Goal: Information Seeking & Learning: Compare options

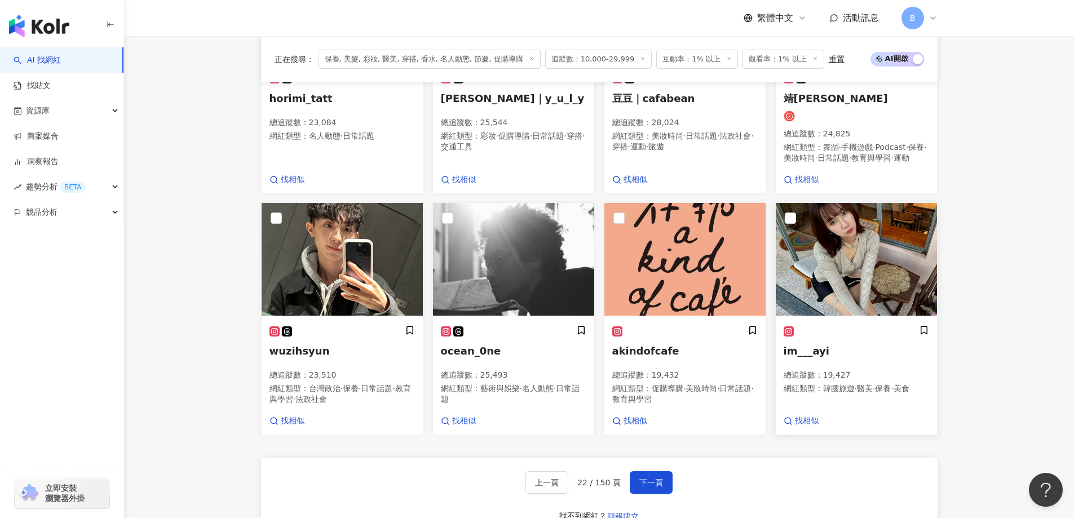
click at [851, 265] on img at bounding box center [856, 259] width 161 height 113
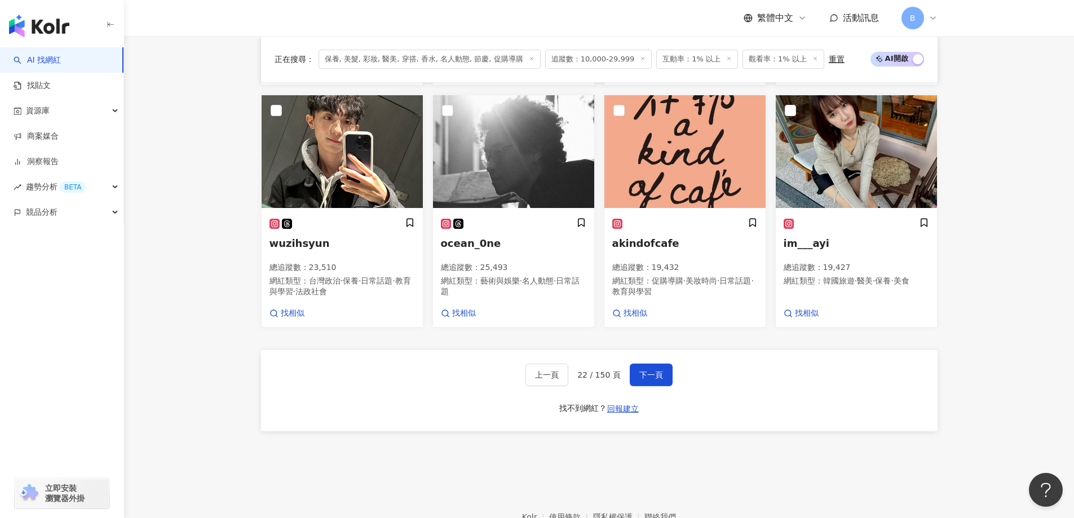
scroll to position [862, 0]
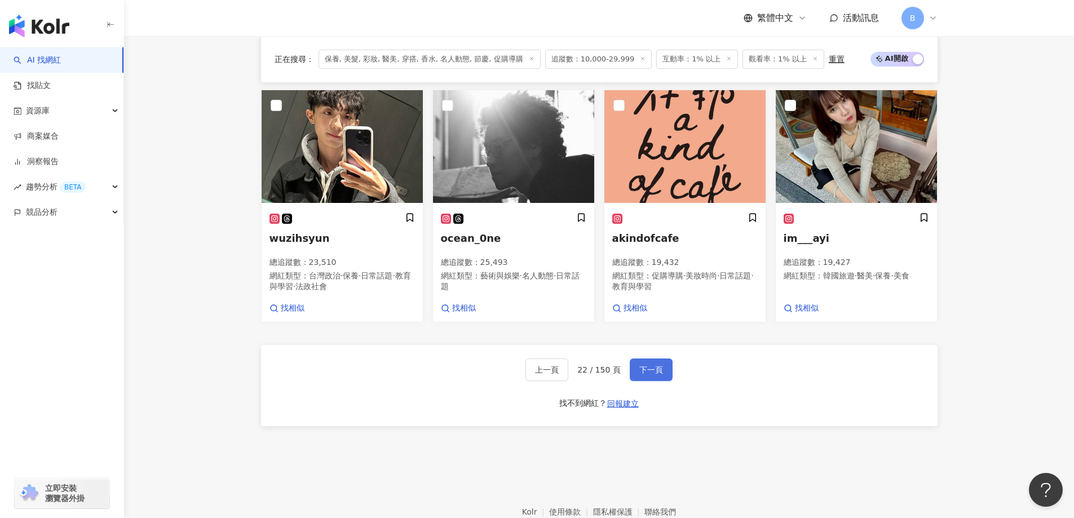
click at [659, 381] on button "下一頁" at bounding box center [651, 370] width 43 height 23
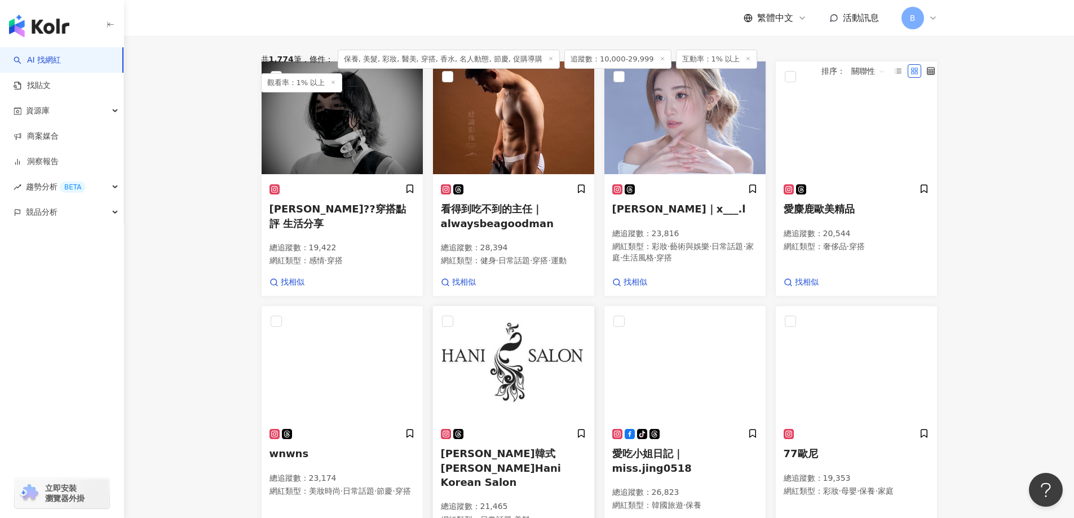
scroll to position [226, 0]
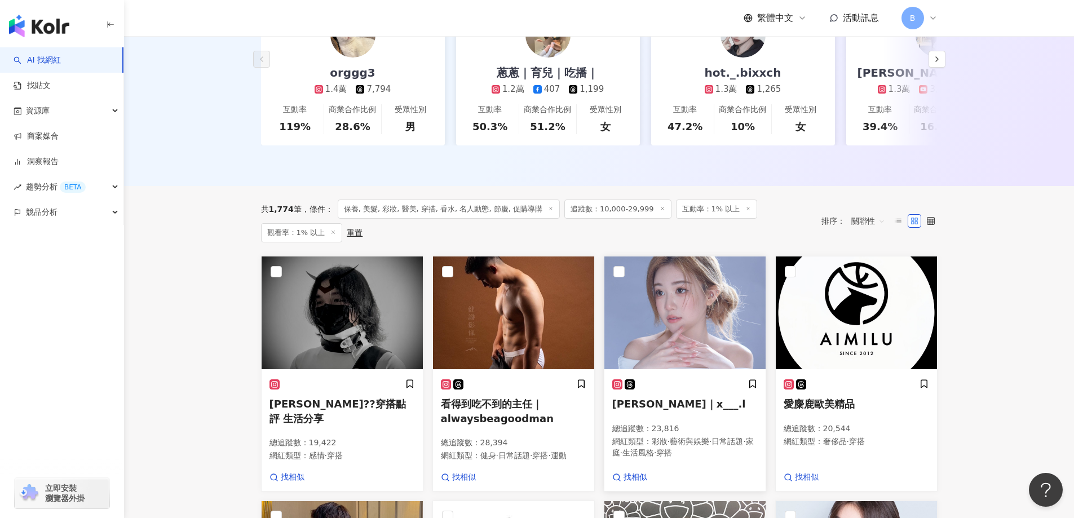
click at [658, 311] on img at bounding box center [684, 313] width 161 height 113
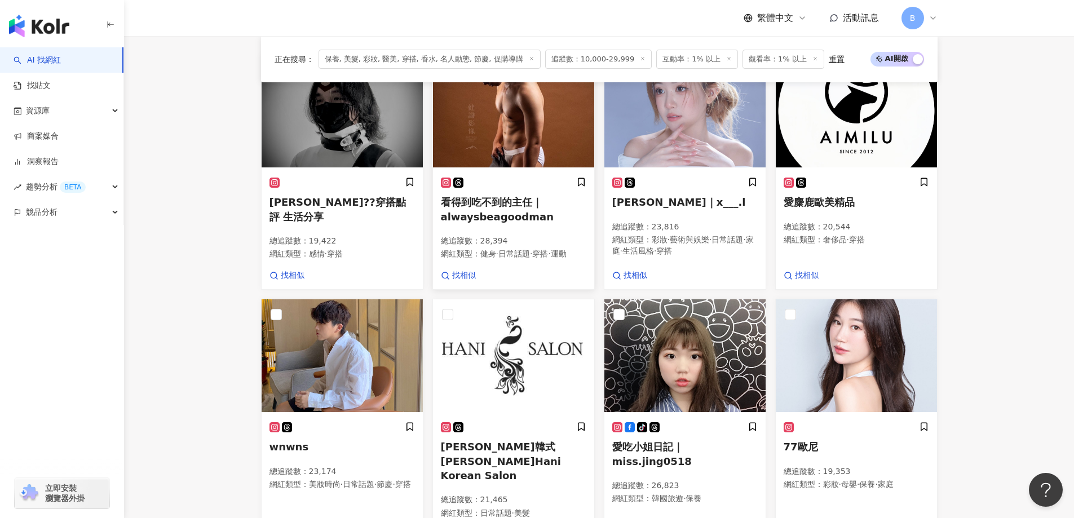
scroll to position [564, 0]
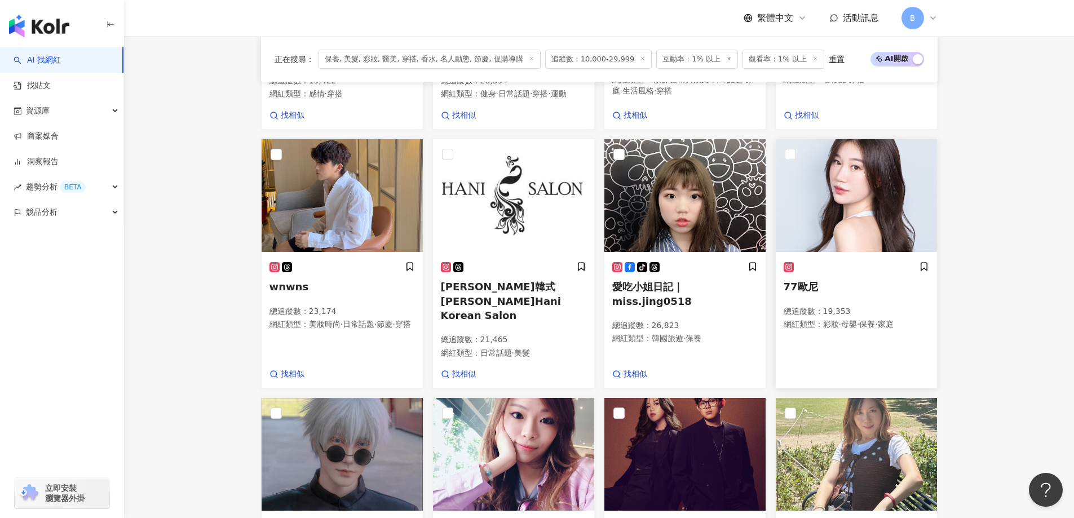
click at [847, 223] on img at bounding box center [856, 195] width 161 height 113
click at [850, 229] on img at bounding box center [856, 195] width 161 height 113
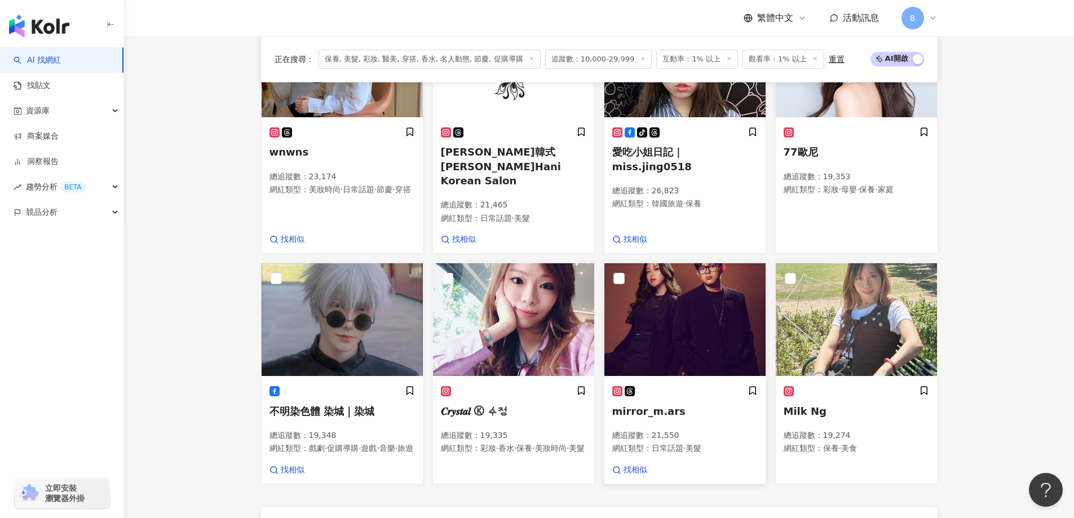
scroll to position [789, 0]
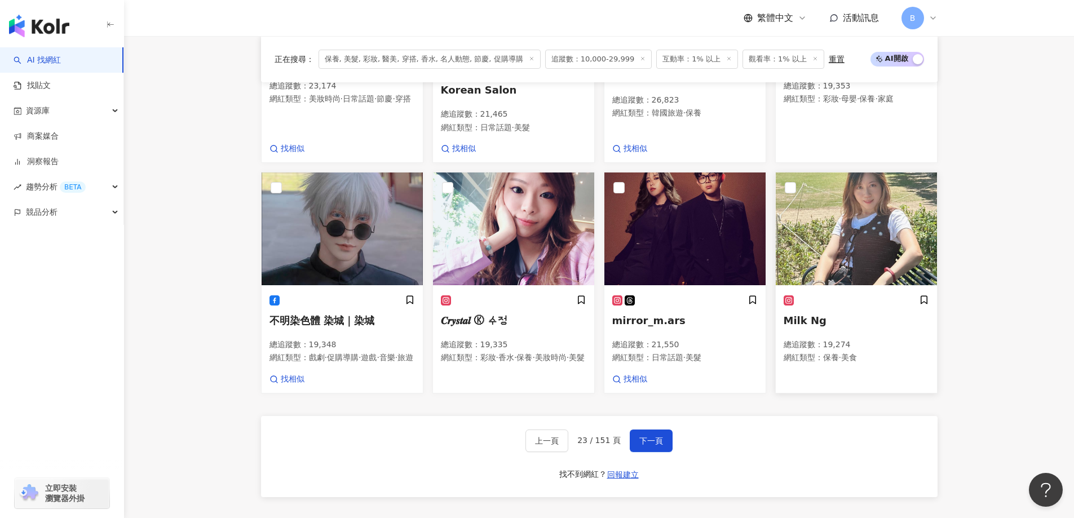
click at [868, 219] on img at bounding box center [856, 229] width 161 height 113
click at [666, 452] on button "下一頁" at bounding box center [651, 441] width 43 height 23
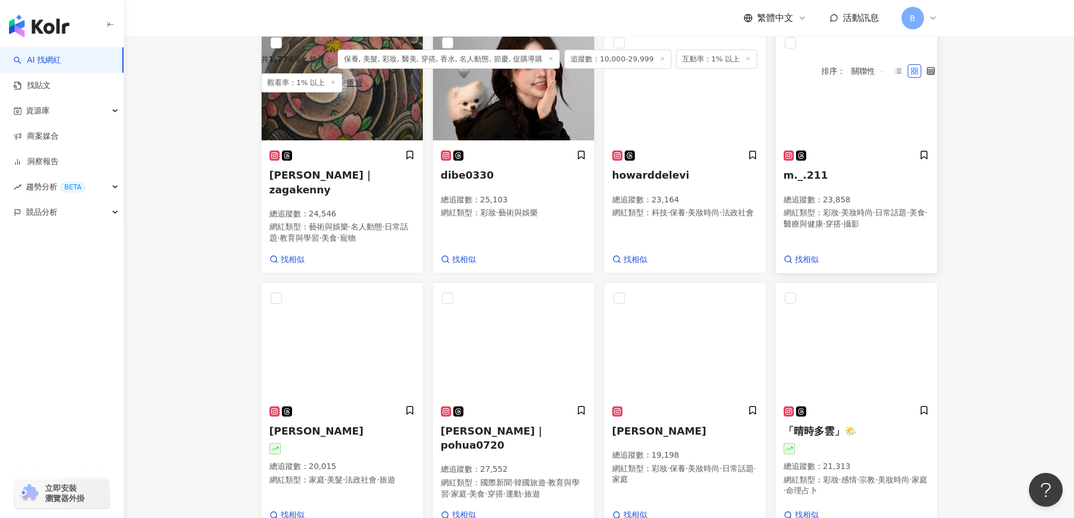
scroll to position [302, 0]
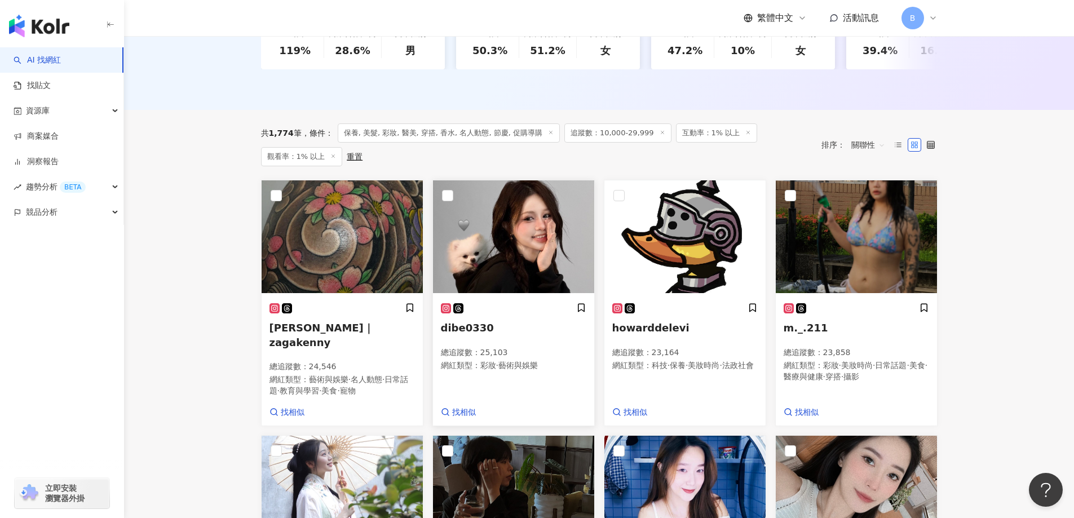
click at [541, 269] on img at bounding box center [513, 236] width 161 height 113
click at [1044, 196] on main "不分平台 台灣 搜尋 您可能感興趣： haikyu_rement_love haikyu_rement_love 香水油 香水品牌 類型 性別 追蹤數 互動率…" at bounding box center [599, 407] width 950 height 1346
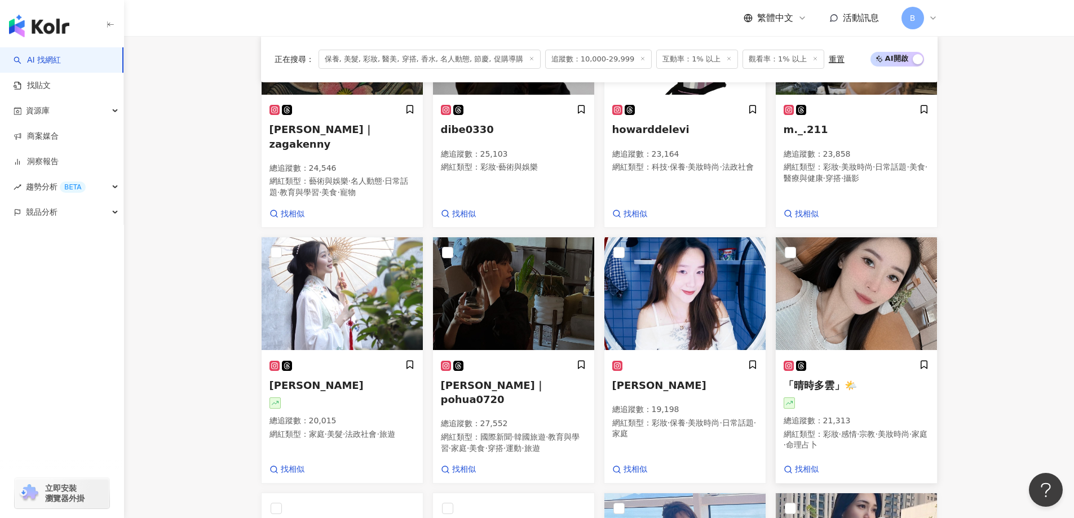
scroll to position [503, 0]
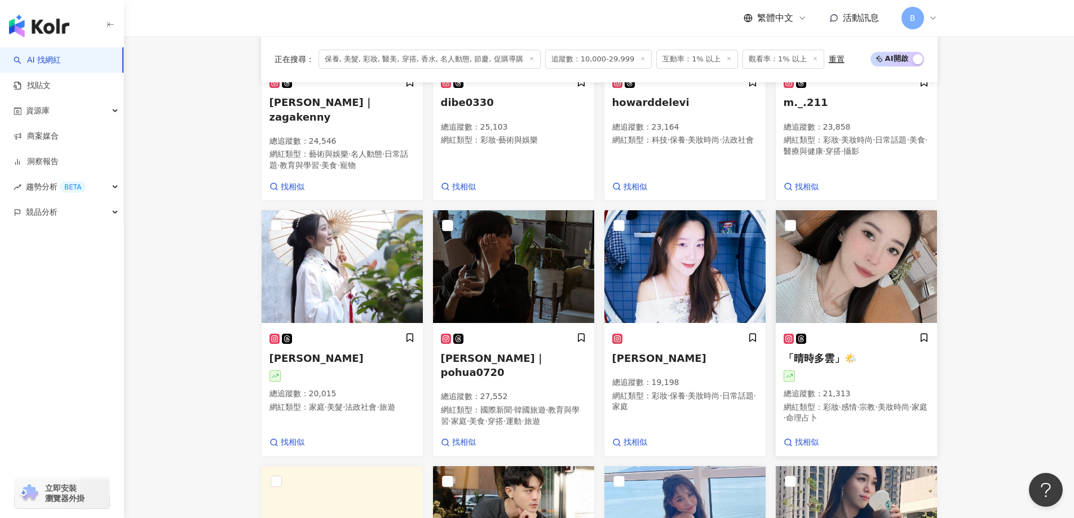
click at [834, 251] on img at bounding box center [856, 266] width 161 height 113
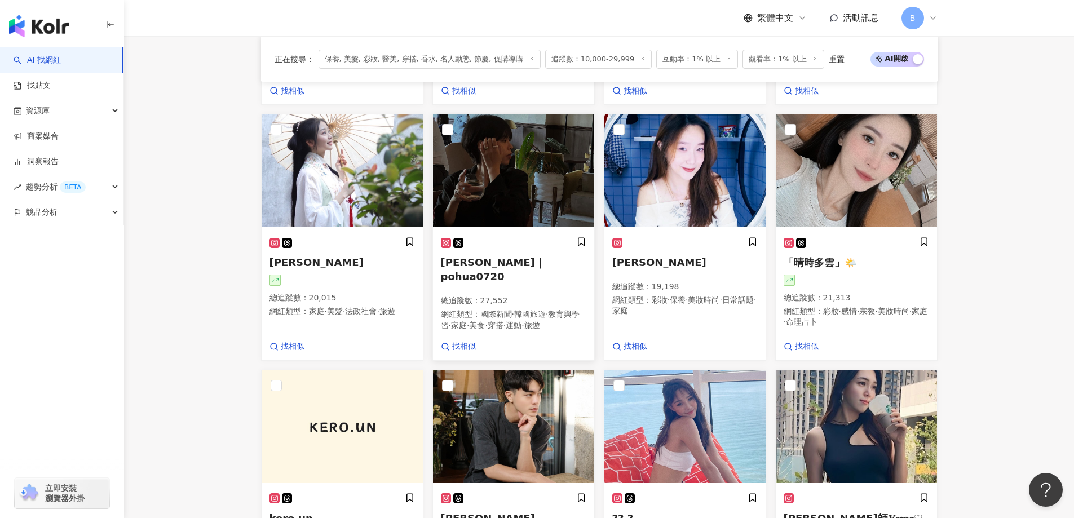
scroll to position [729, 0]
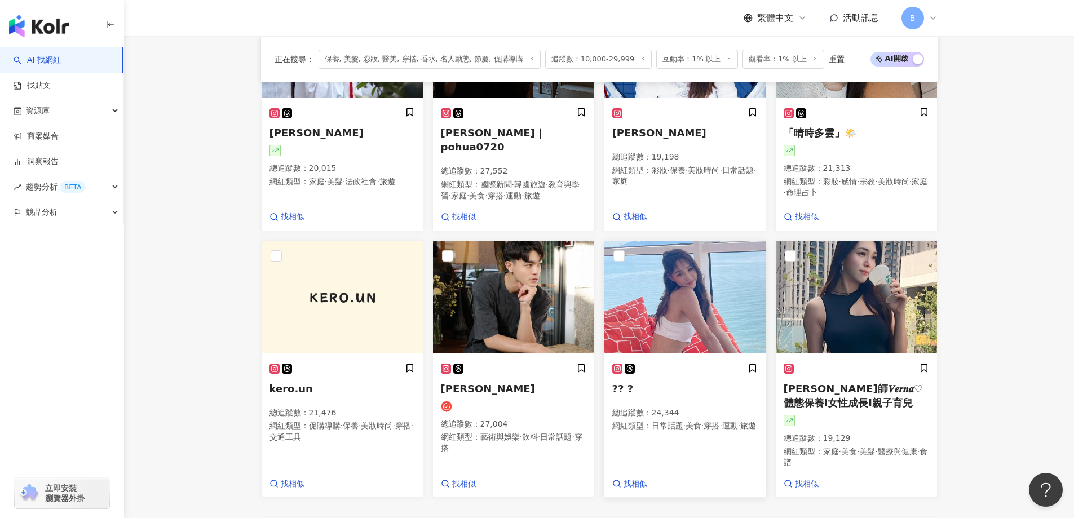
click at [669, 299] on img at bounding box center [684, 297] width 161 height 113
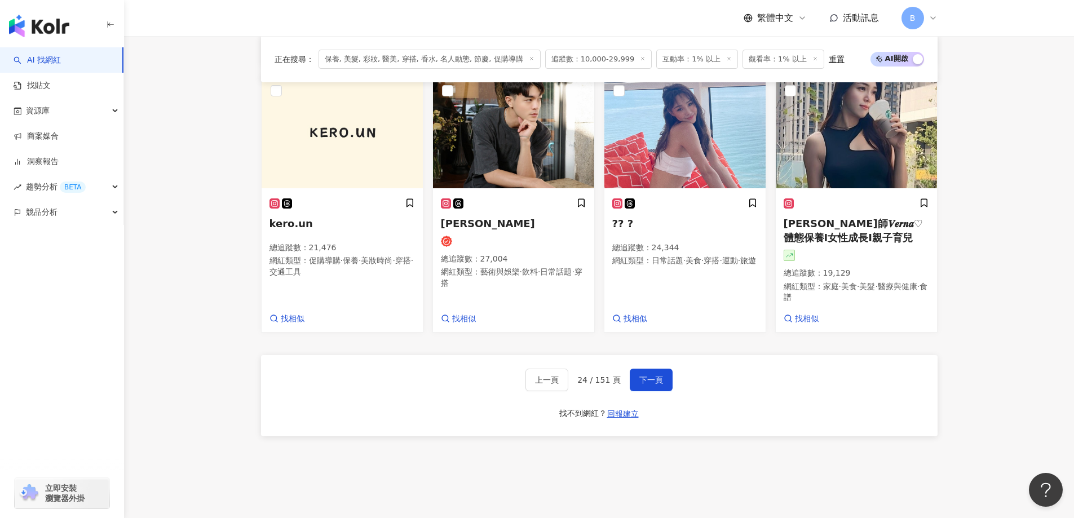
scroll to position [898, 0]
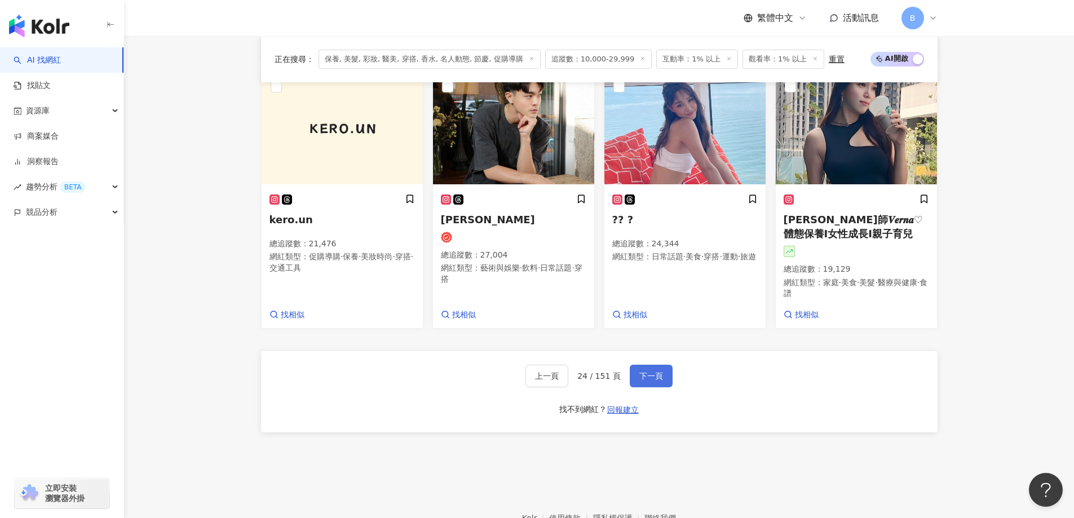
click at [638, 372] on button "下一頁" at bounding box center [651, 376] width 43 height 23
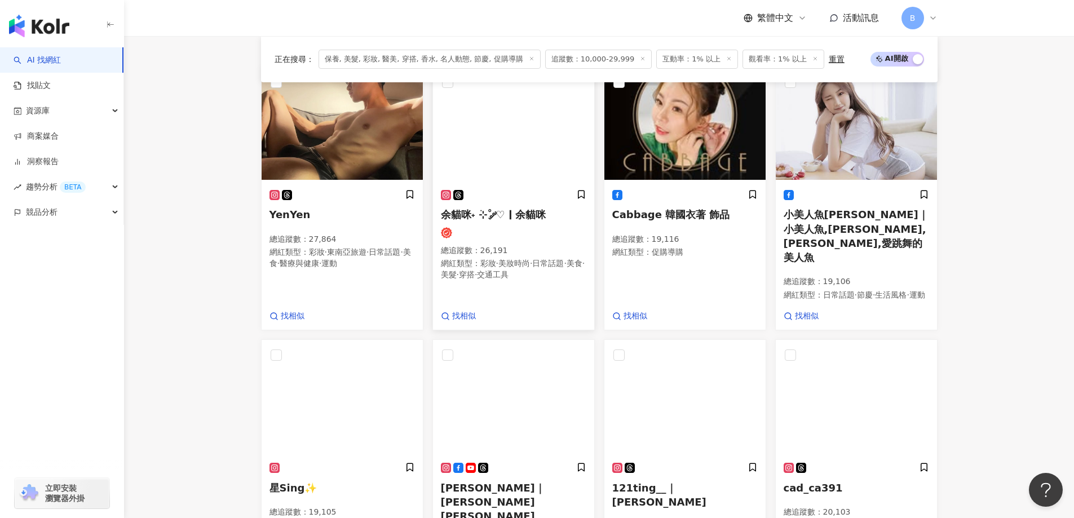
scroll to position [337, 0]
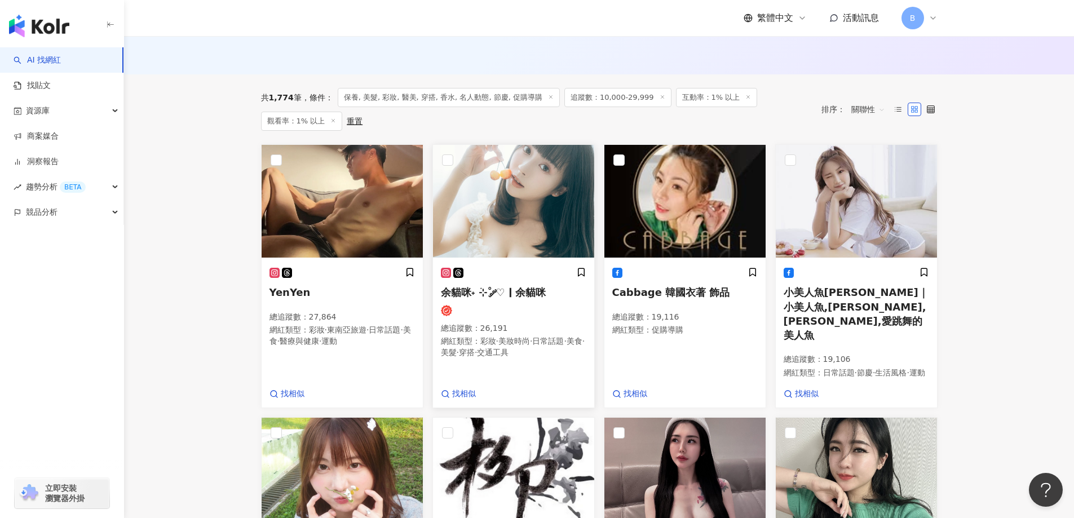
click at [519, 205] on img at bounding box center [513, 201] width 161 height 113
click at [890, 193] on img at bounding box center [856, 201] width 161 height 113
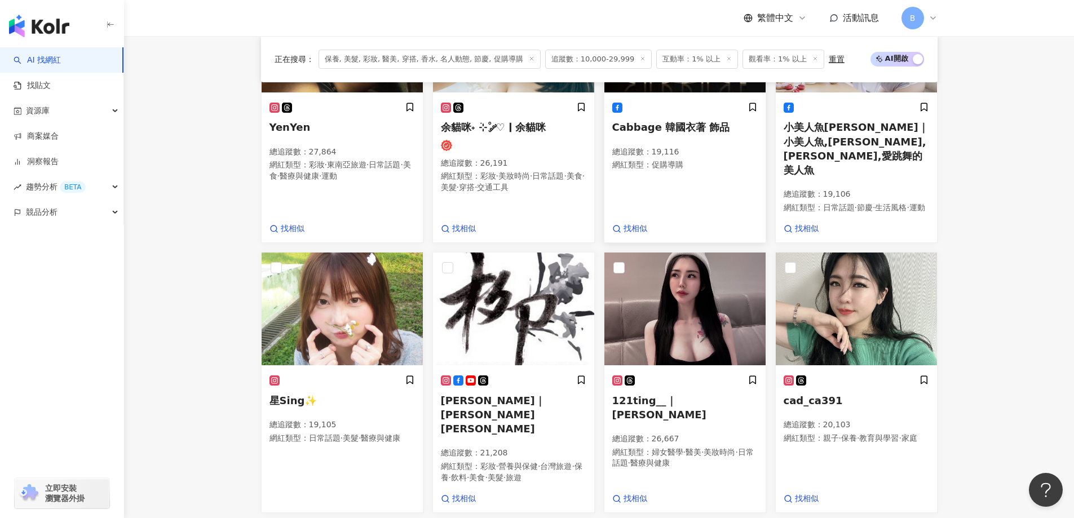
scroll to position [483, 0]
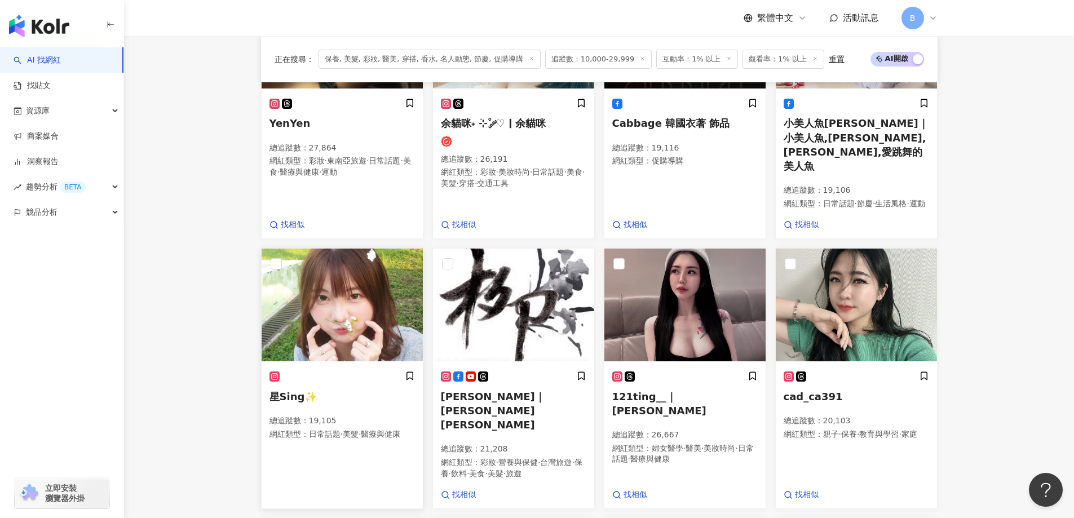
click at [318, 314] on img at bounding box center [342, 305] width 161 height 113
click at [696, 282] on img at bounding box center [684, 305] width 161 height 113
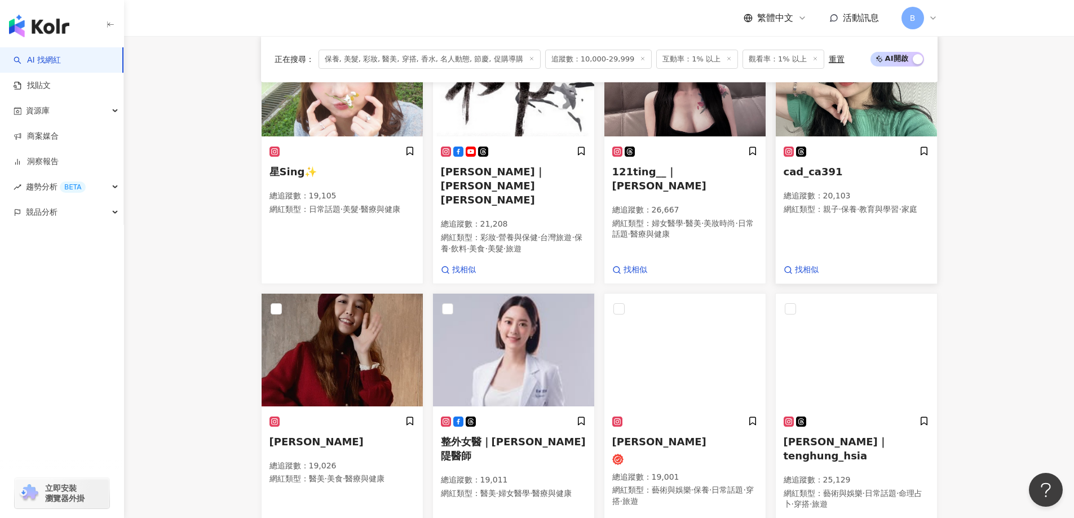
scroll to position [708, 0]
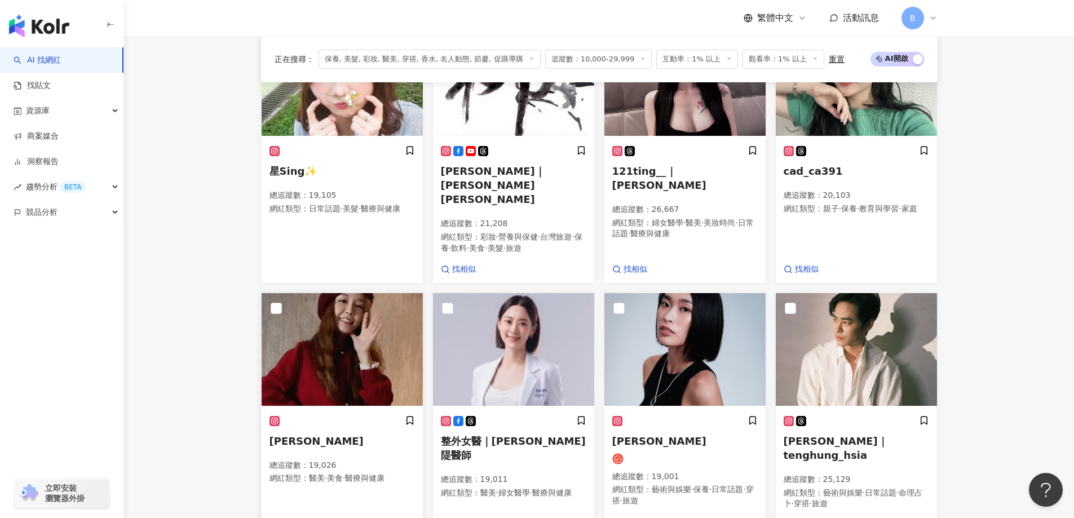
click at [366, 326] on img at bounding box center [342, 349] width 161 height 113
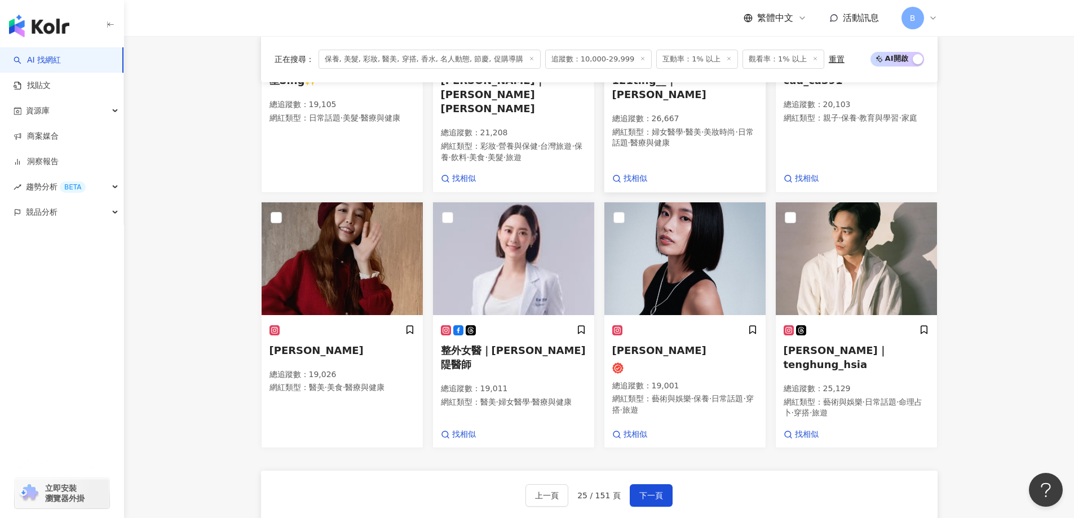
scroll to position [821, 0]
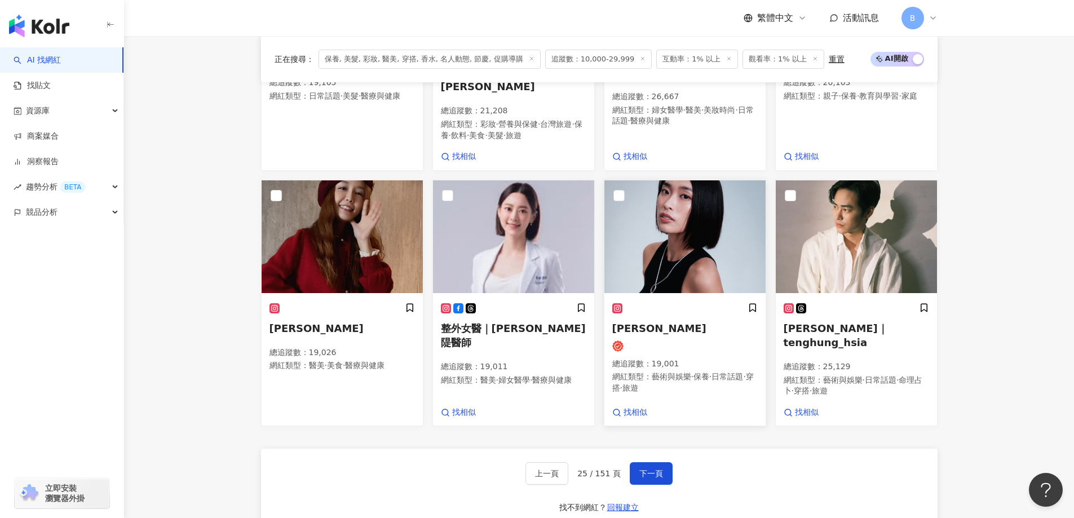
click at [665, 201] on img at bounding box center [684, 236] width 161 height 113
click at [646, 469] on span "下一頁" at bounding box center [651, 473] width 24 height 9
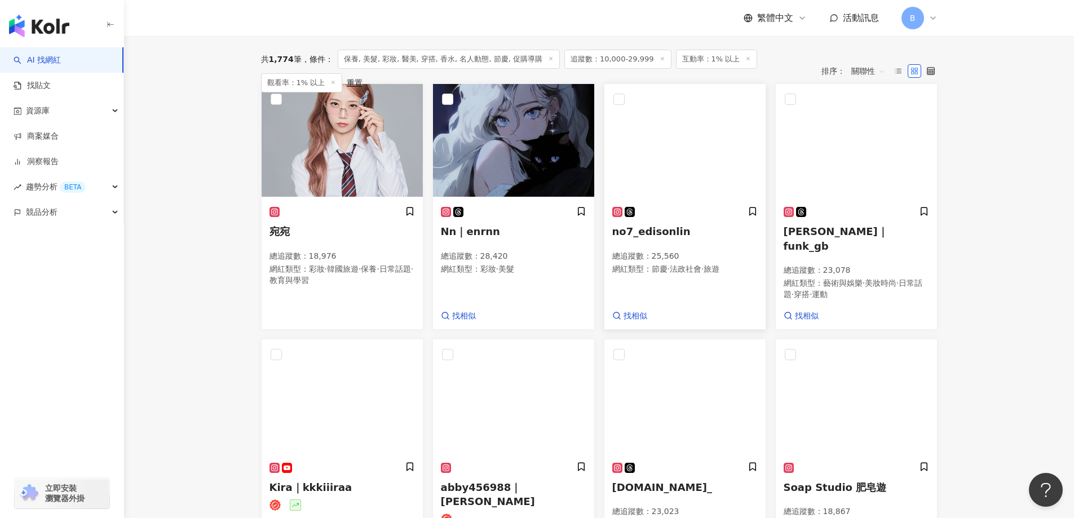
scroll to position [229, 0]
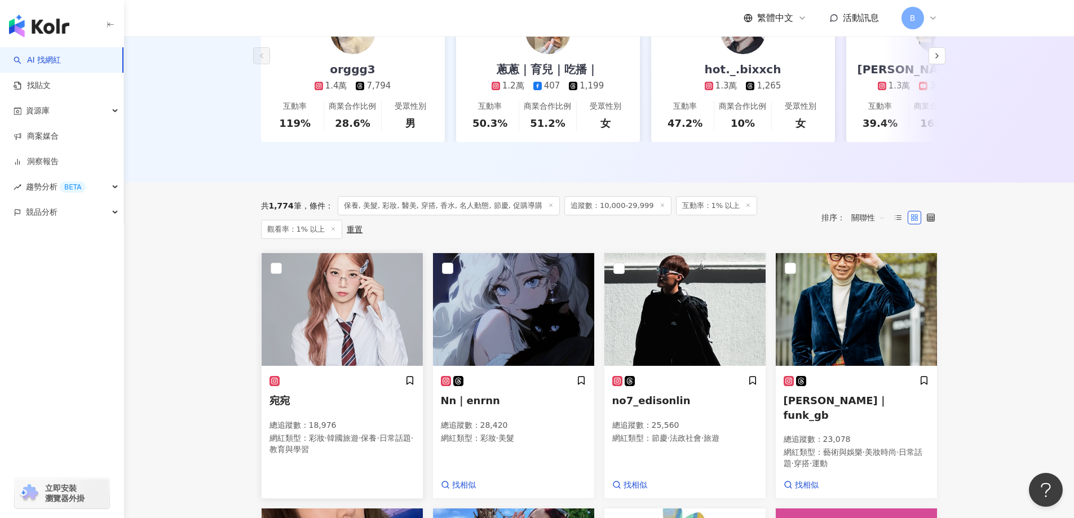
click at [341, 304] on img at bounding box center [342, 309] width 161 height 113
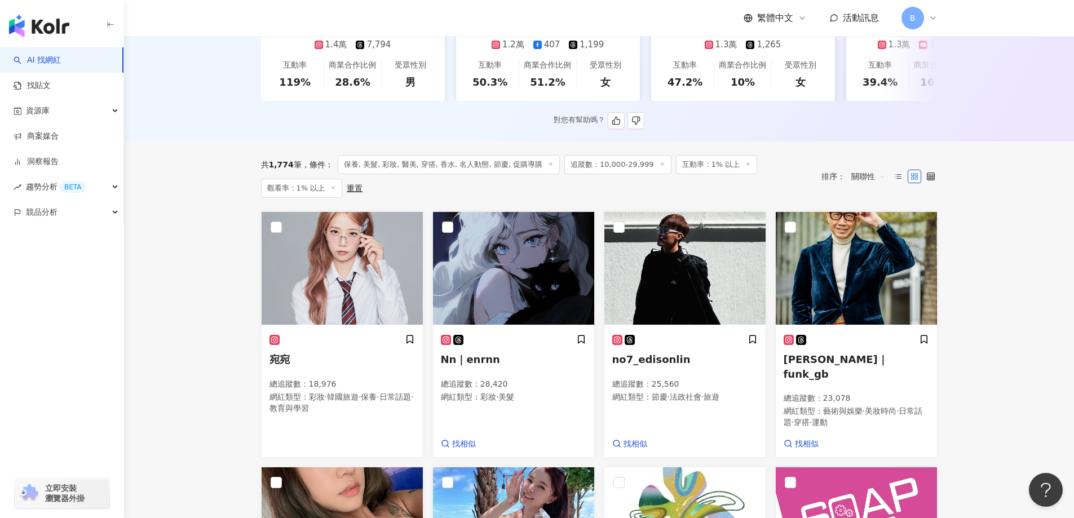
scroll to position [342, 0]
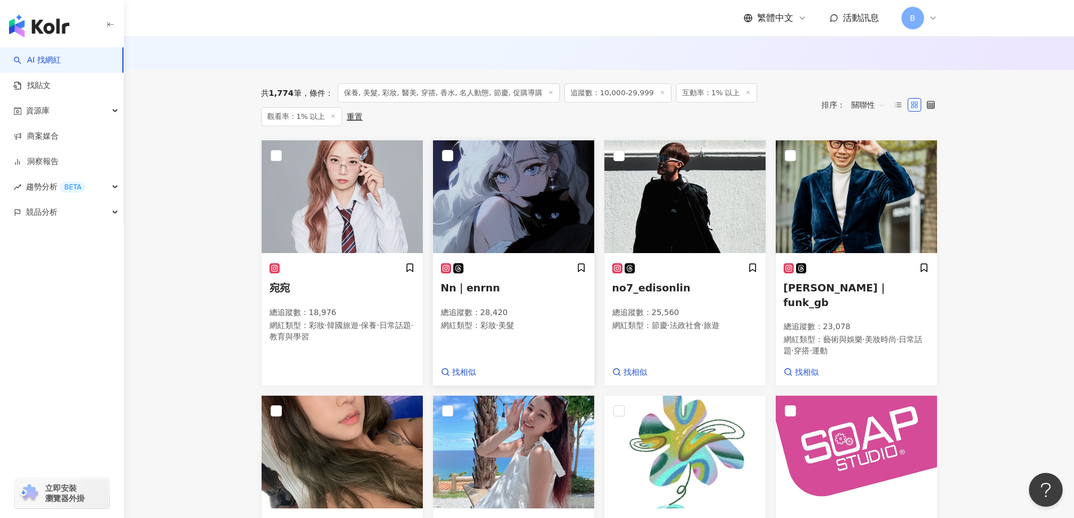
click at [504, 207] on img at bounding box center [513, 196] width 161 height 113
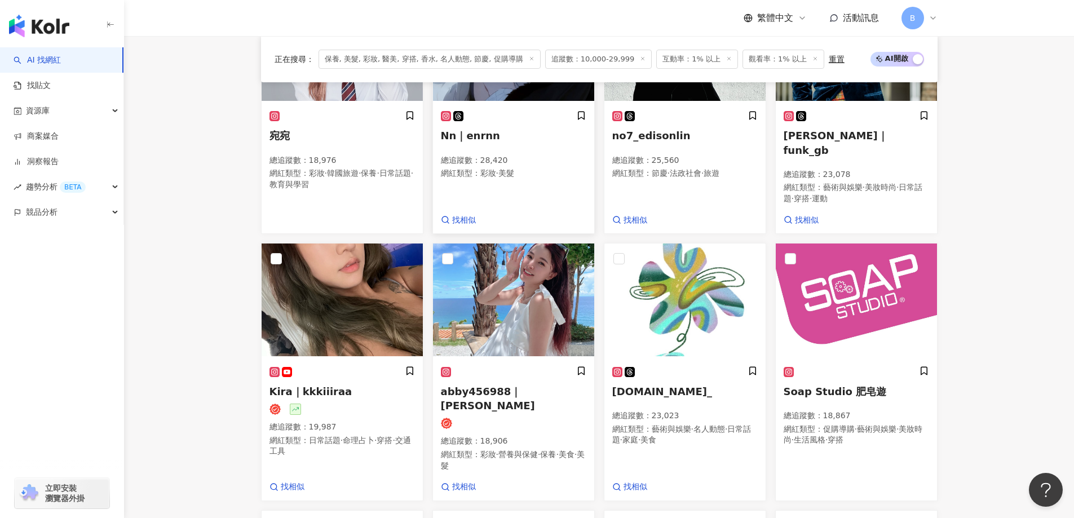
scroll to position [487, 0]
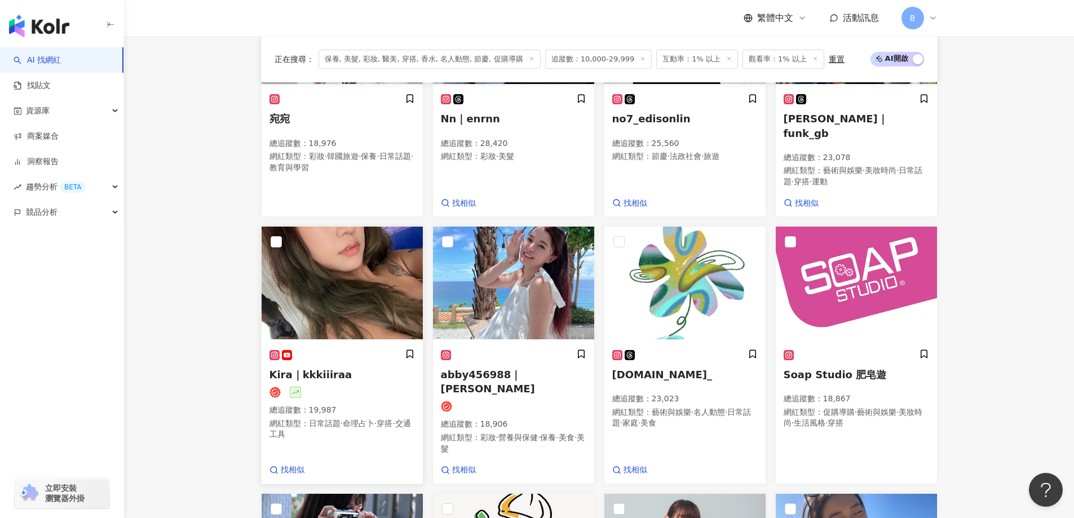
click at [328, 253] on img at bounding box center [342, 283] width 161 height 113
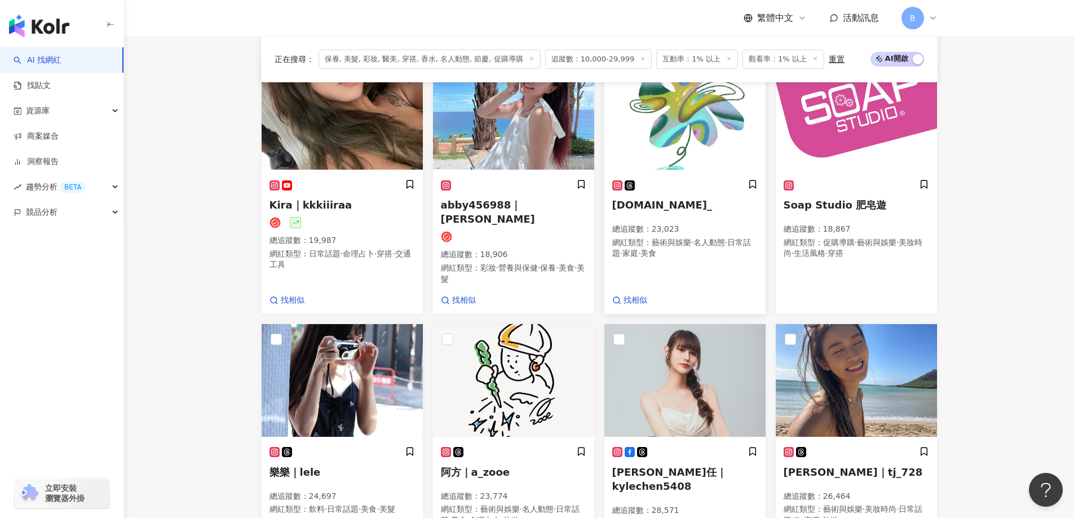
scroll to position [576, 0]
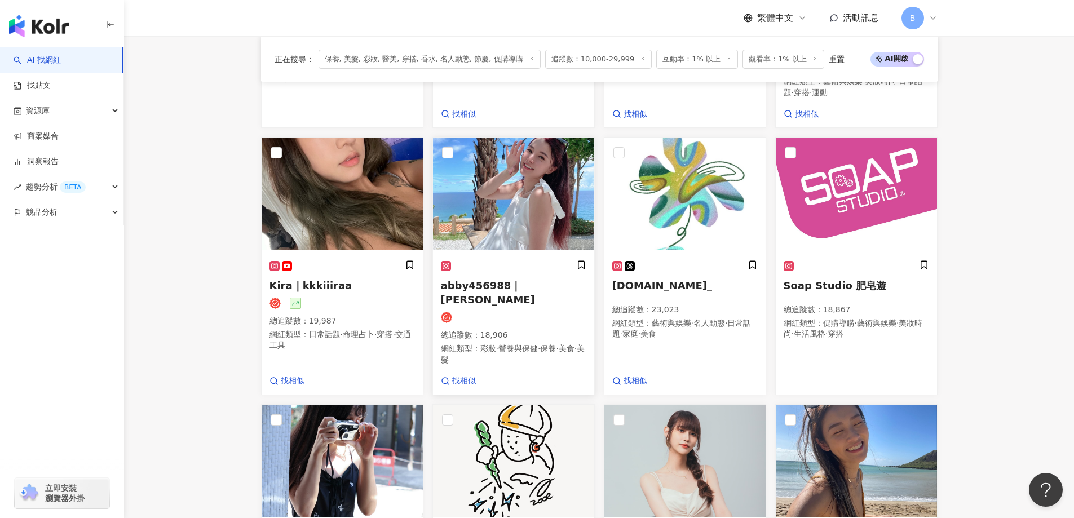
click at [498, 197] on img at bounding box center [513, 194] width 161 height 113
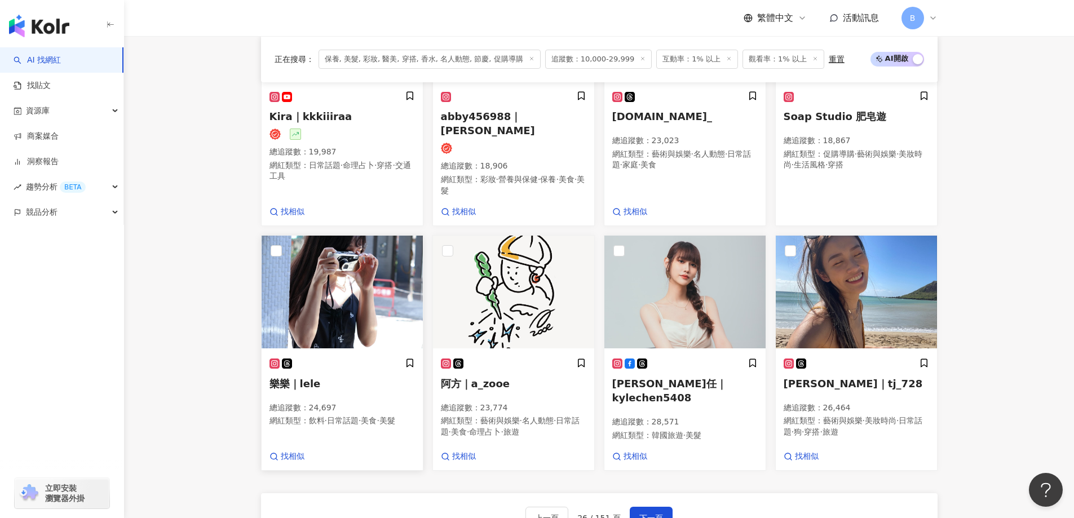
click at [344, 275] on img at bounding box center [342, 292] width 161 height 113
click at [688, 302] on img at bounding box center [684, 292] width 161 height 113
click at [885, 245] on img at bounding box center [856, 292] width 161 height 113
click at [648, 514] on span "下一頁" at bounding box center [651, 518] width 24 height 9
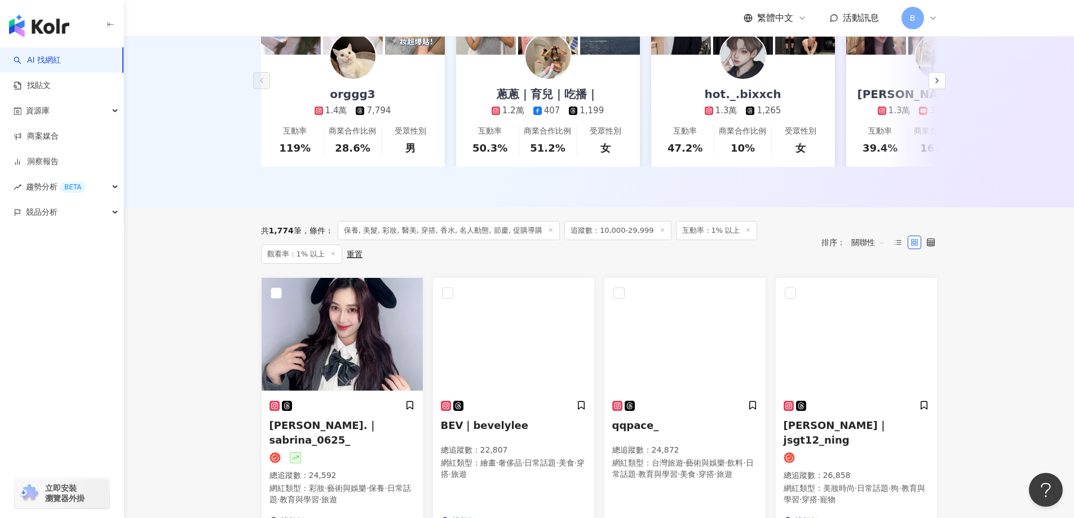
scroll to position [260, 0]
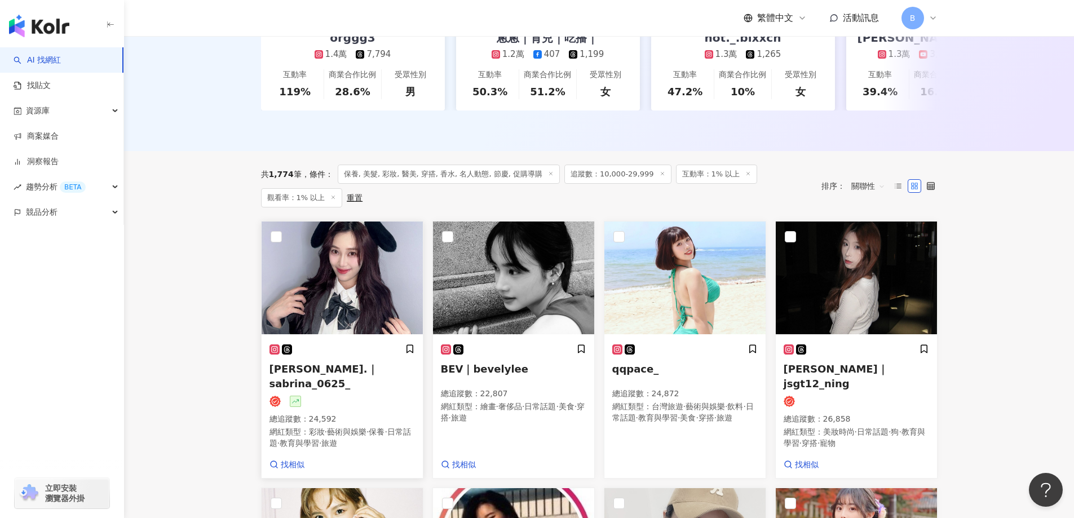
click at [335, 287] on img at bounding box center [342, 278] width 161 height 113
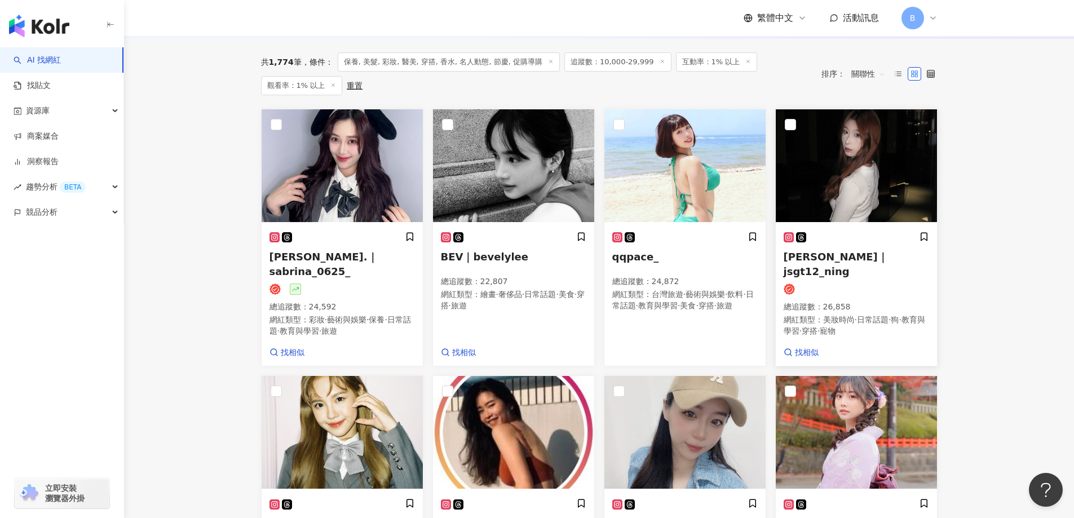
scroll to position [373, 0]
click at [825, 190] on img at bounding box center [856, 165] width 161 height 113
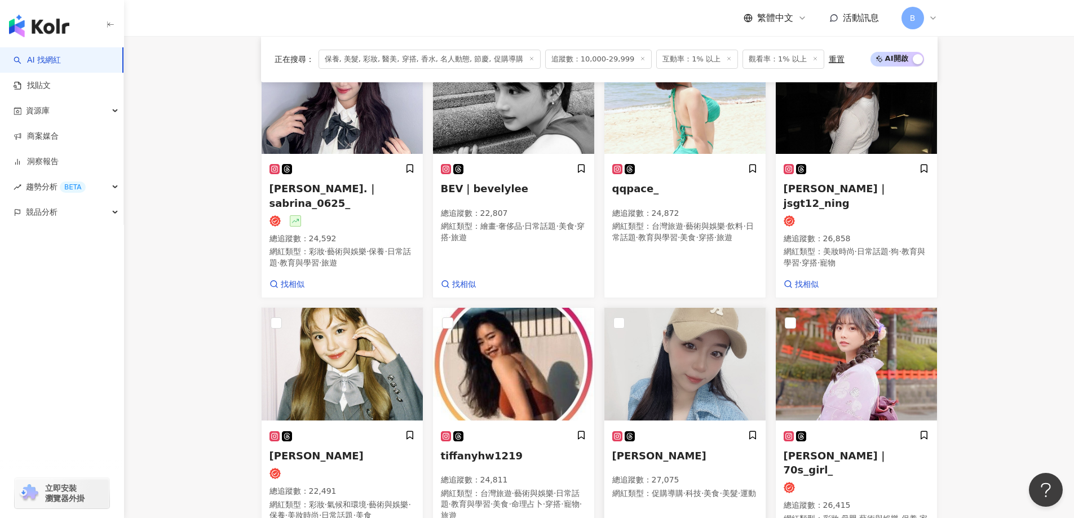
scroll to position [519, 0]
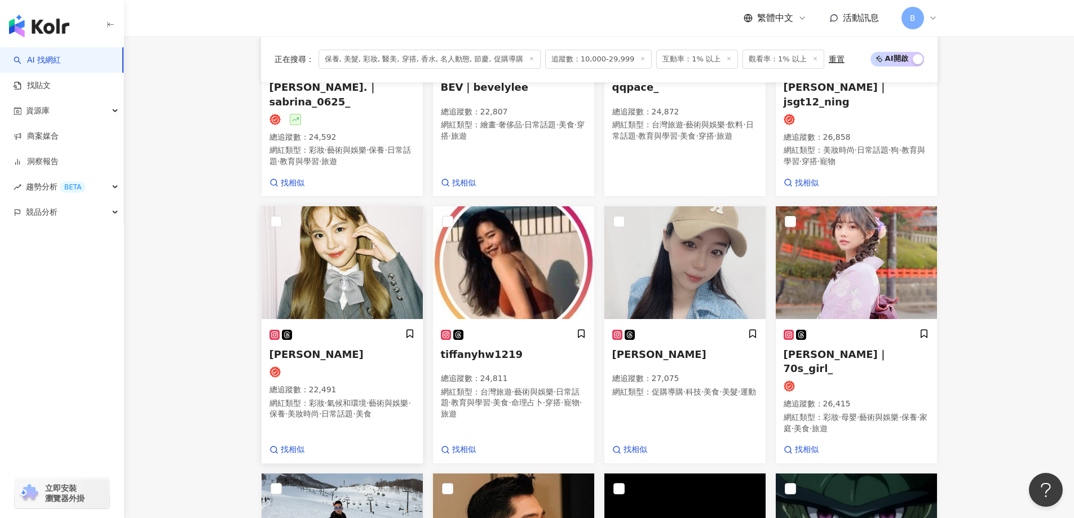
click at [354, 271] on img at bounding box center [342, 262] width 161 height 113
click at [556, 244] on img at bounding box center [513, 262] width 161 height 113
click at [717, 230] on img at bounding box center [684, 262] width 161 height 113
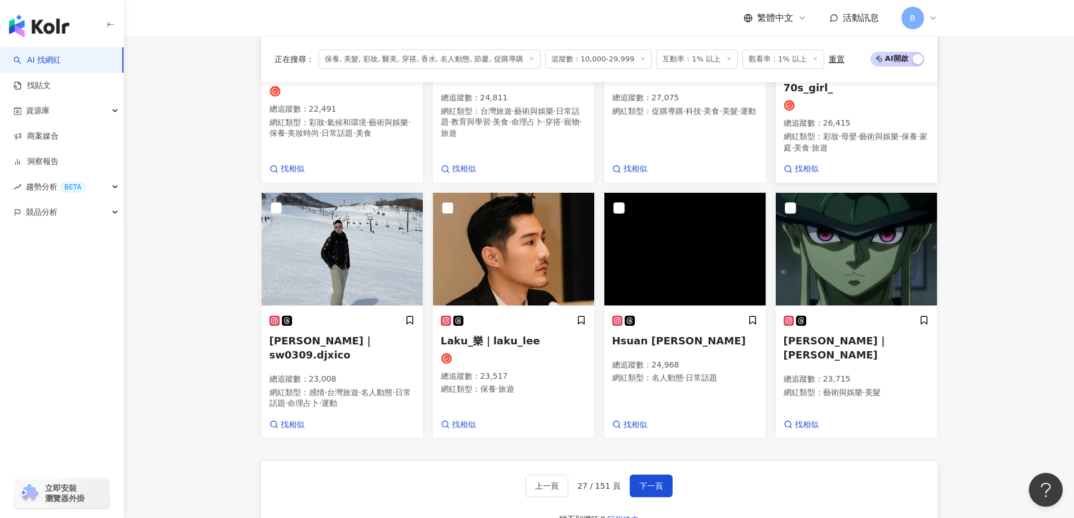
scroll to position [801, 0]
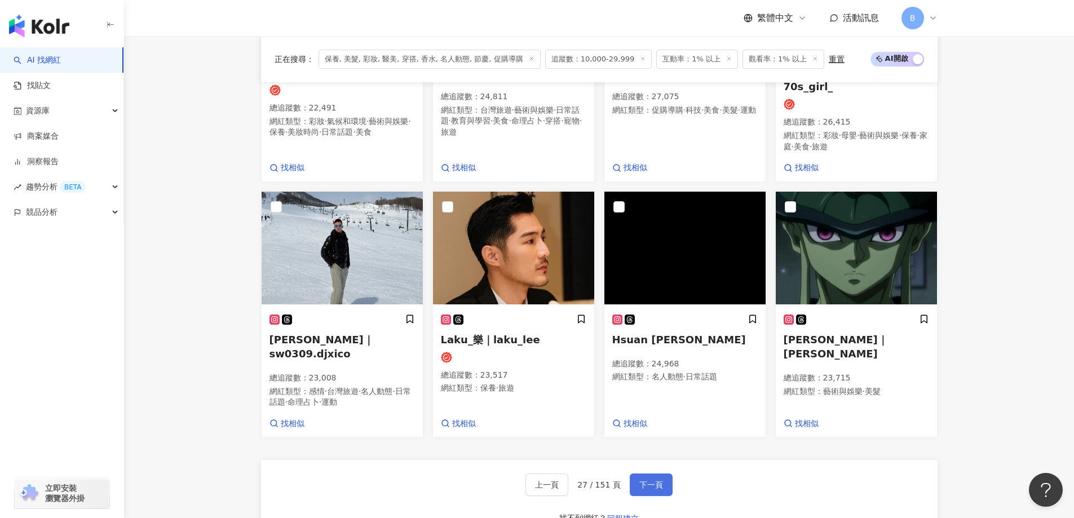
click at [660, 474] on button "下一頁" at bounding box center [651, 485] width 43 height 23
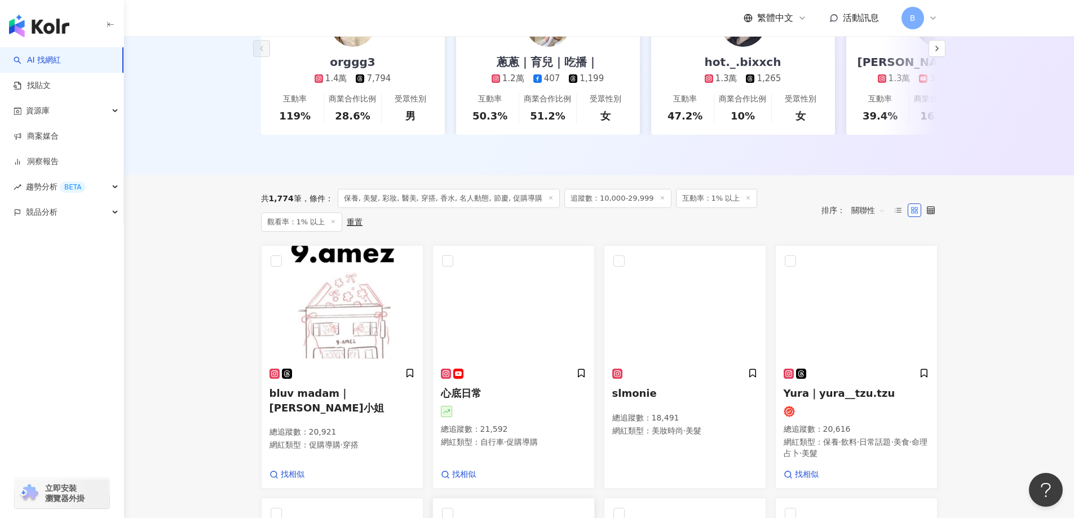
scroll to position [349, 0]
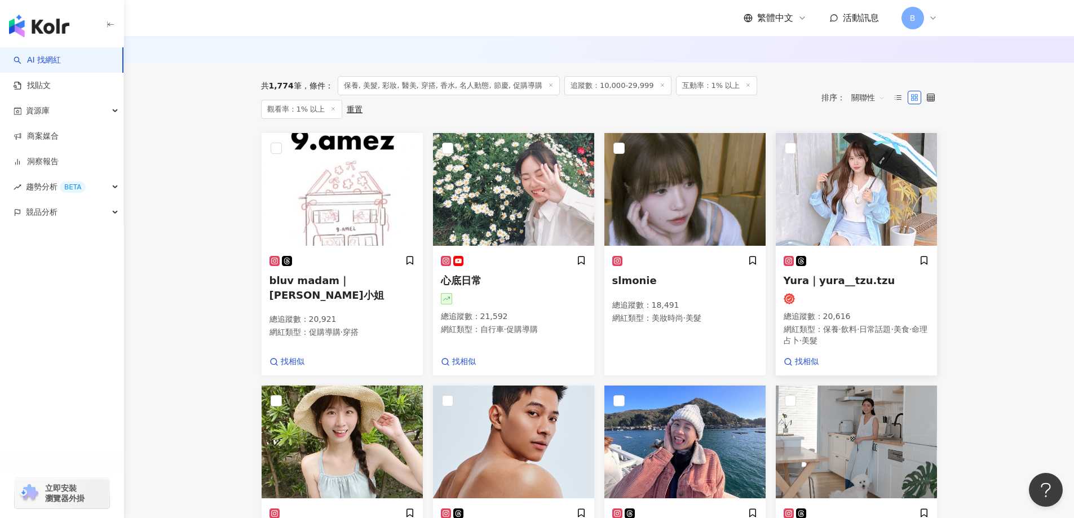
click at [872, 192] on img at bounding box center [856, 189] width 161 height 113
click at [530, 190] on img at bounding box center [513, 189] width 161 height 113
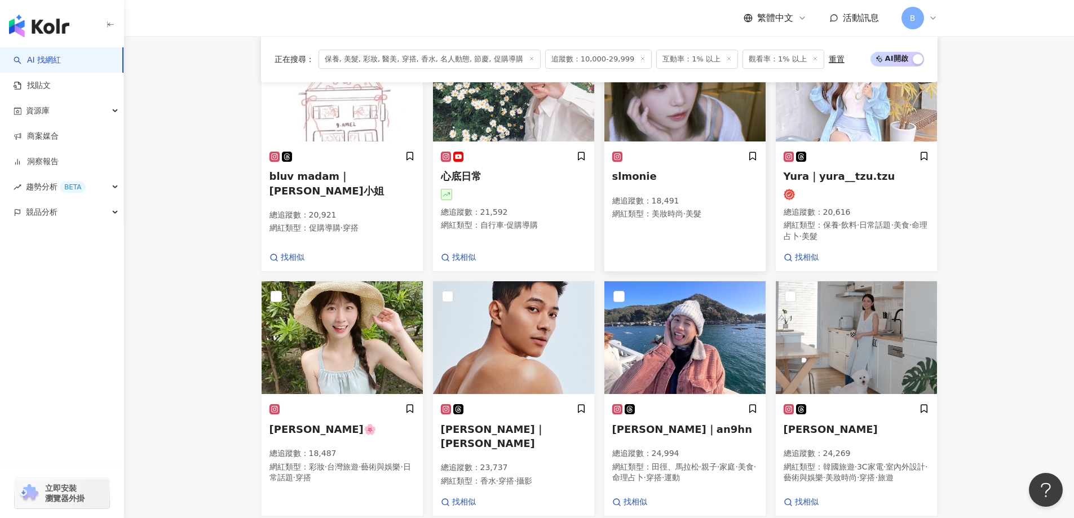
scroll to position [438, 0]
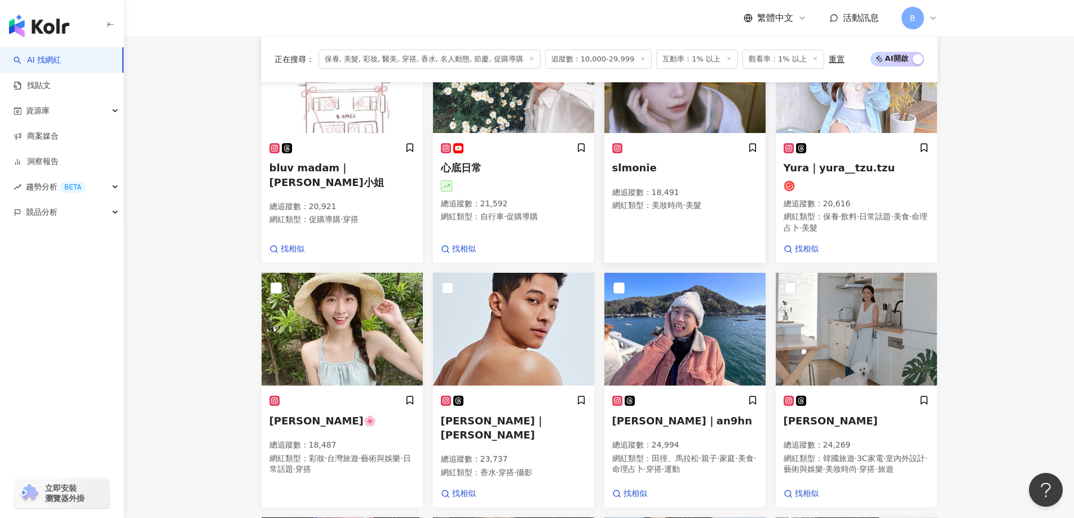
click at [699, 87] on img at bounding box center [684, 76] width 161 height 113
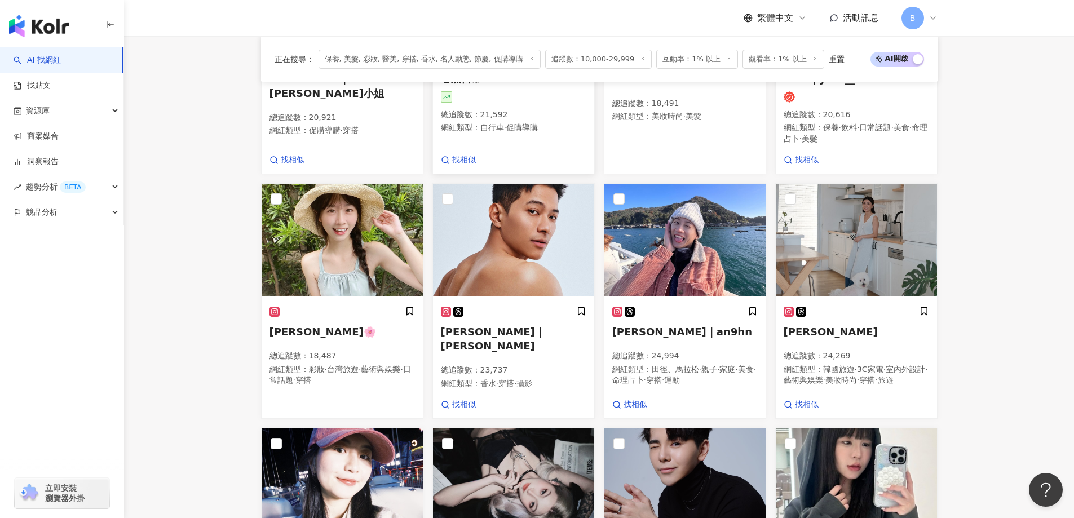
scroll to position [607, 0]
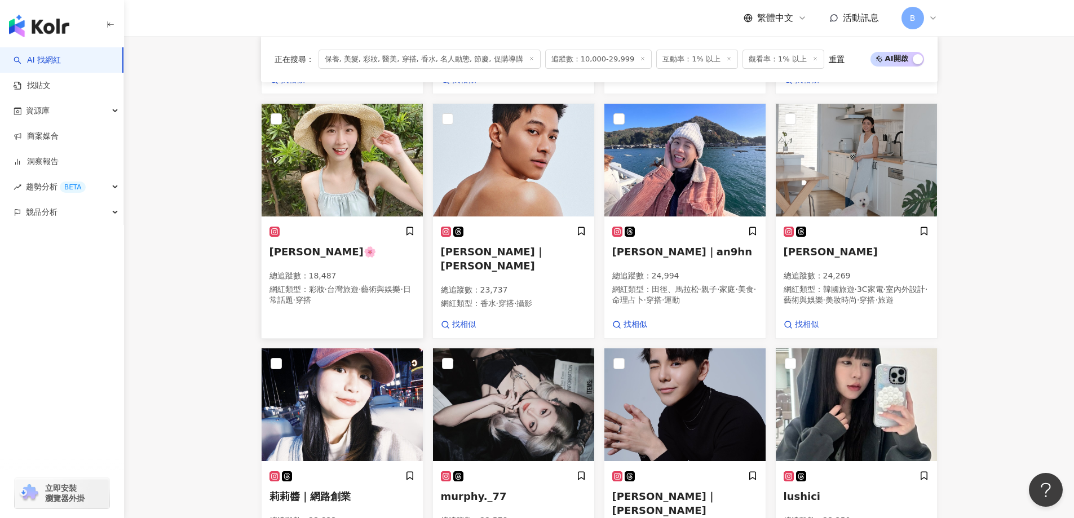
click at [372, 149] on img at bounding box center [342, 160] width 161 height 113
click at [661, 148] on img at bounding box center [684, 160] width 161 height 113
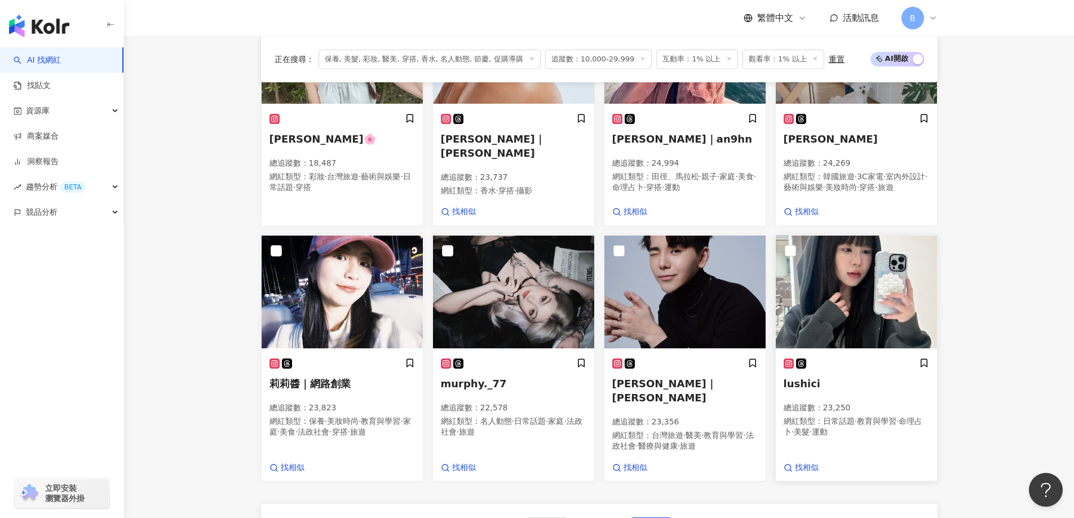
click at [871, 302] on img at bounding box center [856, 292] width 161 height 113
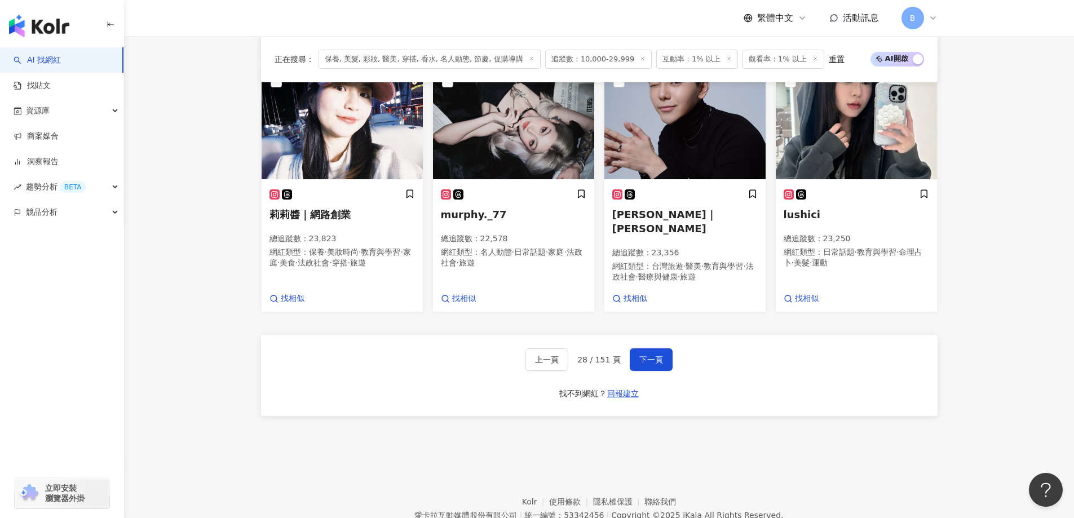
scroll to position [952, 0]
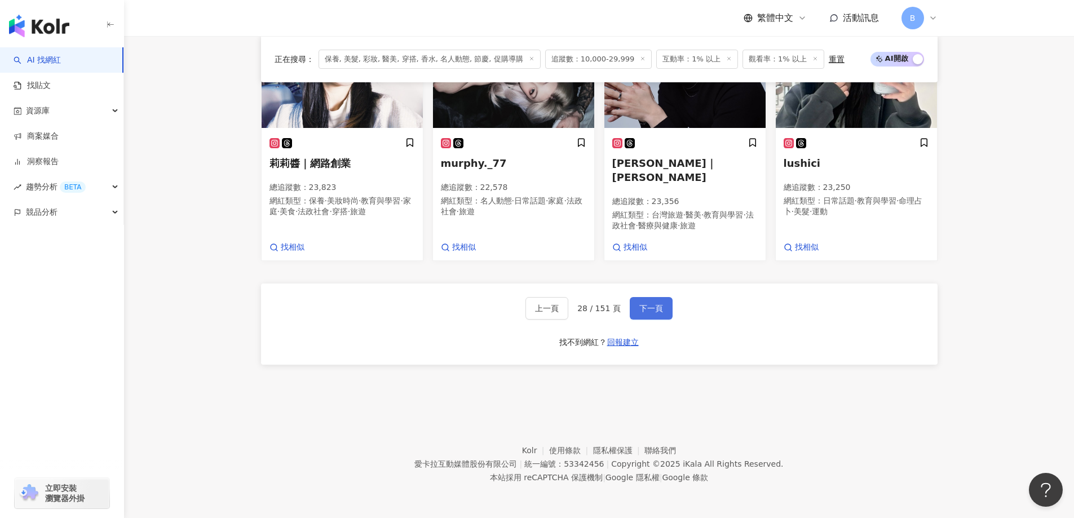
click at [651, 309] on span "下一頁" at bounding box center [651, 308] width 24 height 9
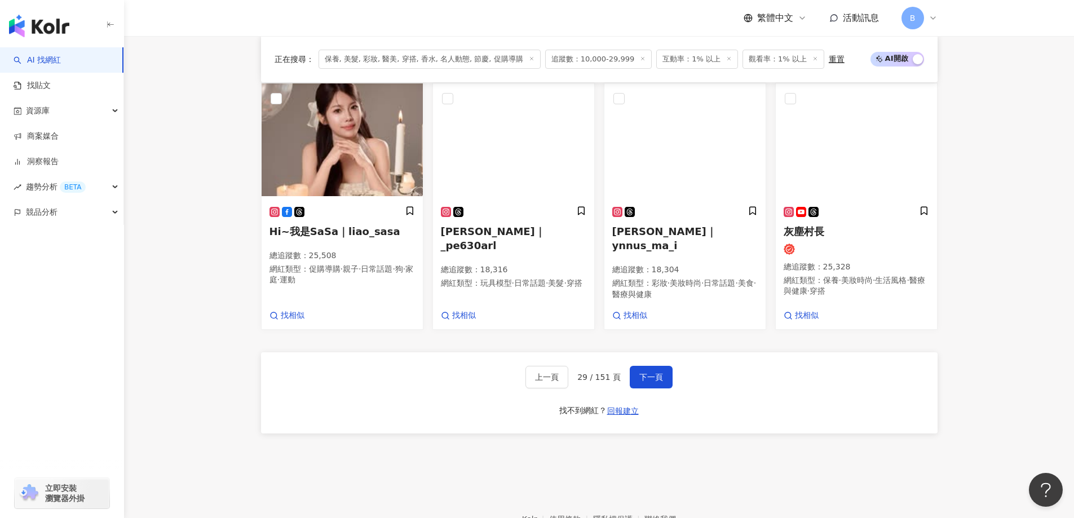
scroll to position [930, 0]
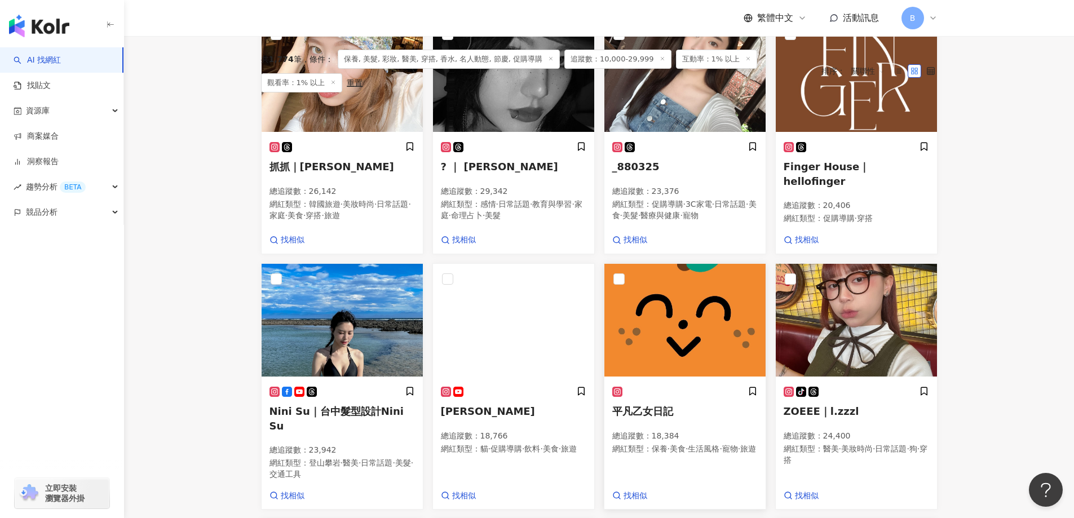
scroll to position [366, 0]
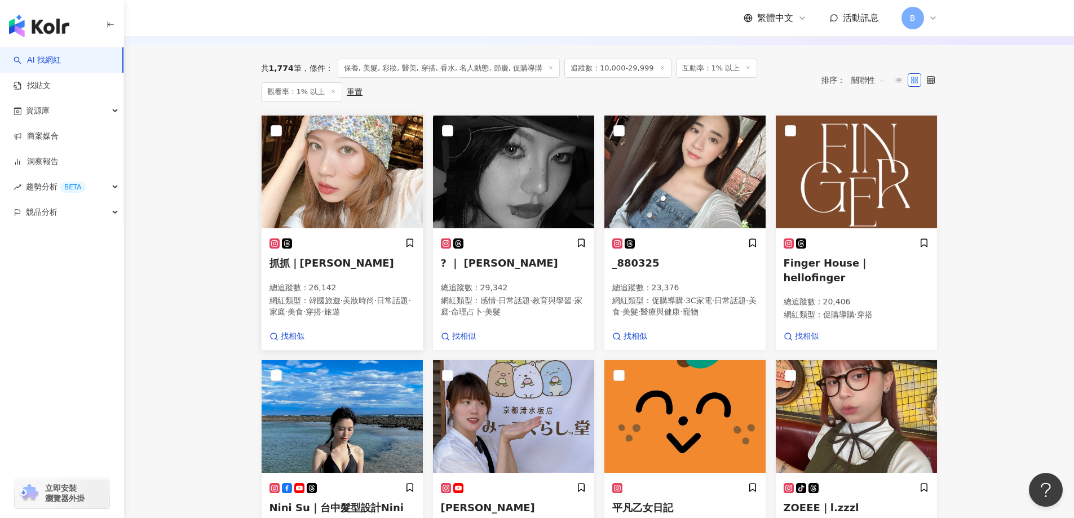
click at [340, 202] on img at bounding box center [342, 172] width 161 height 113
click at [700, 171] on img at bounding box center [684, 172] width 161 height 113
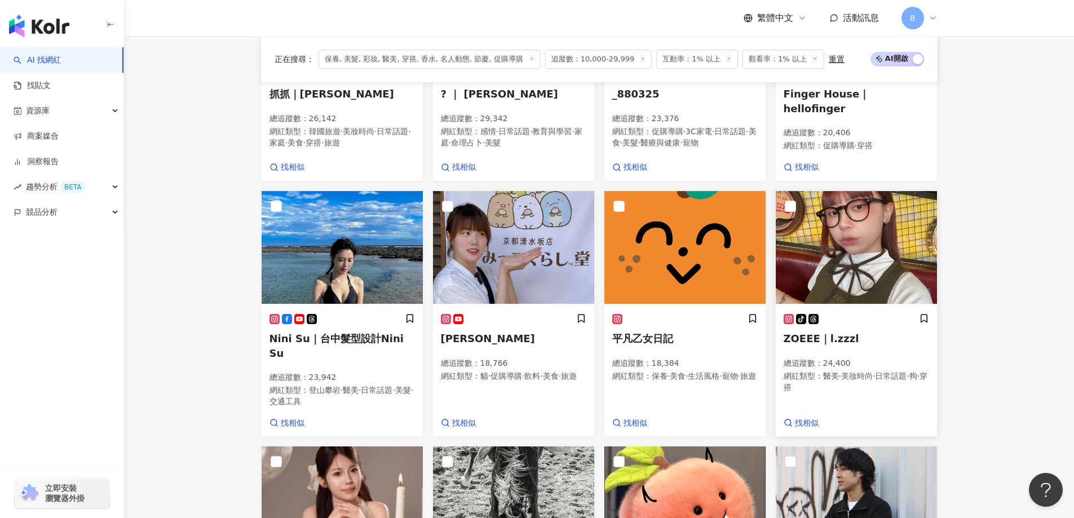
click at [810, 234] on img at bounding box center [856, 247] width 161 height 113
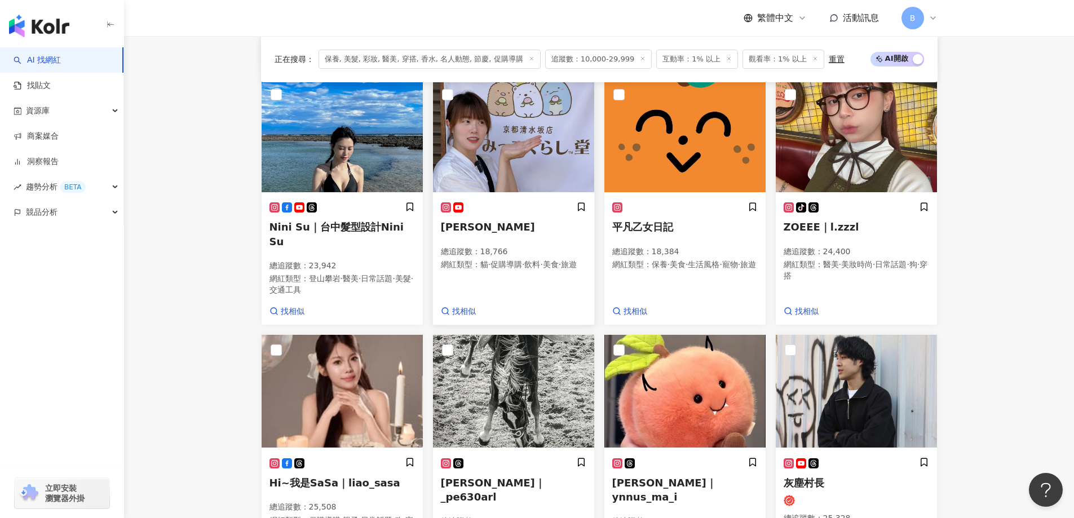
scroll to position [625, 0]
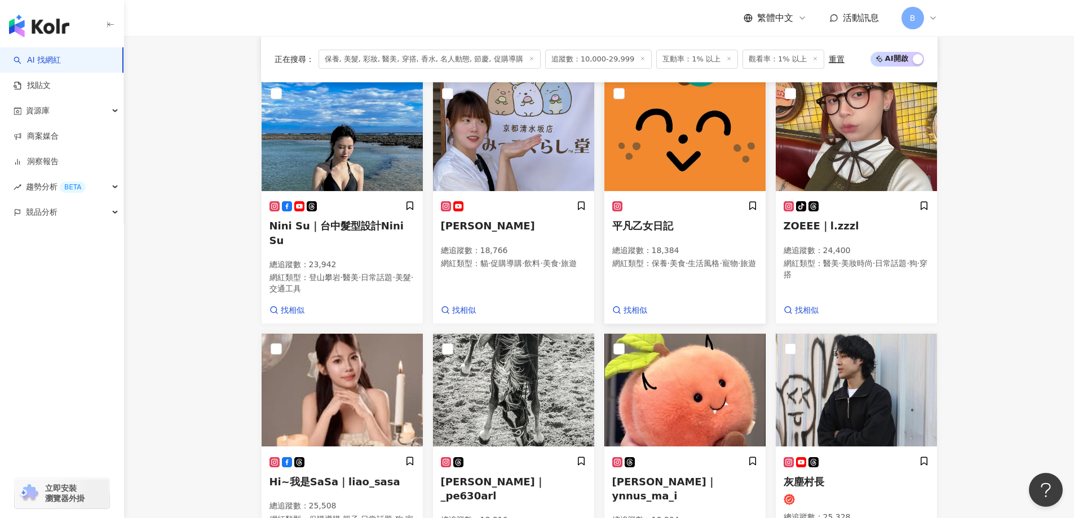
click at [691, 121] on img at bounding box center [684, 134] width 161 height 113
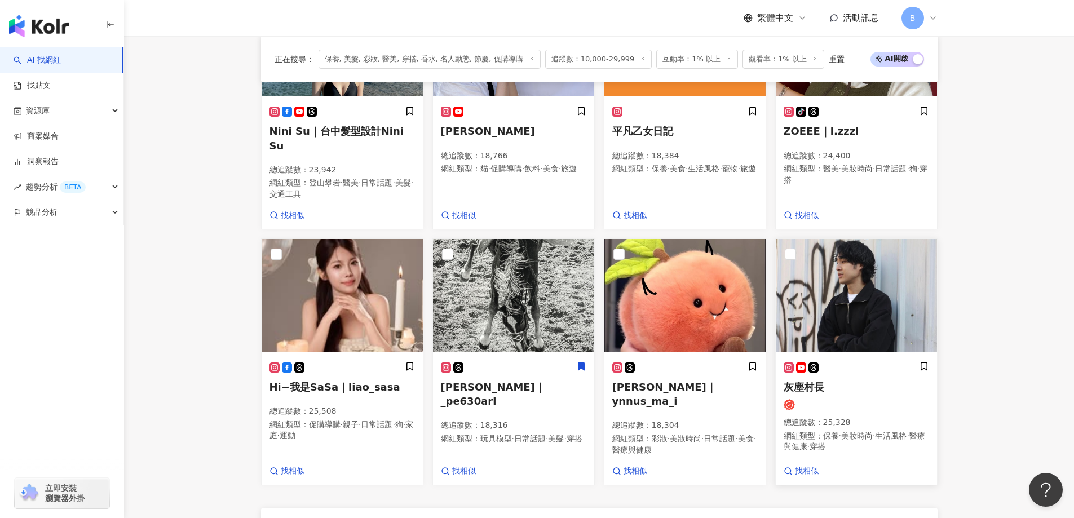
scroll to position [794, 0]
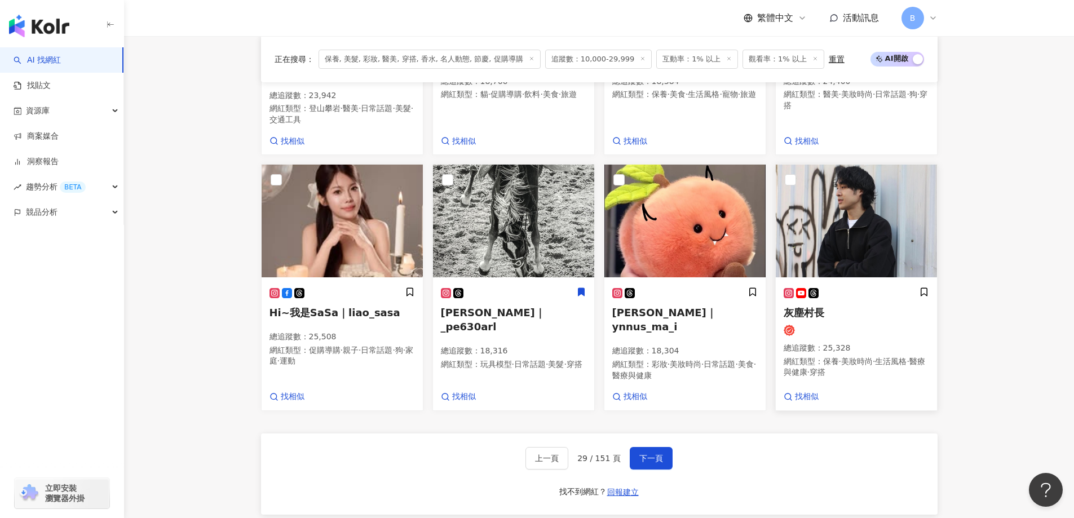
click at [845, 202] on img at bounding box center [856, 221] width 161 height 113
click at [644, 454] on span "下一頁" at bounding box center [651, 458] width 24 height 9
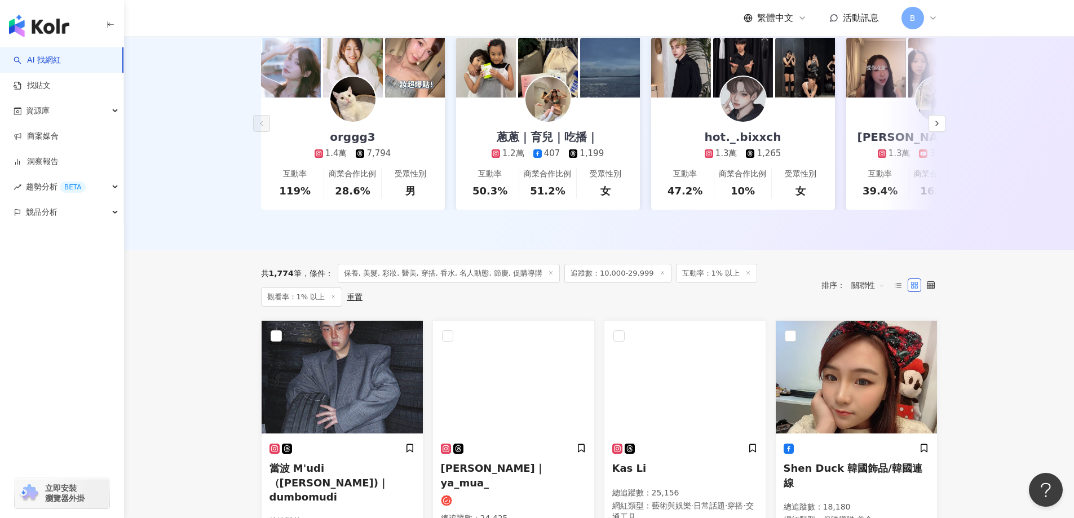
scroll to position [231, 0]
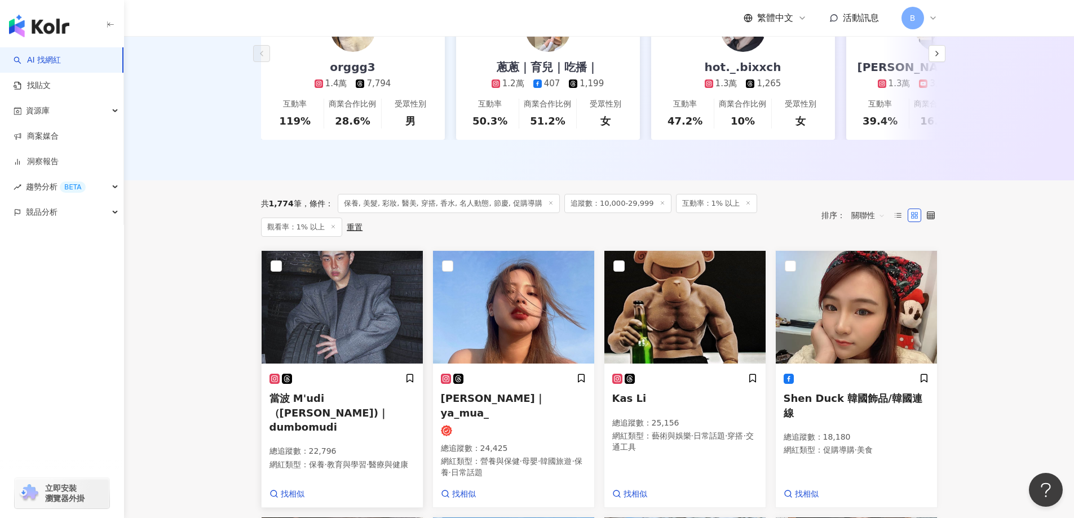
click at [330, 314] on img at bounding box center [342, 307] width 161 height 113
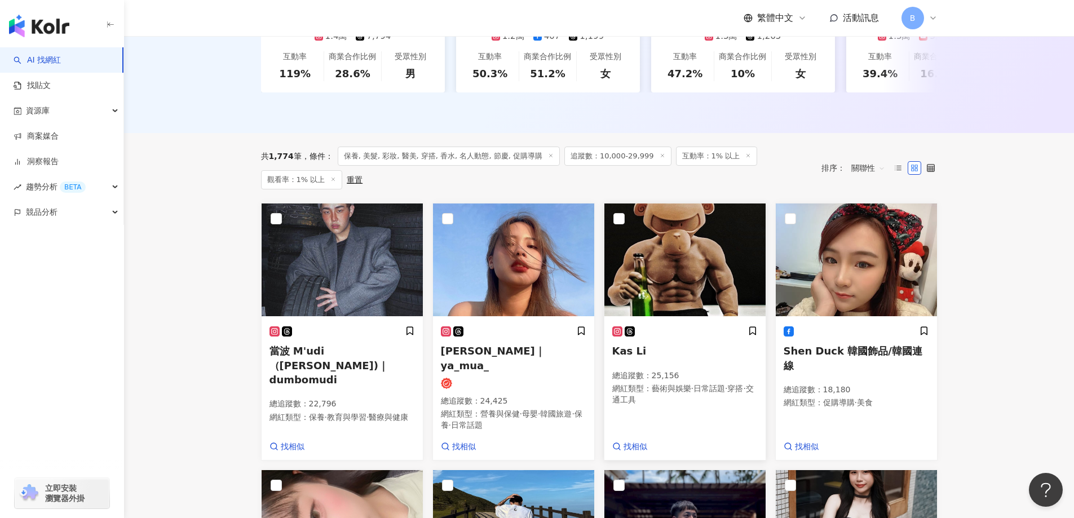
scroll to position [344, 0]
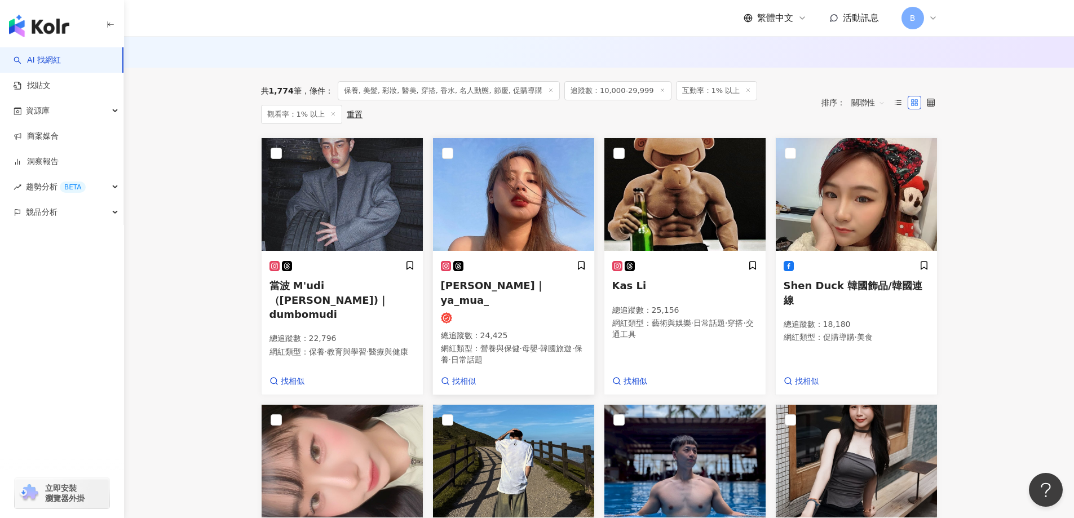
click at [551, 183] on img at bounding box center [513, 194] width 161 height 113
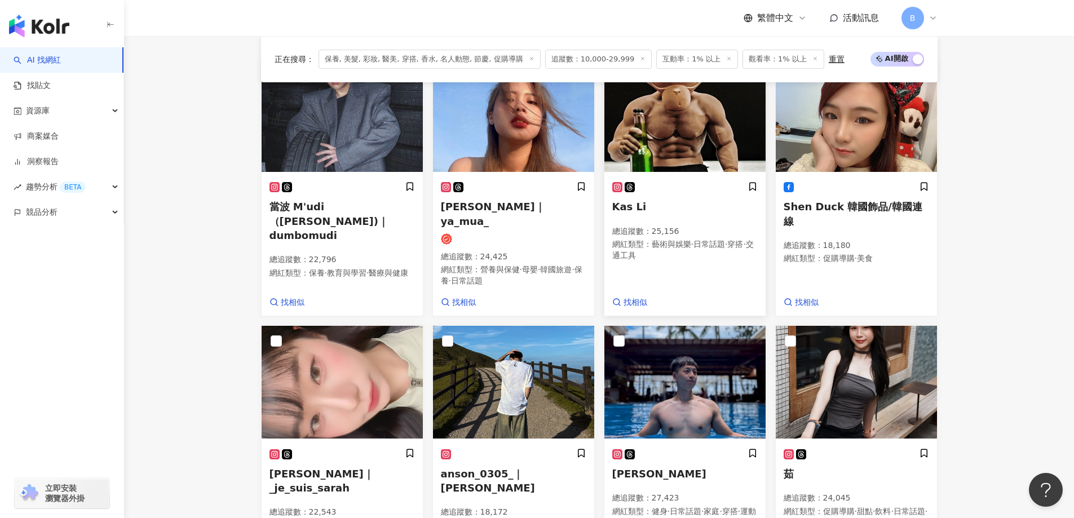
scroll to position [489, 0]
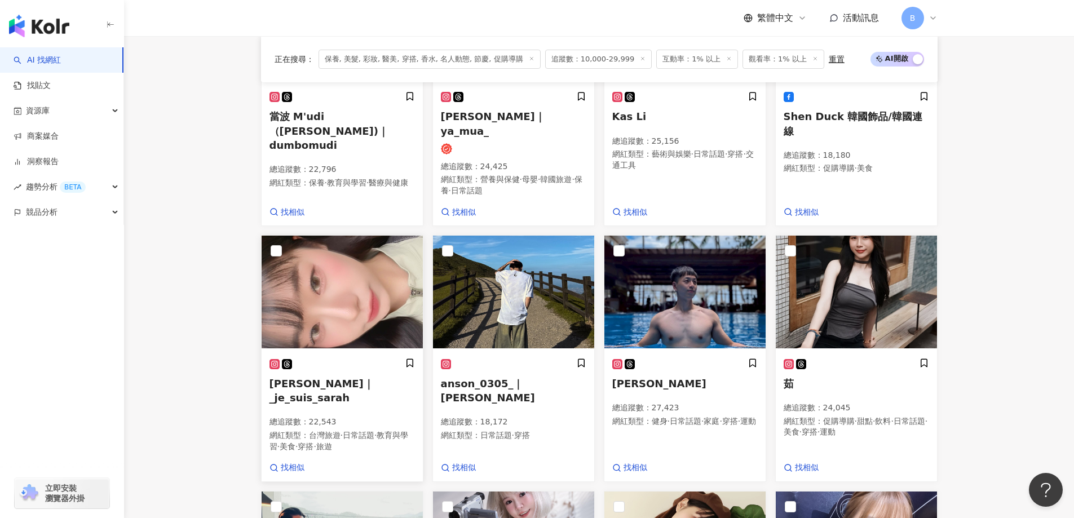
click at [346, 287] on img at bounding box center [342, 292] width 161 height 113
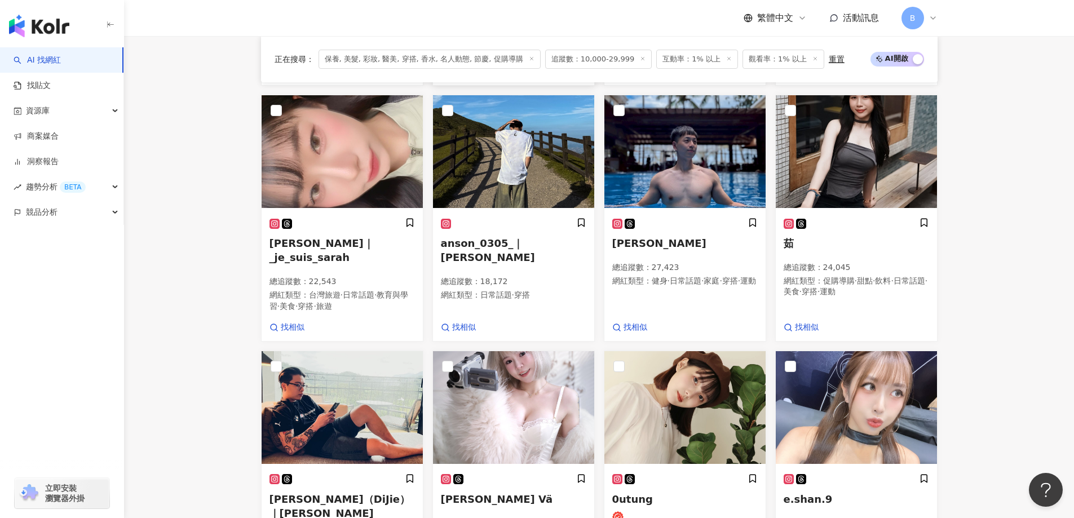
scroll to position [602, 0]
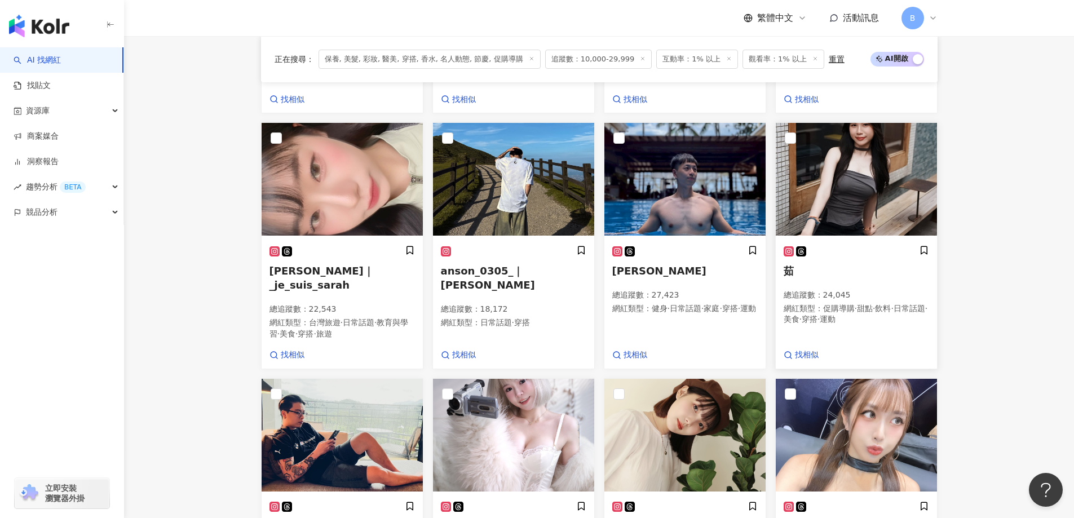
click at [886, 152] on img at bounding box center [856, 179] width 161 height 113
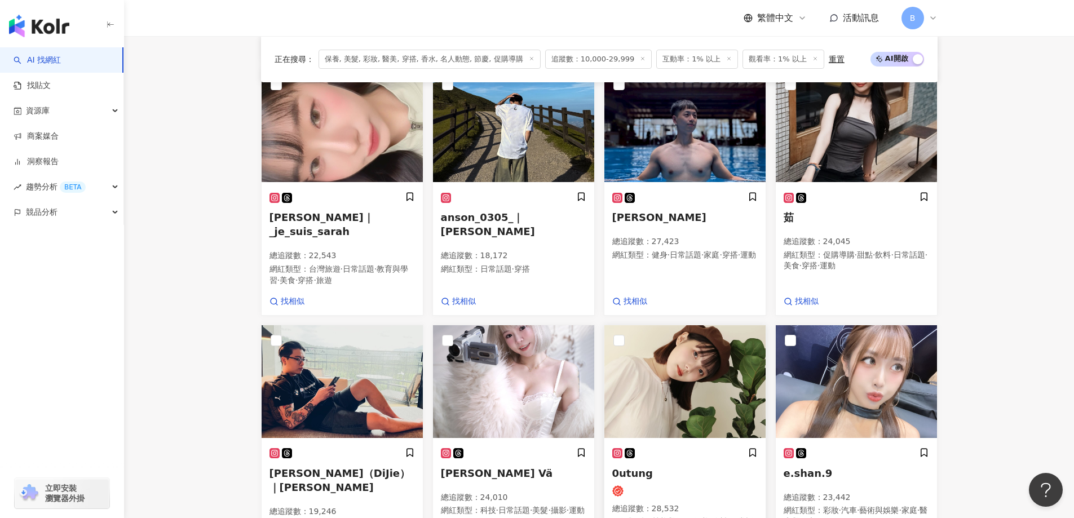
scroll to position [715, 0]
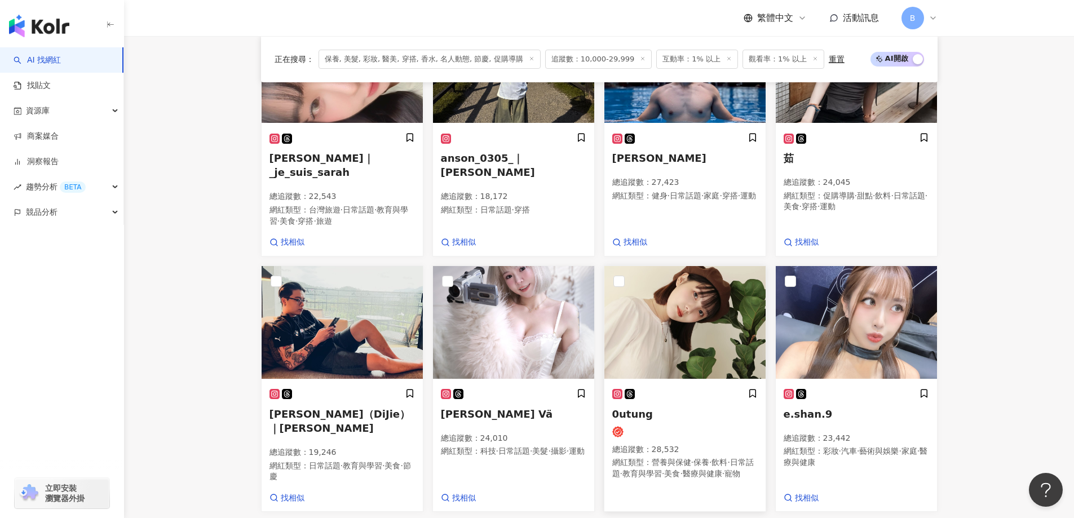
click at [660, 294] on img at bounding box center [684, 322] width 161 height 113
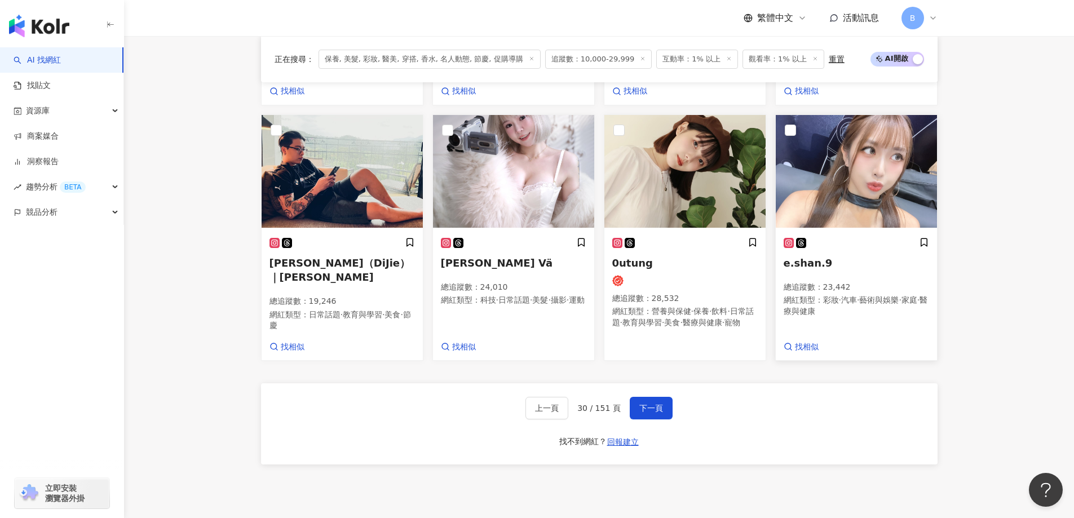
scroll to position [940, 0]
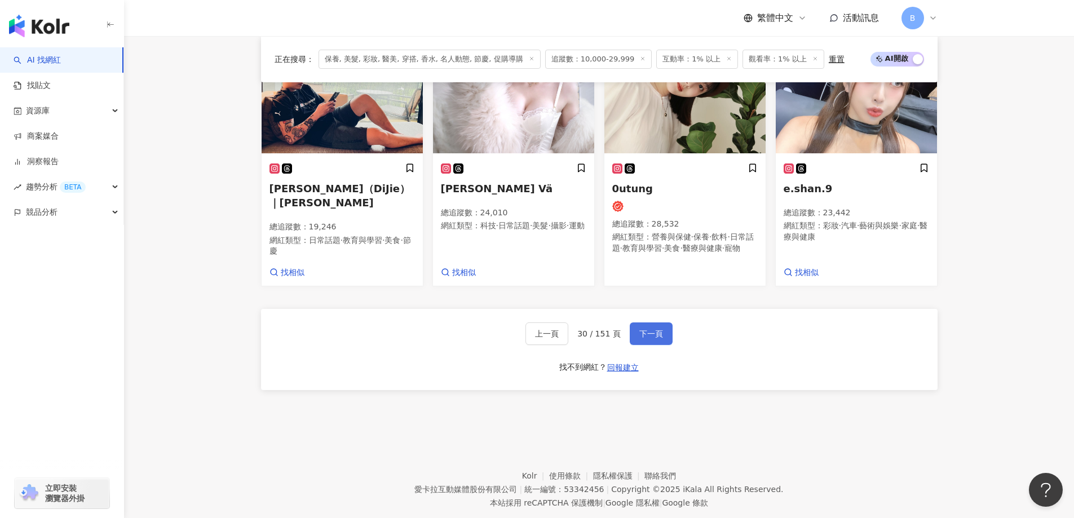
click at [640, 329] on span "下一頁" at bounding box center [651, 333] width 24 height 9
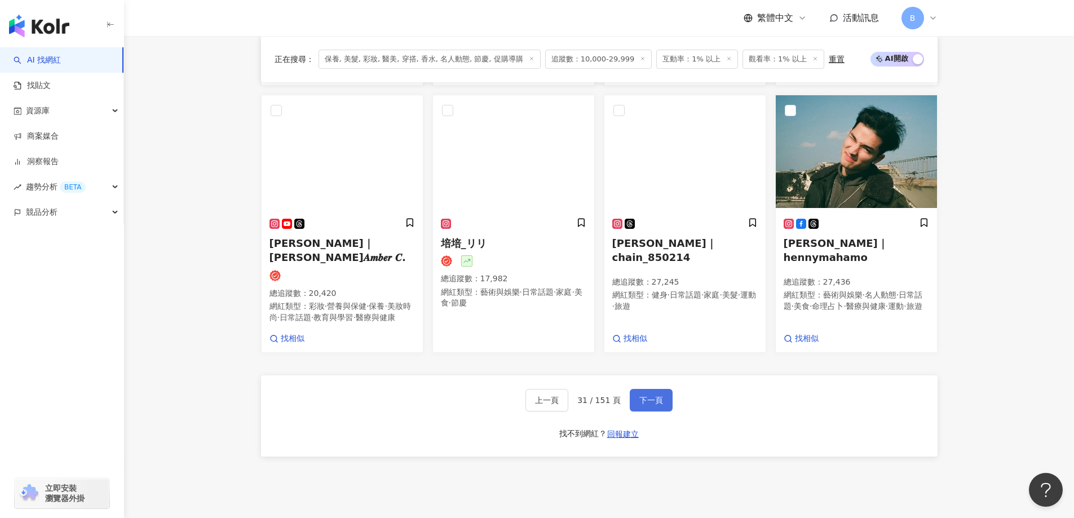
scroll to position [979, 0]
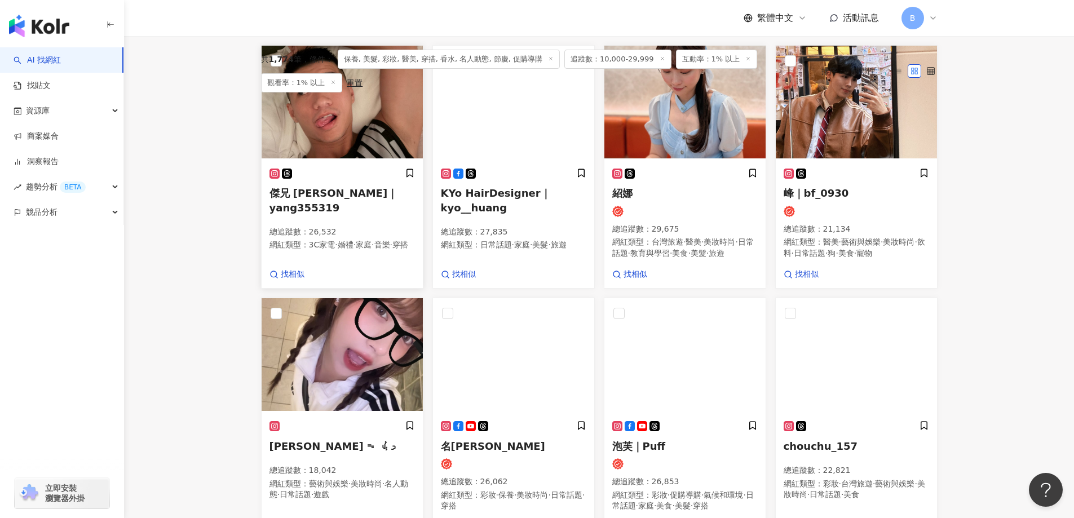
scroll to position [302, 0]
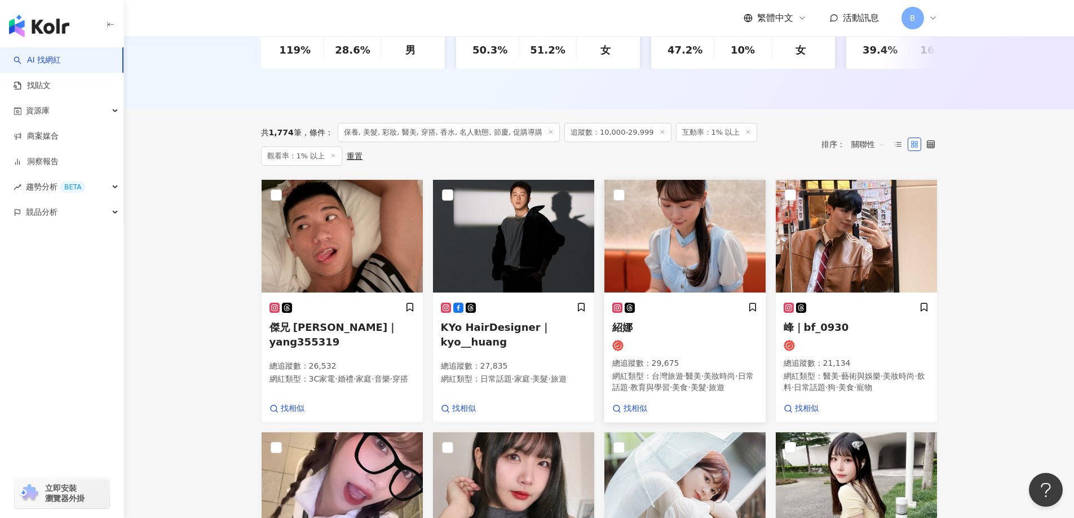
click at [693, 254] on img at bounding box center [684, 236] width 161 height 113
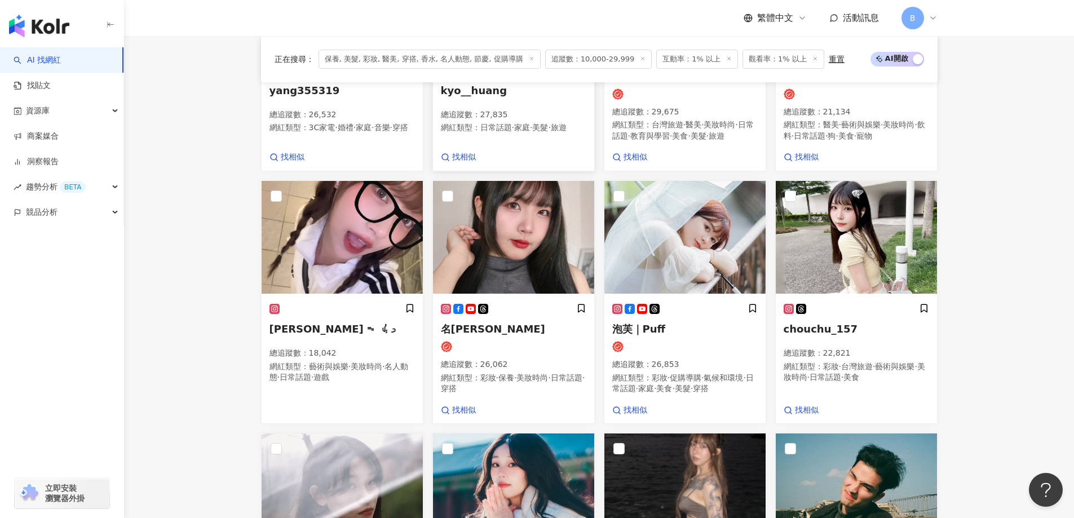
scroll to position [560, 0]
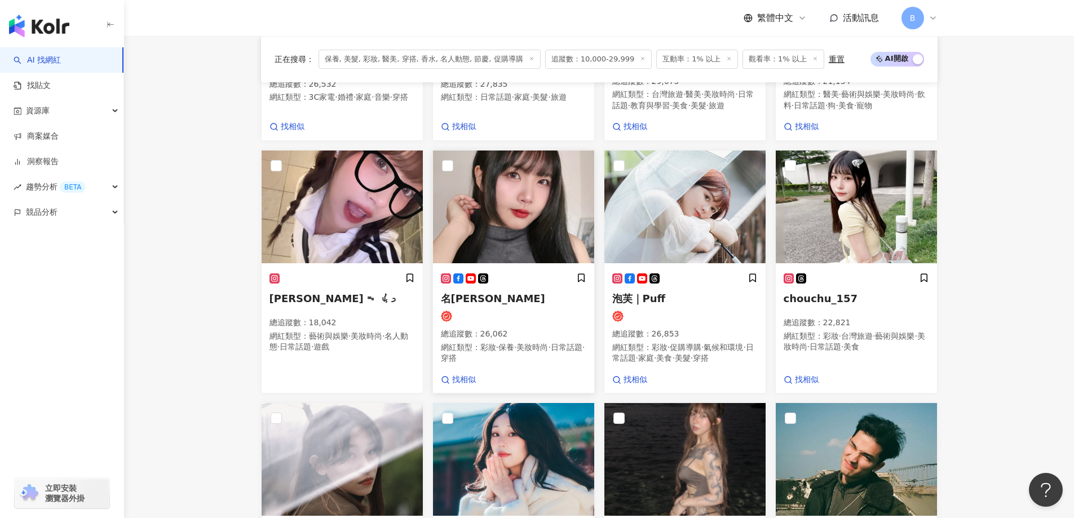
click at [492, 210] on img at bounding box center [513, 207] width 161 height 113
click at [672, 225] on img at bounding box center [684, 207] width 161 height 113
click at [845, 219] on img at bounding box center [856, 207] width 161 height 113
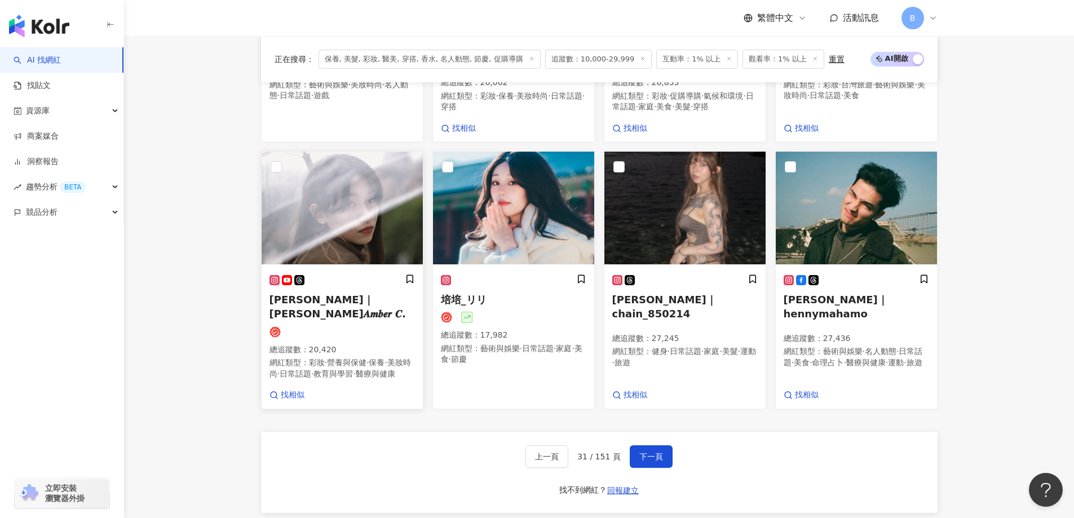
scroll to position [842, 0]
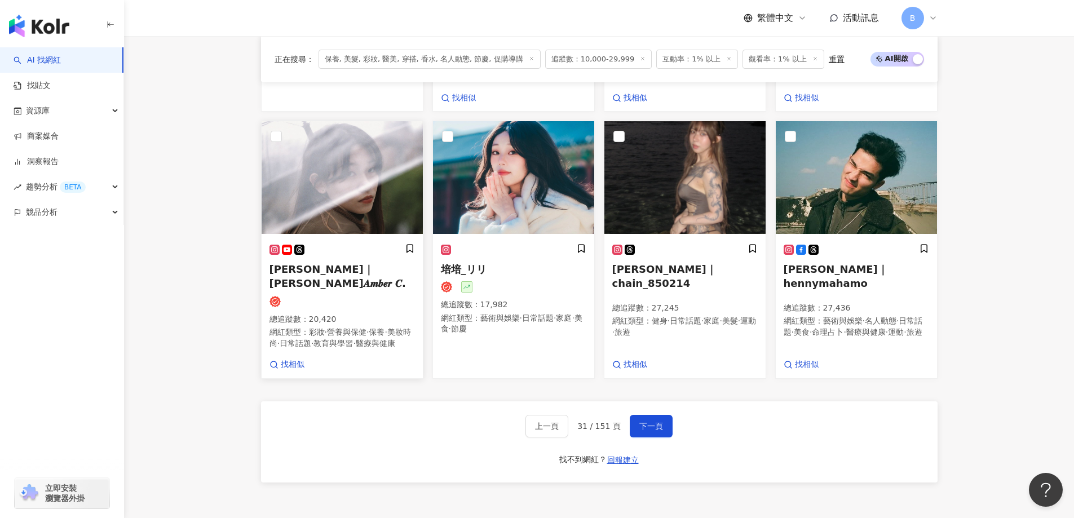
click at [354, 209] on img at bounding box center [342, 177] width 161 height 113
click at [532, 224] on img at bounding box center [513, 177] width 161 height 113
click at [842, 221] on img at bounding box center [856, 177] width 161 height 113
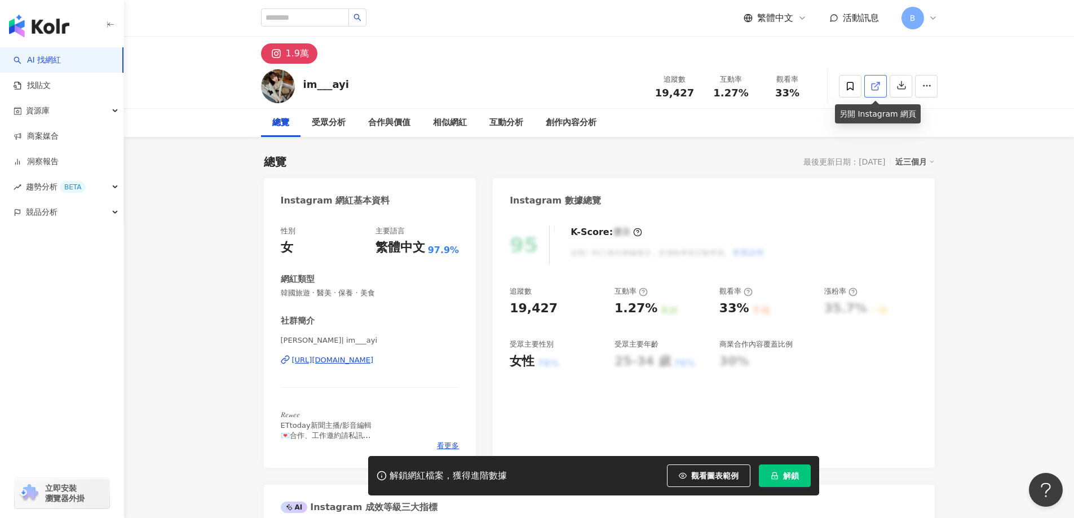
click at [877, 91] on icon at bounding box center [875, 86] width 10 height 10
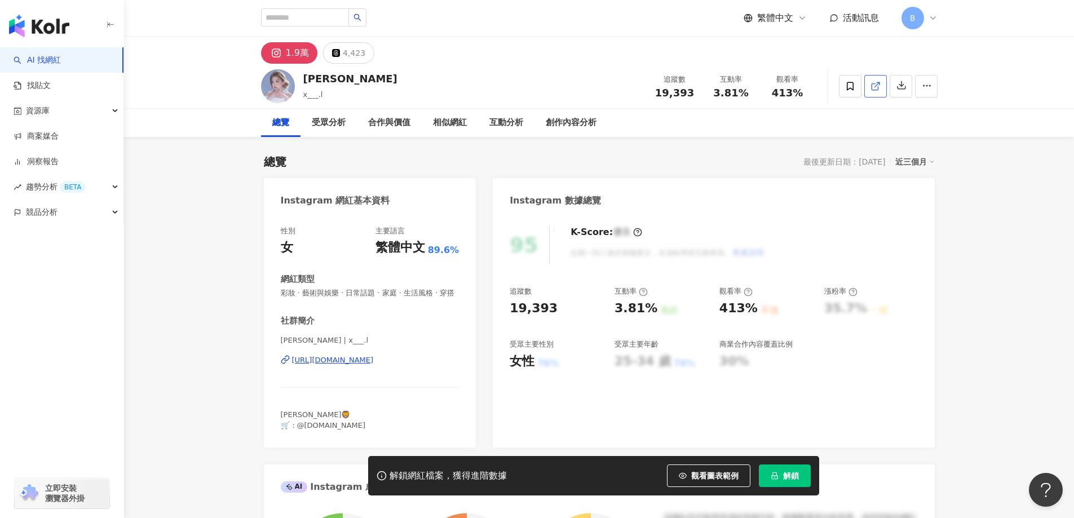
click at [878, 87] on icon at bounding box center [875, 86] width 10 height 10
click at [399, 294] on span "彩妝 · 藝術與娛樂 · 日常話題 · 家庭 · 生活風格 · 穿搭" at bounding box center [370, 293] width 179 height 10
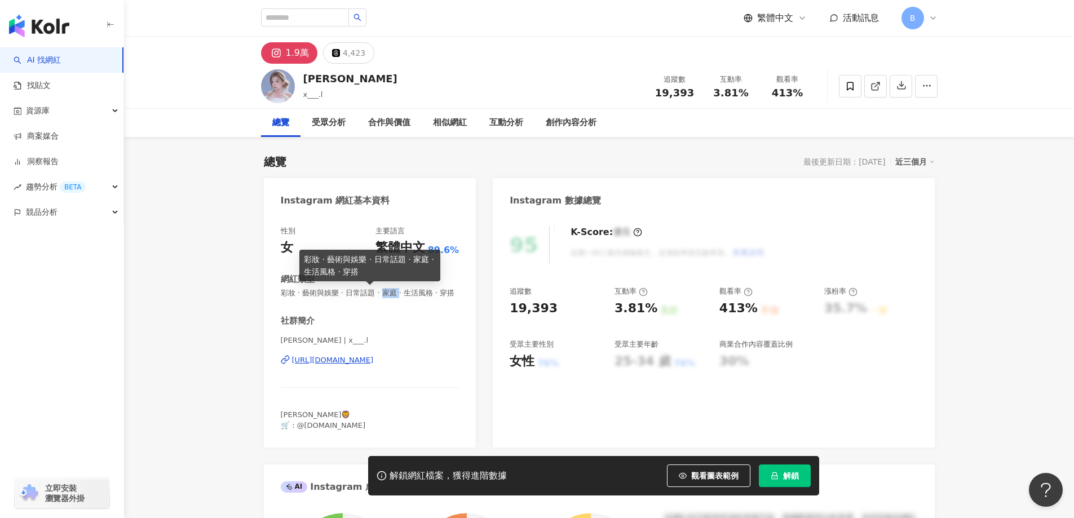
click at [399, 294] on span "彩妝 · 藝術與娛樂 · 日常話題 · 家庭 · 生活風格 · 穿搭" at bounding box center [370, 293] width 179 height 10
copy span "彩妝 · 藝術與娛樂 · 日常話題 · 家庭 · 生活風格 · 穿搭"
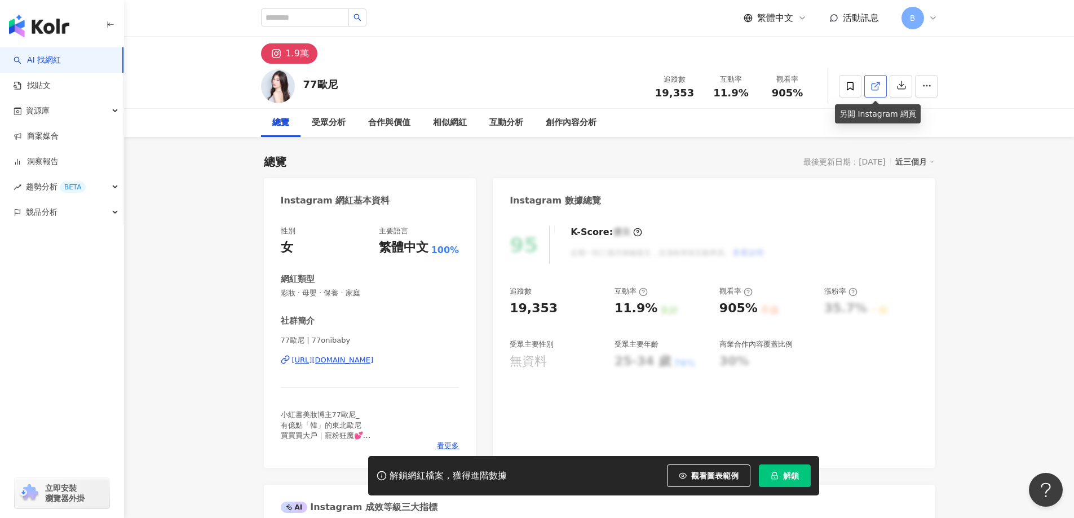
click at [877, 87] on icon at bounding box center [875, 86] width 10 height 10
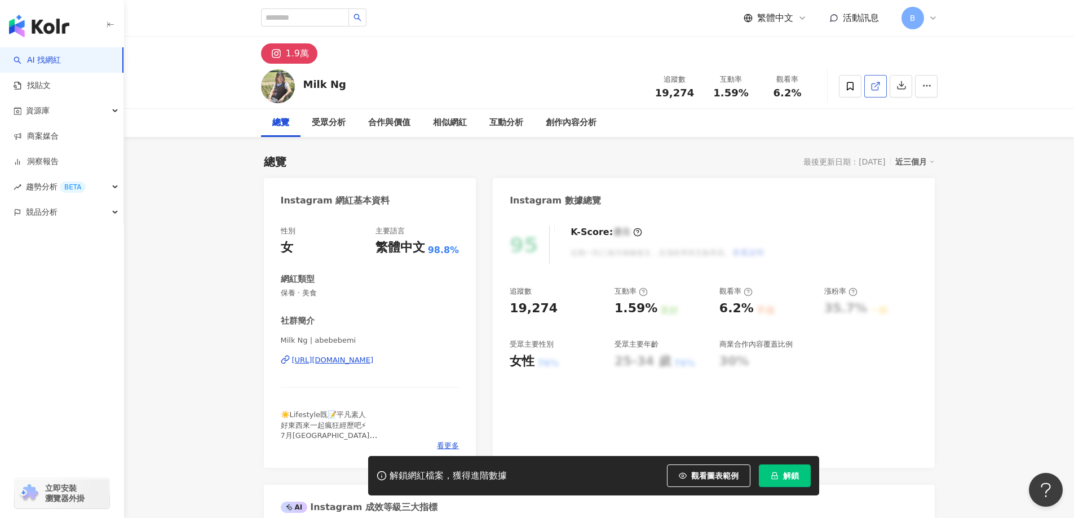
click at [879, 88] on icon at bounding box center [875, 86] width 10 height 10
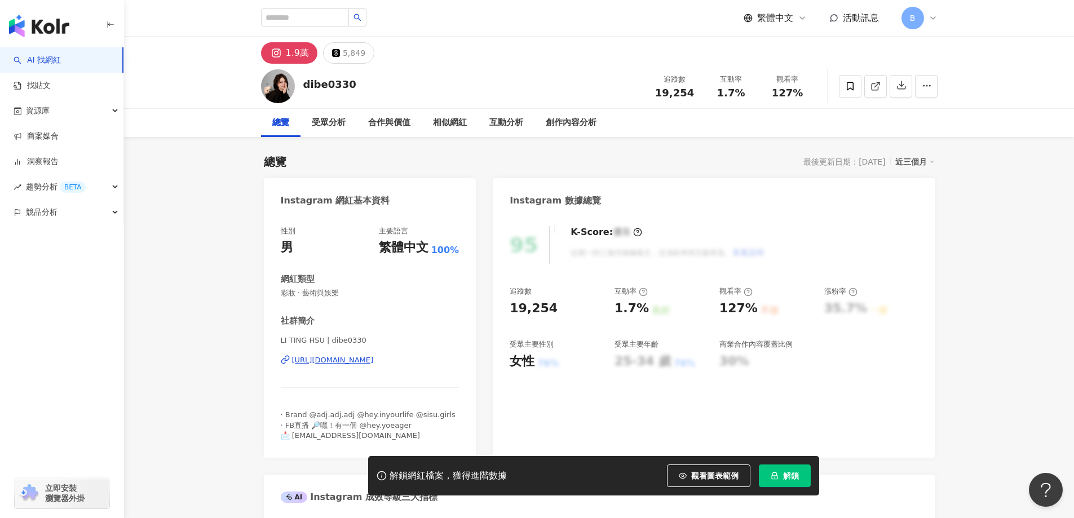
click at [870, 91] on link at bounding box center [875, 86] width 23 height 23
click at [877, 90] on icon at bounding box center [875, 86] width 6 height 6
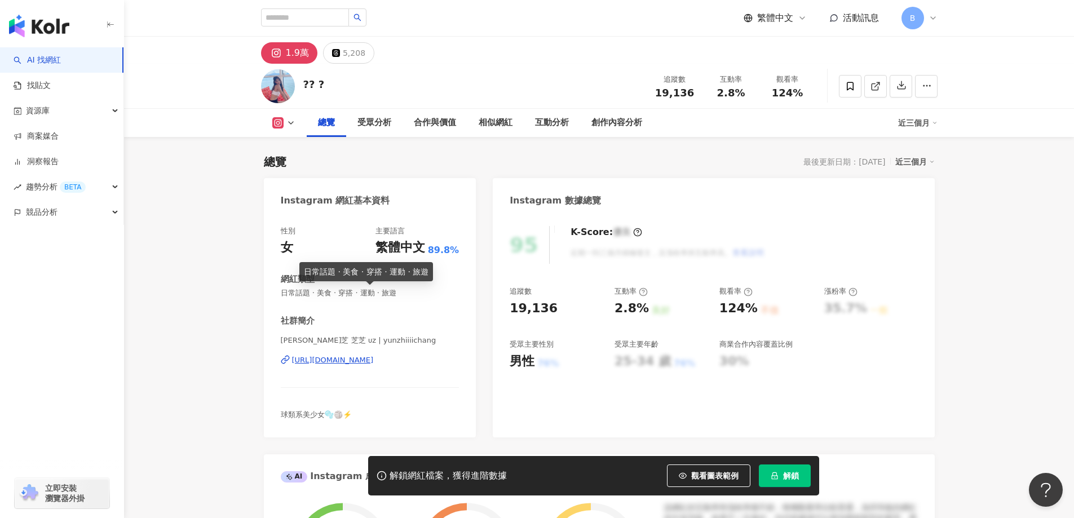
click at [383, 295] on span "日常話題 · 美食 · 穿搭 · 運動 · 旅遊" at bounding box center [370, 293] width 179 height 10
copy span "日常話題 · 美食 · 穿搭 · 運動 · 旅遊"
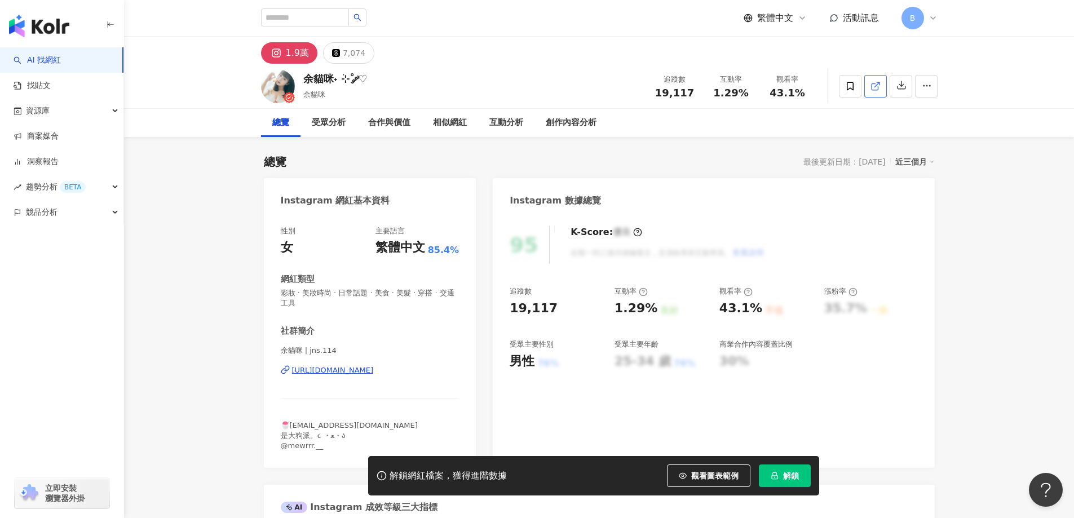
click at [872, 91] on icon at bounding box center [875, 86] width 10 height 10
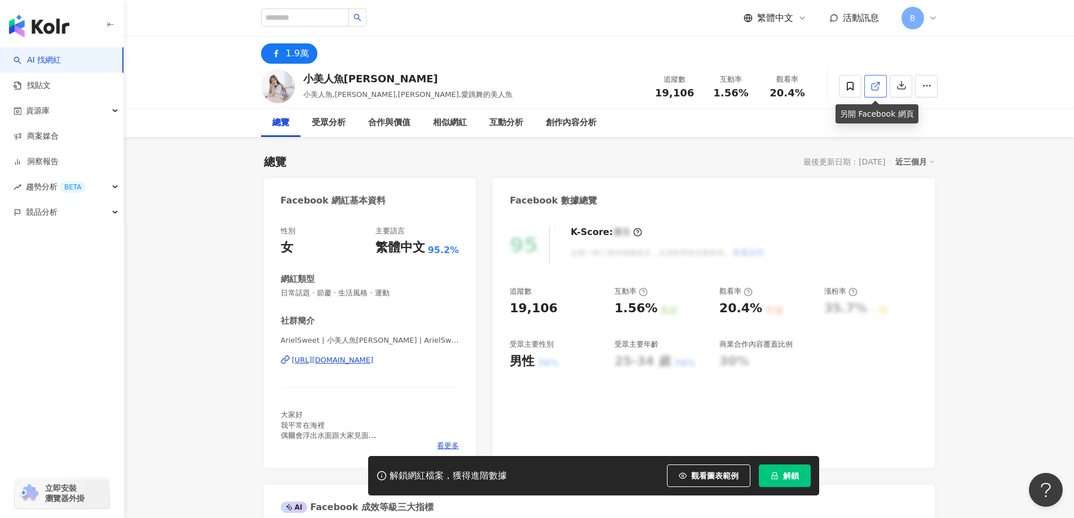
click at [867, 83] on link at bounding box center [875, 86] width 23 height 23
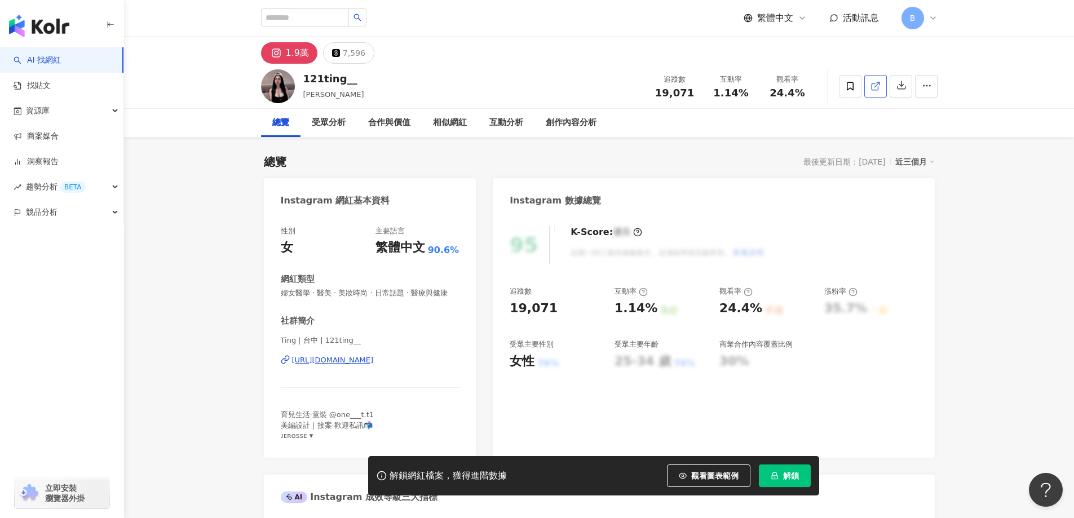
click at [874, 91] on span at bounding box center [875, 86] width 10 height 12
click at [369, 291] on span "婦女醫學 · 醫美 · 美妝時尚 · 日常話題 · 醫療與健康" at bounding box center [370, 293] width 179 height 10
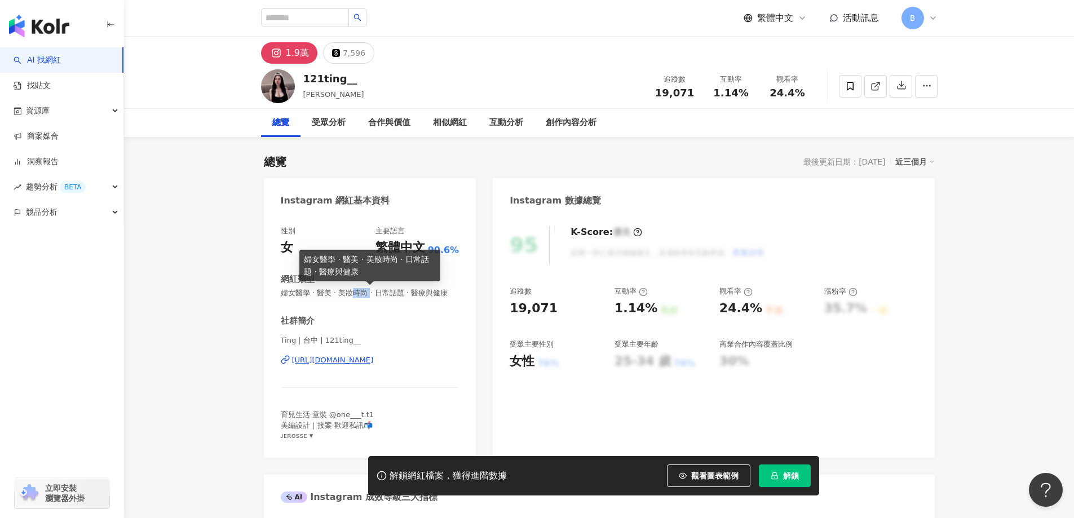
click at [369, 291] on span "婦女醫學 · 醫美 · 美妝時尚 · 日常話題 · 醫療與健康" at bounding box center [370, 293] width 179 height 10
copy span "婦女醫學 · 醫美 · 美妝時尚 · 日常話題 · 醫療與健康"
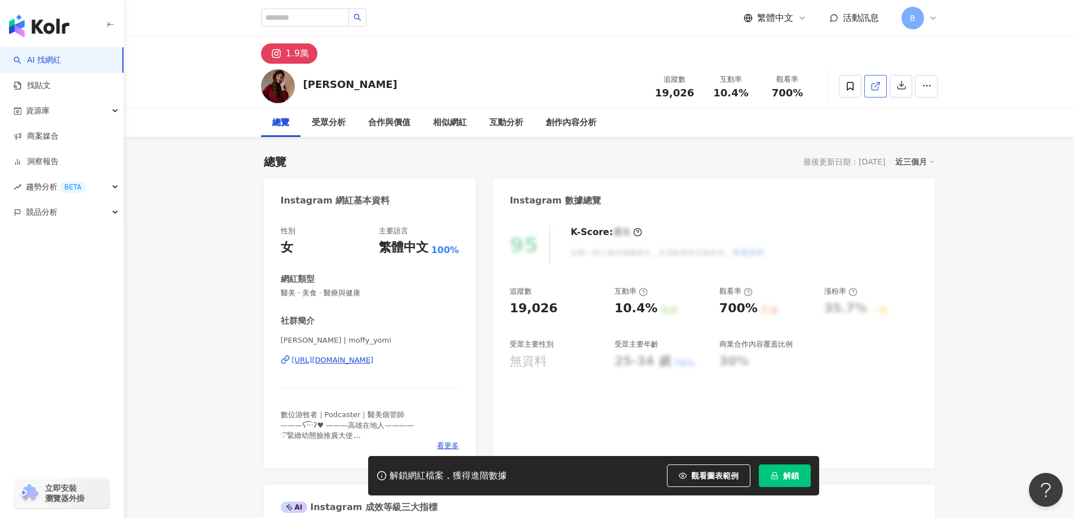
click at [876, 86] on line at bounding box center [876, 84] width 5 height 5
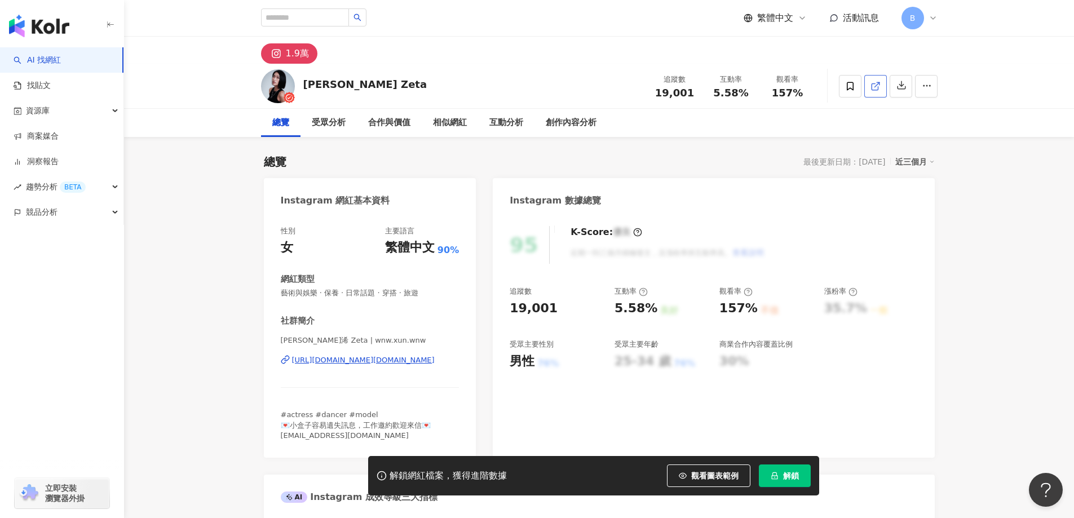
click at [882, 83] on link at bounding box center [875, 86] width 23 height 23
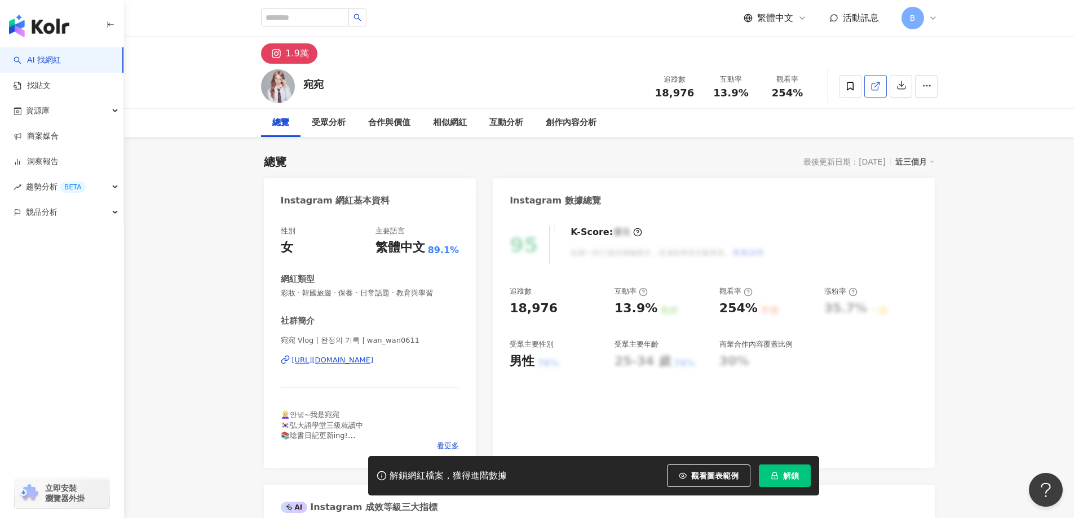
click at [878, 89] on icon at bounding box center [875, 86] width 6 height 6
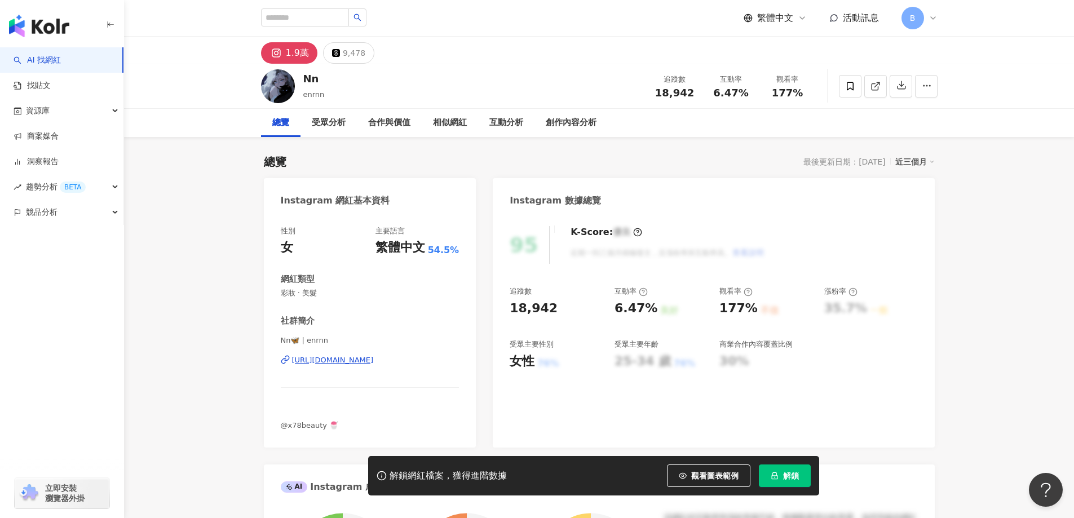
click at [878, 86] on icon at bounding box center [875, 86] width 10 height 10
click at [308, 291] on span "彩妝 · 美髮" at bounding box center [370, 293] width 179 height 10
copy span "彩妝 · 美髮"
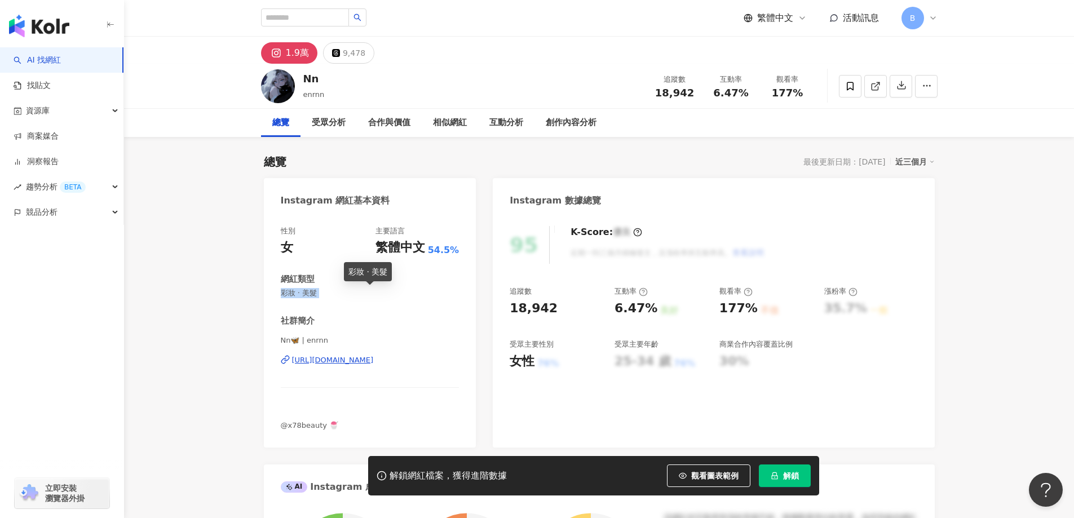
click at [308, 293] on span "彩妝 · 美髮" at bounding box center [370, 293] width 179 height 10
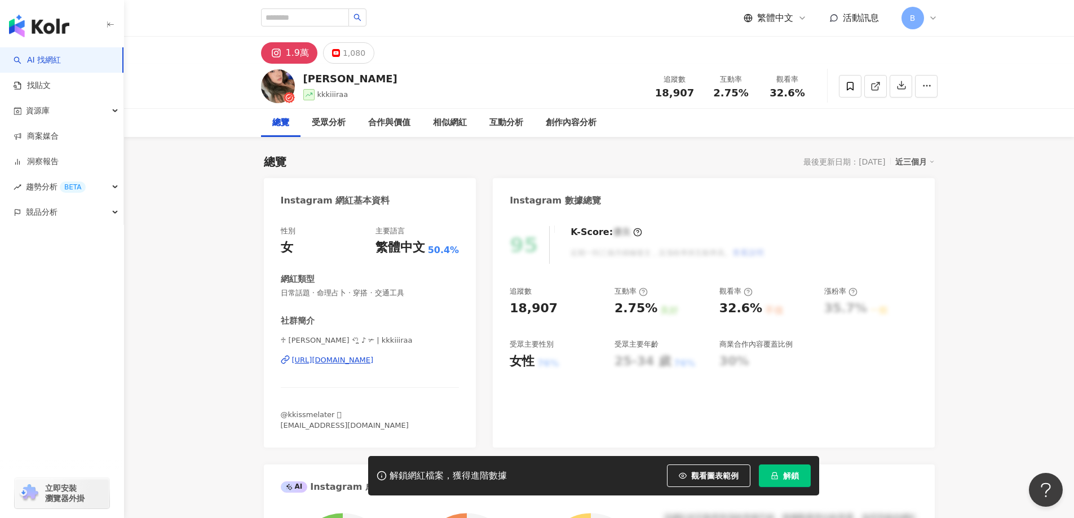
drag, startPoint x: 982, startPoint y: 202, endPoint x: 889, endPoint y: 100, distance: 138.5
click at [877, 87] on icon at bounding box center [875, 86] width 10 height 10
click at [876, 86] on line at bounding box center [876, 84] width 5 height 5
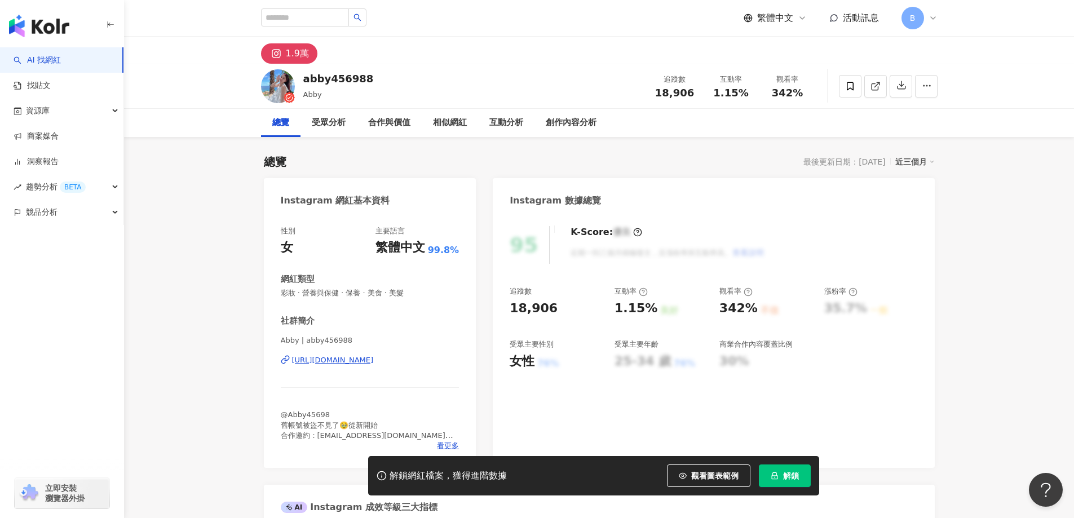
click at [877, 82] on polyline at bounding box center [878, 83] width 3 height 3
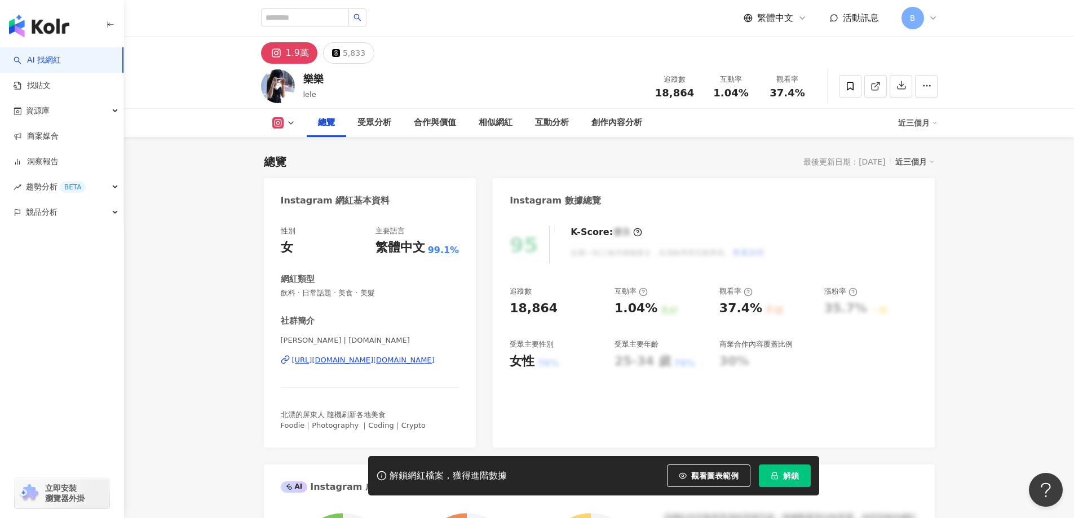
drag, startPoint x: 1005, startPoint y: 232, endPoint x: 996, endPoint y: 212, distance: 22.2
click at [876, 87] on icon at bounding box center [875, 86] width 10 height 10
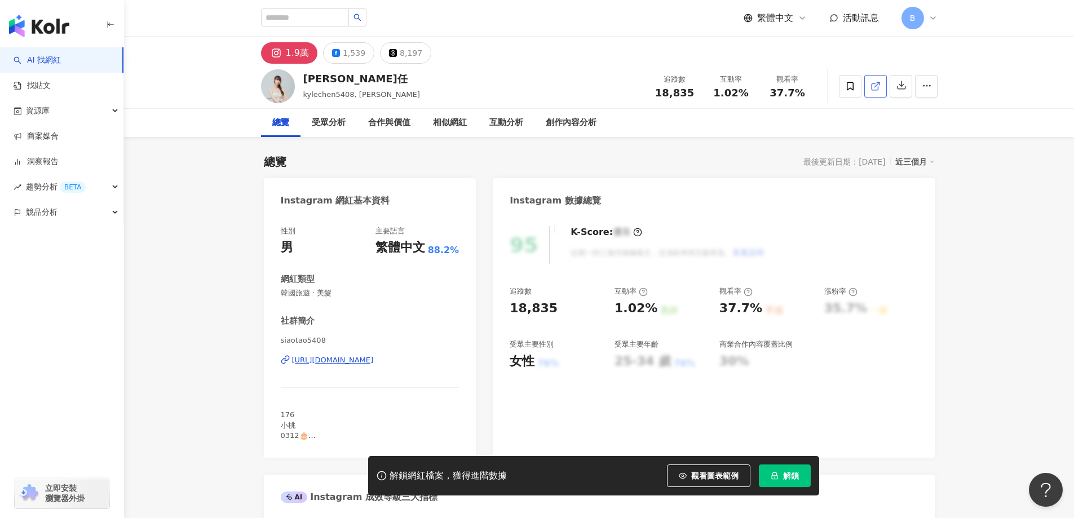
click at [879, 87] on icon at bounding box center [875, 86] width 10 height 10
click at [322, 293] on span "韓國旅遊 · 美髮" at bounding box center [370, 293] width 179 height 10
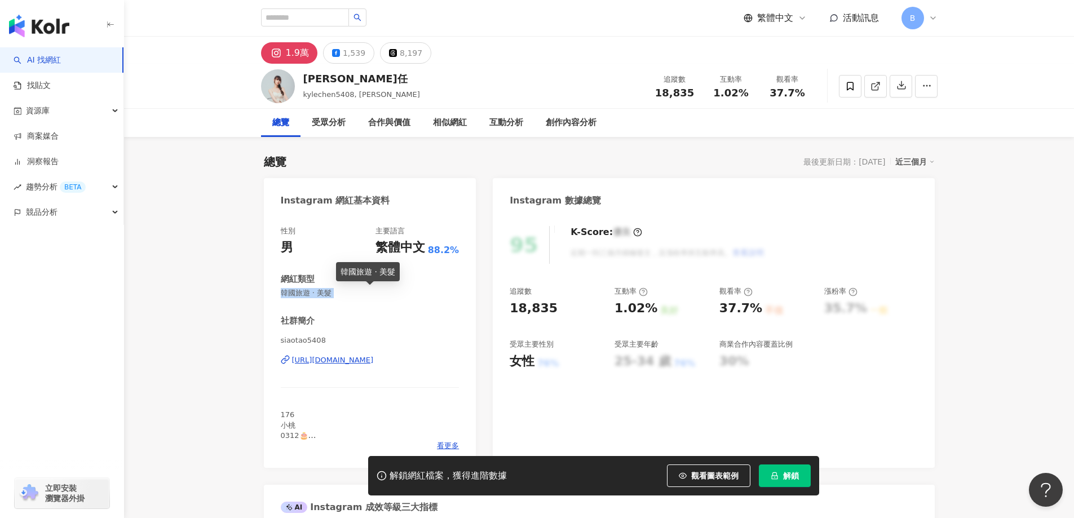
click at [322, 293] on span "韓國旅遊 · 美髮" at bounding box center [370, 293] width 179 height 10
copy span "韓國旅遊 · 美髮"
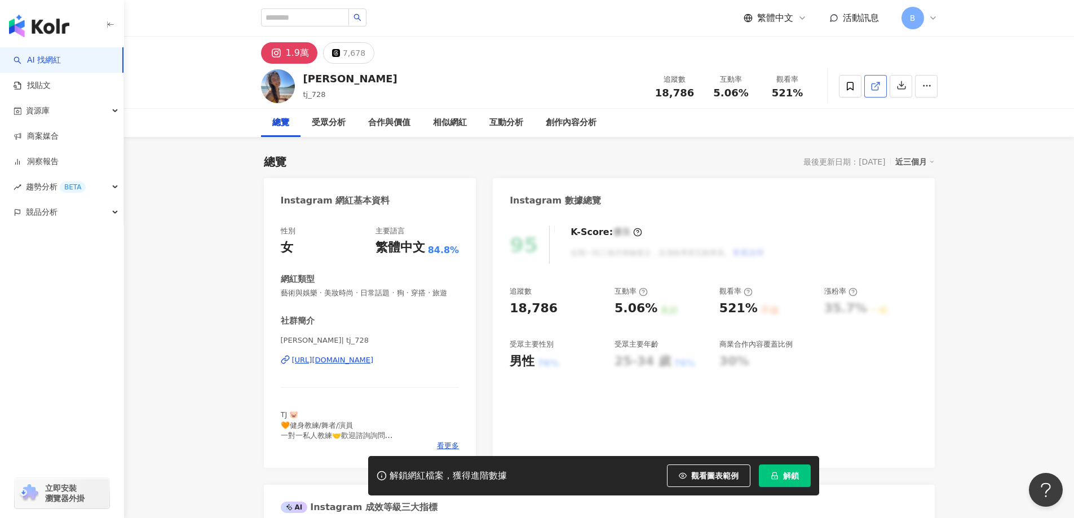
click at [879, 89] on icon at bounding box center [875, 86] width 10 height 10
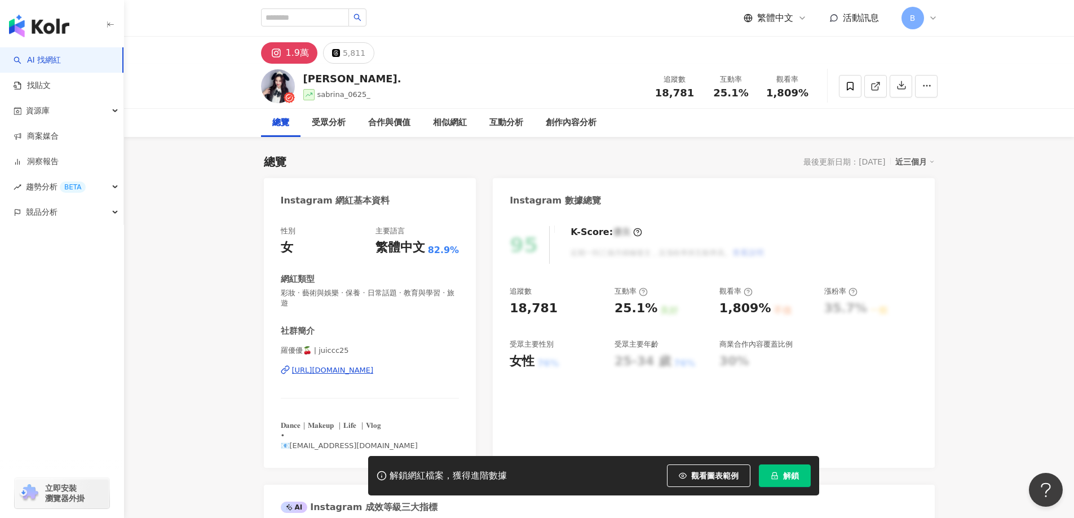
click at [874, 90] on icon at bounding box center [875, 86] width 6 height 6
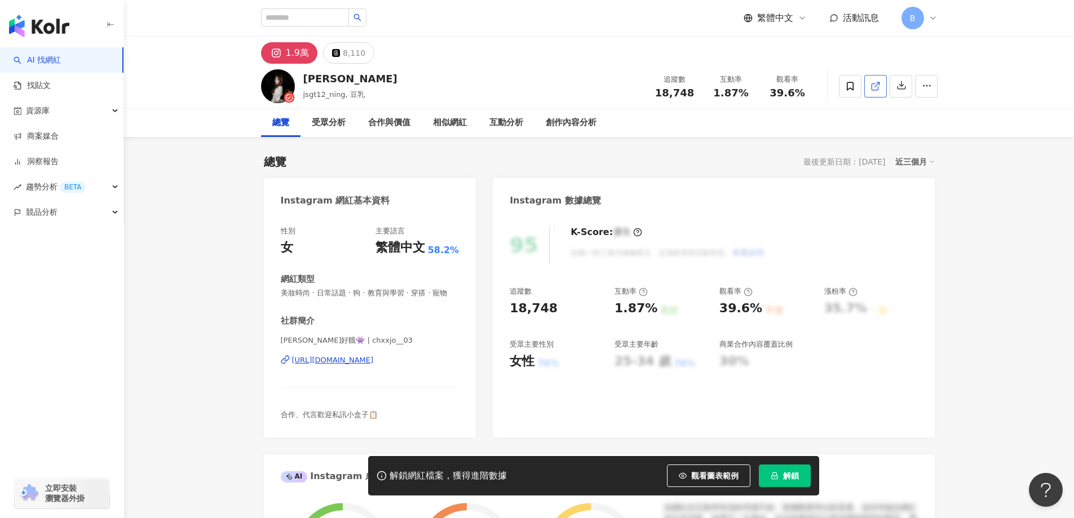
click at [877, 91] on span at bounding box center [875, 86] width 10 height 12
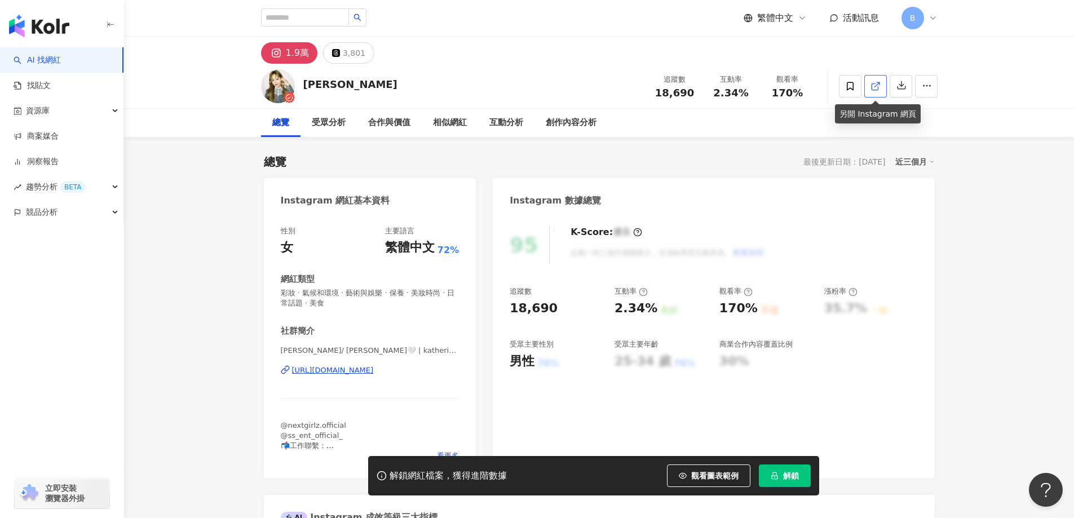
click at [878, 87] on icon at bounding box center [875, 86] width 10 height 10
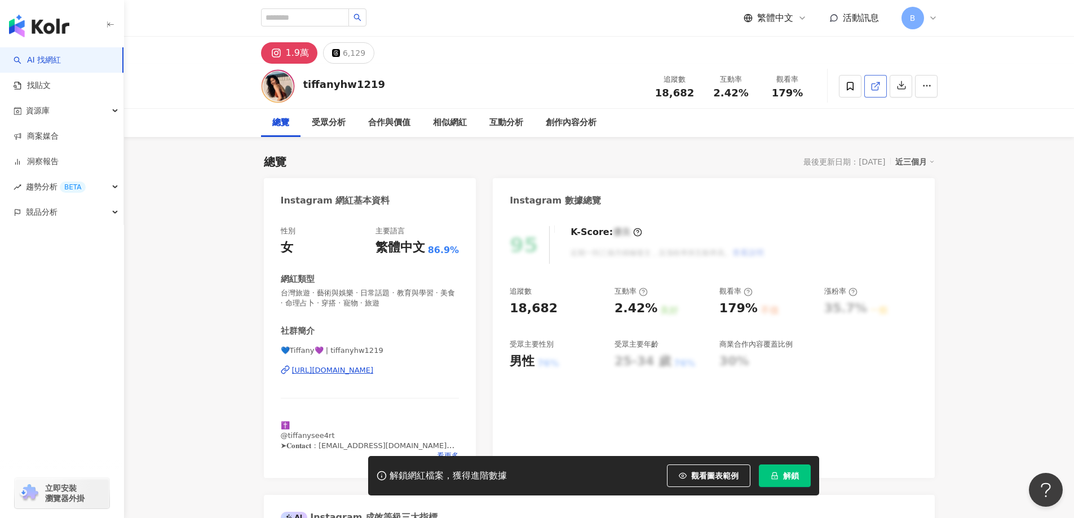
click at [873, 91] on icon at bounding box center [875, 86] width 10 height 10
click at [387, 292] on span "台灣旅遊 · 藝術與娛樂 · 日常話題 · 教育與學習 · 美食 · 命理占卜 · 穿搭 · 寵物 · 旅遊" at bounding box center [370, 298] width 179 height 20
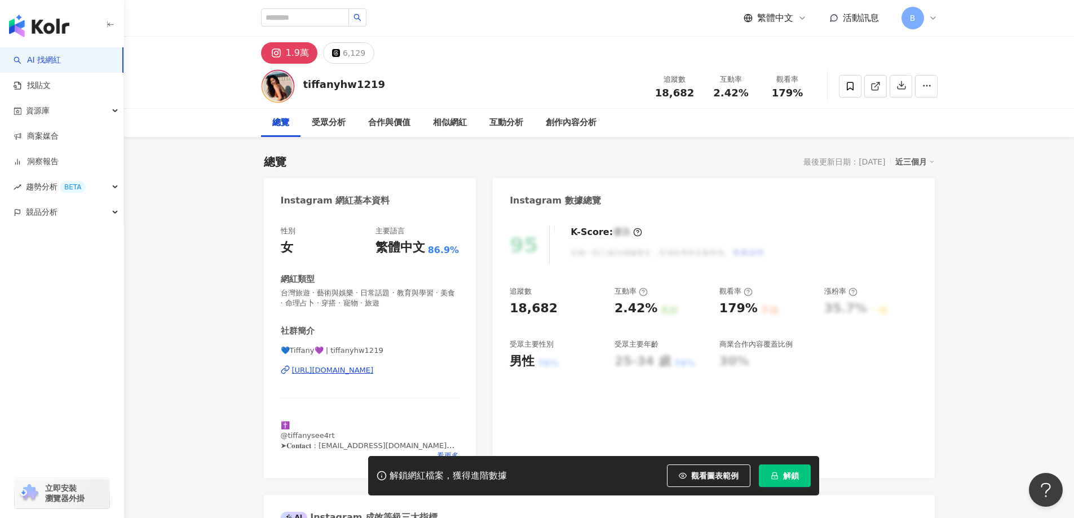
click at [387, 292] on span "台灣旅遊 · 藝術與娛樂 · 日常話題 · 教育與學習 · 美食 · 命理占卜 · 穿搭 · 寵物 · 旅遊" at bounding box center [370, 298] width 179 height 20
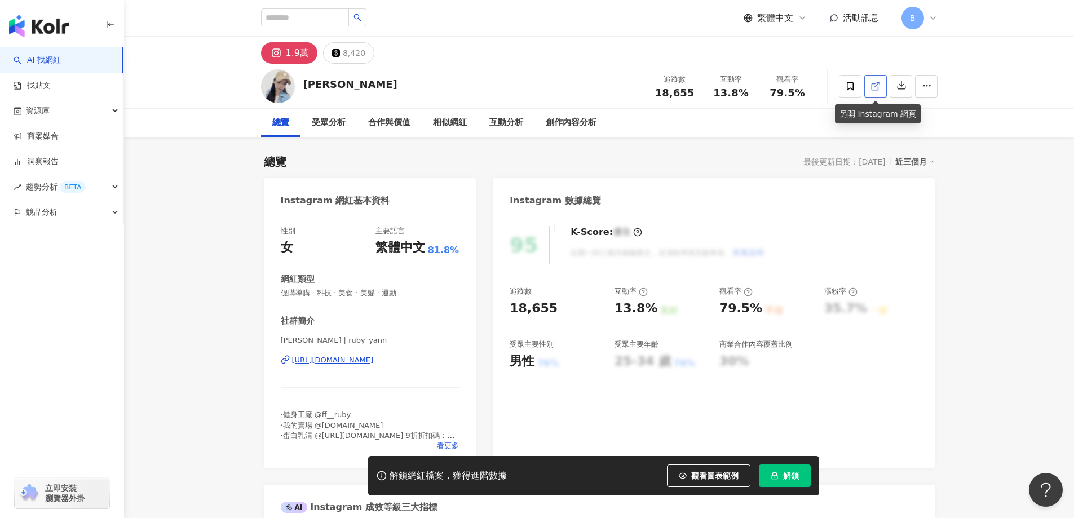
click at [879, 85] on polyline at bounding box center [878, 83] width 3 height 3
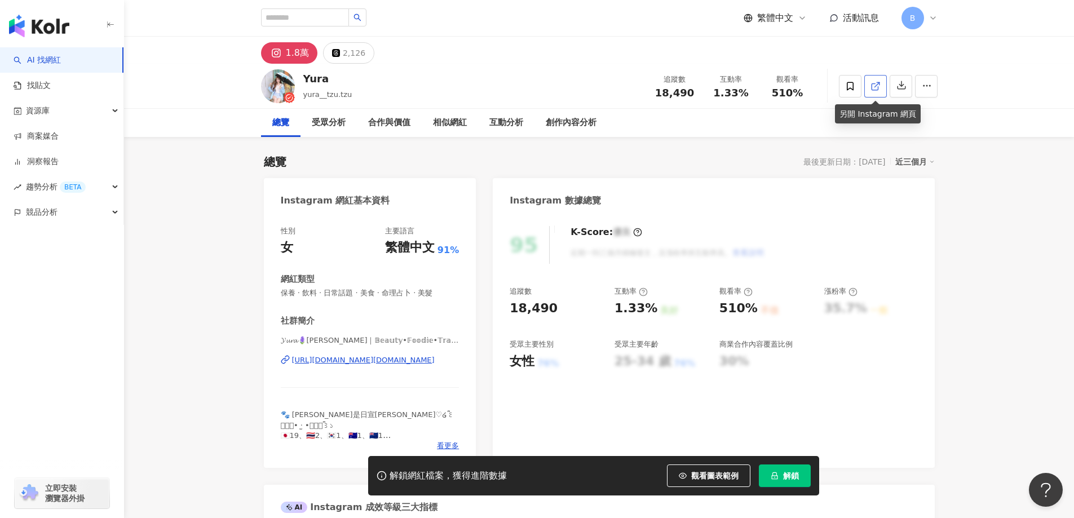
click at [874, 86] on line at bounding box center [876, 84] width 5 height 5
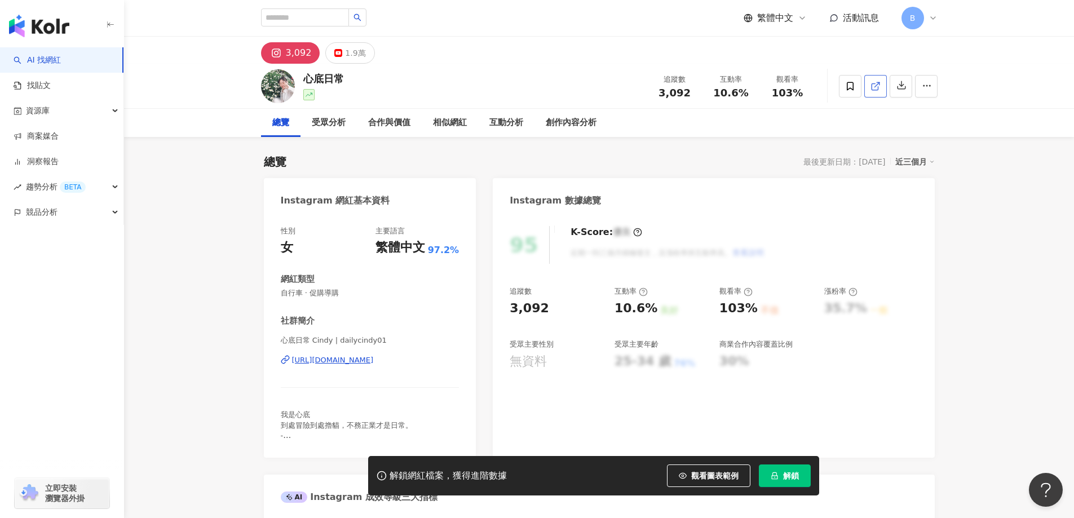
click at [873, 90] on icon at bounding box center [875, 86] width 6 height 6
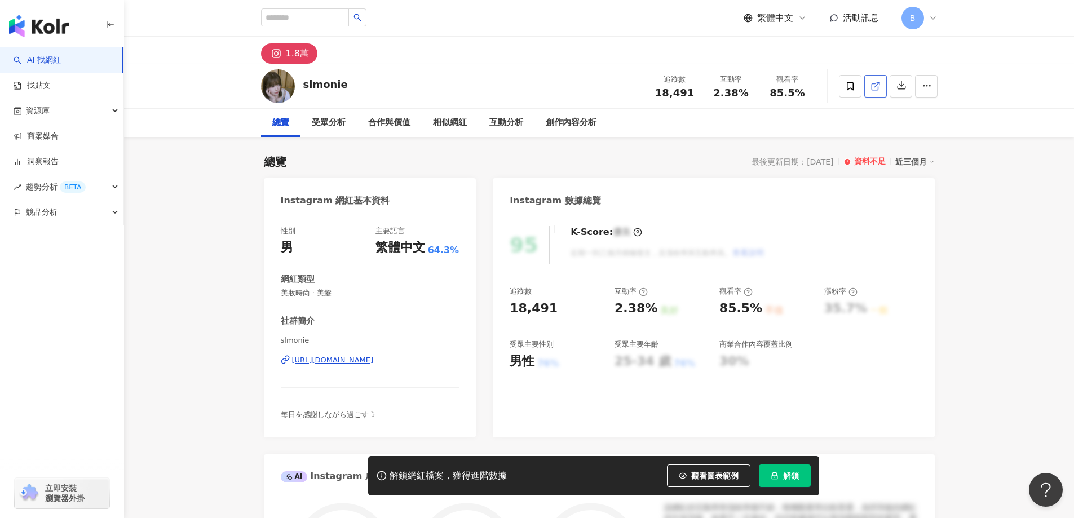
click at [870, 92] on span at bounding box center [875, 86] width 10 height 12
click at [874, 88] on icon at bounding box center [875, 86] width 10 height 10
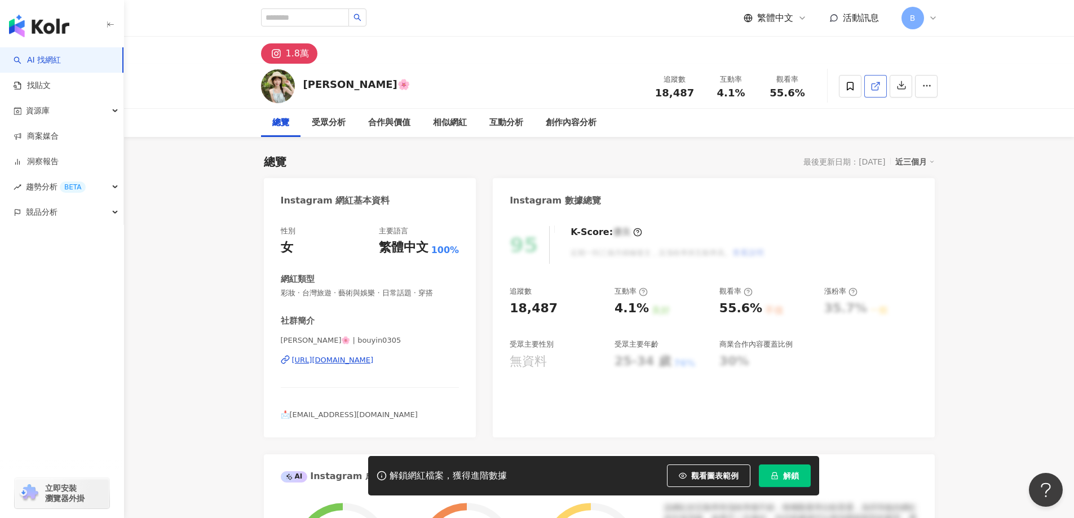
click at [879, 90] on icon at bounding box center [875, 86] width 10 height 10
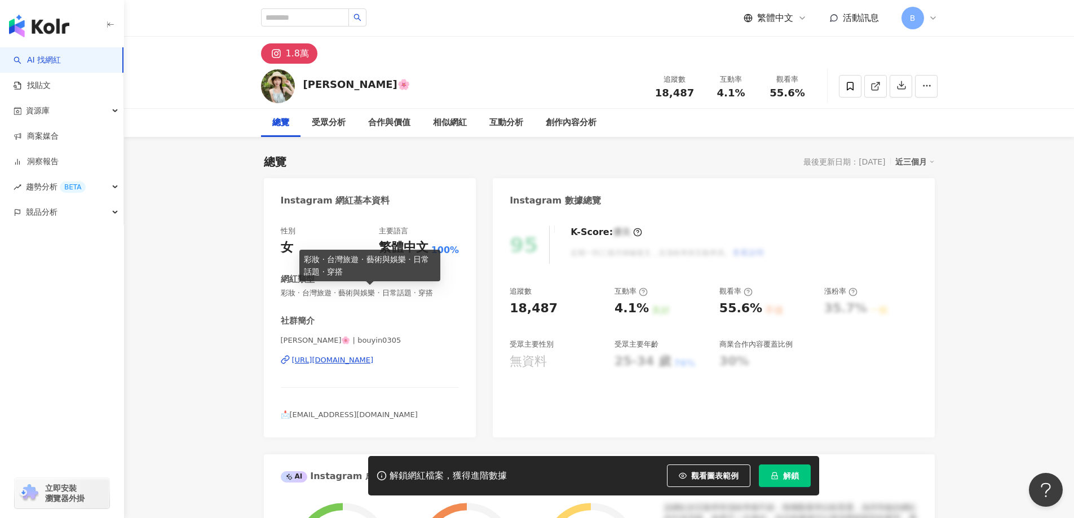
click at [328, 294] on span "彩妝 · 台灣旅遊 · 藝術與娛樂 · 日常話題 · 穿搭" at bounding box center [370, 293] width 179 height 10
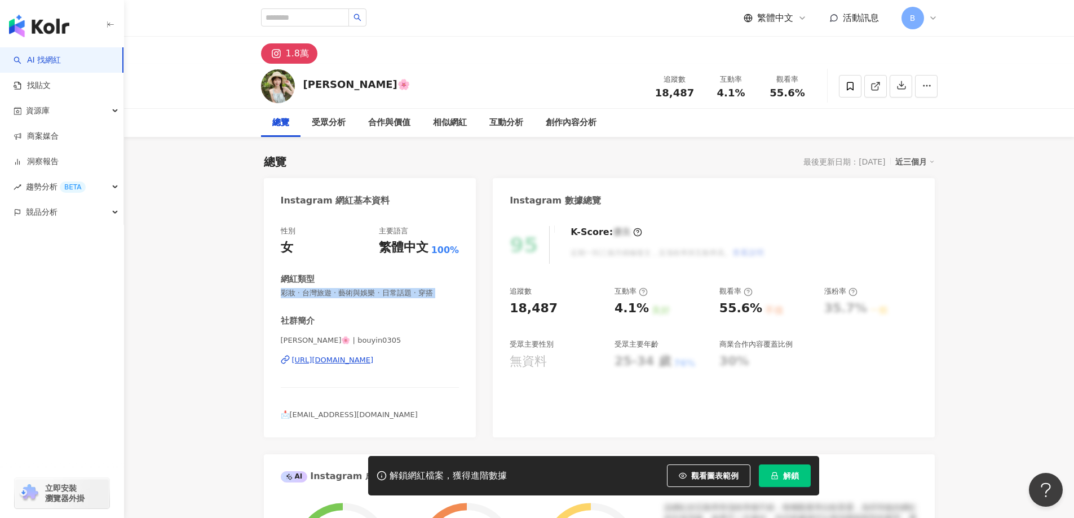
copy span "彩妝 · 台灣旅遊 · 藝術與娛樂 · 日常話題 · 穿搭"
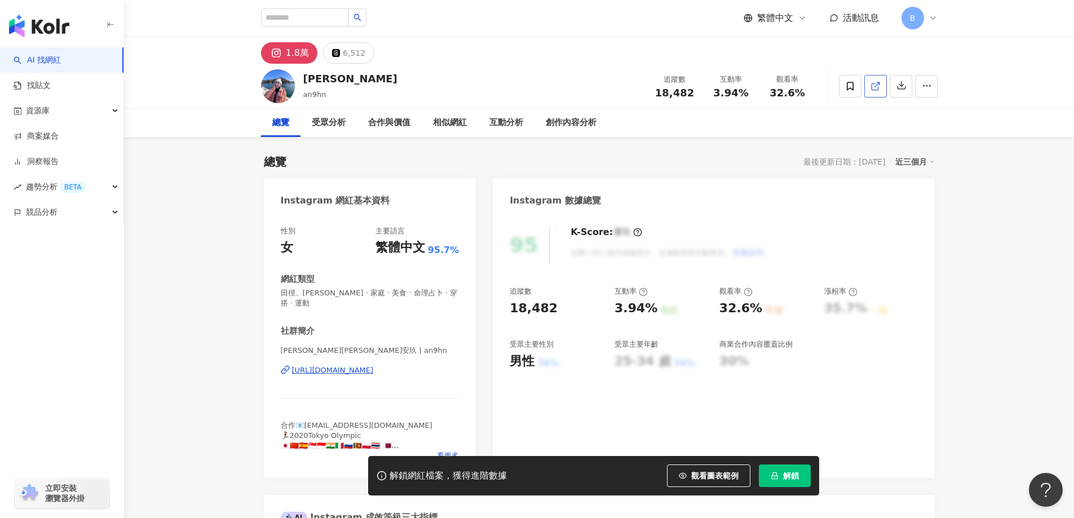
click at [877, 83] on icon at bounding box center [875, 86] width 10 height 10
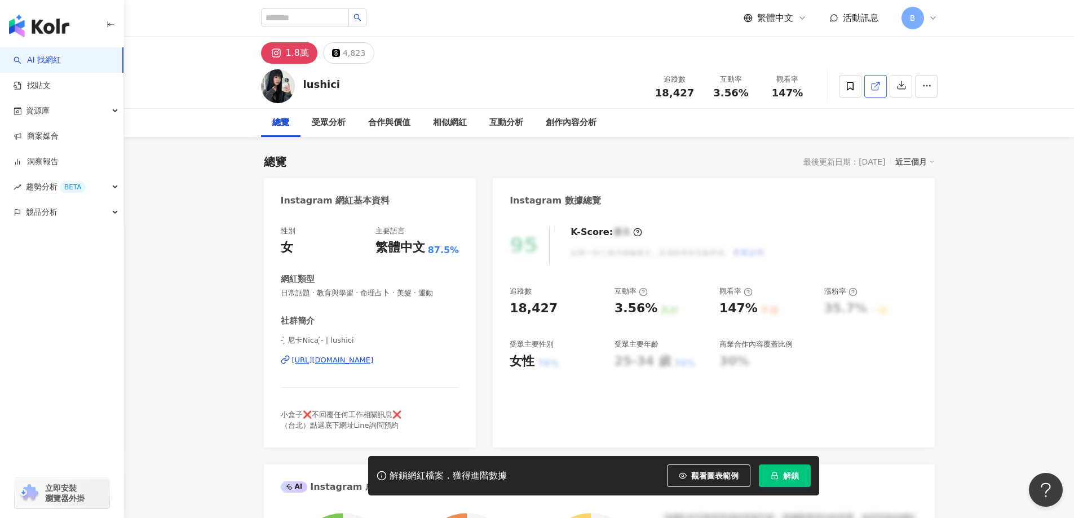
click at [881, 84] on link at bounding box center [875, 86] width 23 height 23
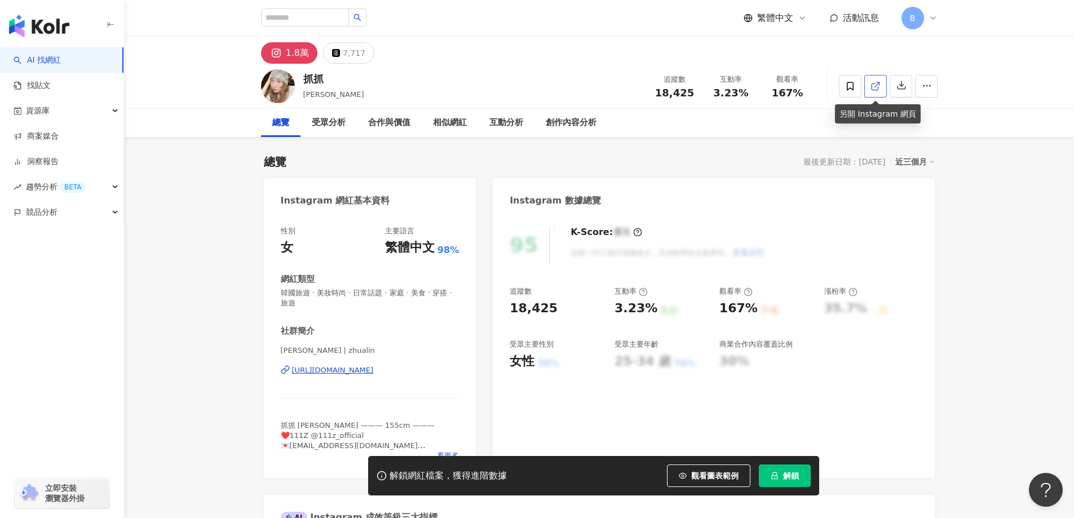
click at [874, 90] on icon at bounding box center [875, 86] width 6 height 6
click at [404, 293] on span "韓國旅遊 · 美妝時尚 · 日常話題 · 家庭 · 美食 · 穿搭 · 旅遊" at bounding box center [370, 298] width 179 height 20
click at [881, 89] on link at bounding box center [875, 86] width 23 height 23
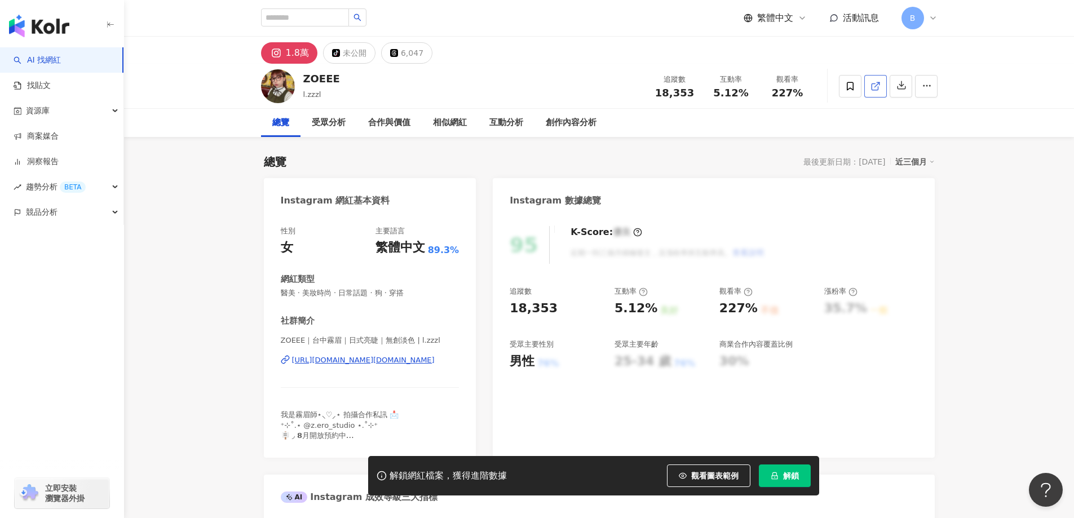
click at [877, 86] on icon at bounding box center [875, 86] width 10 height 10
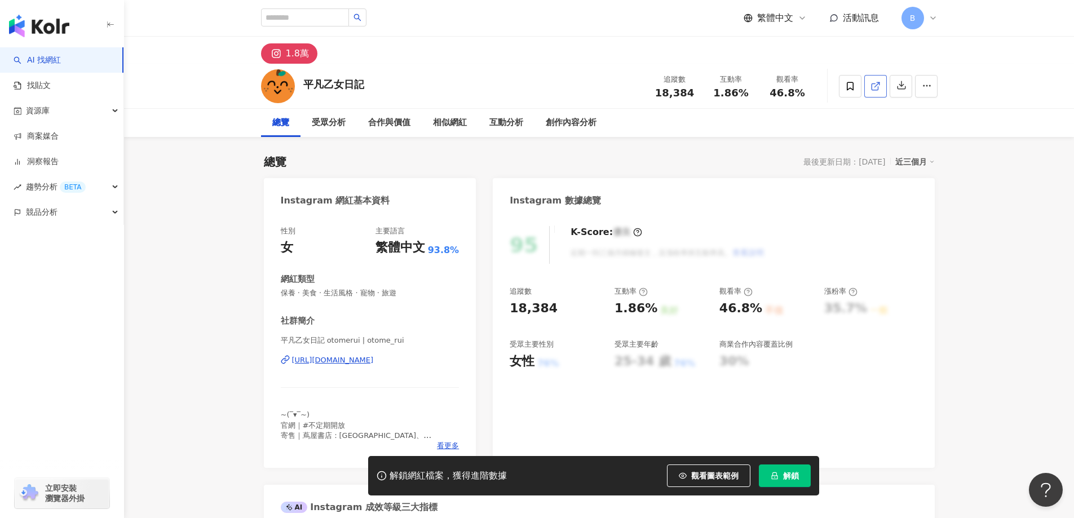
click at [875, 83] on icon at bounding box center [875, 86] width 10 height 10
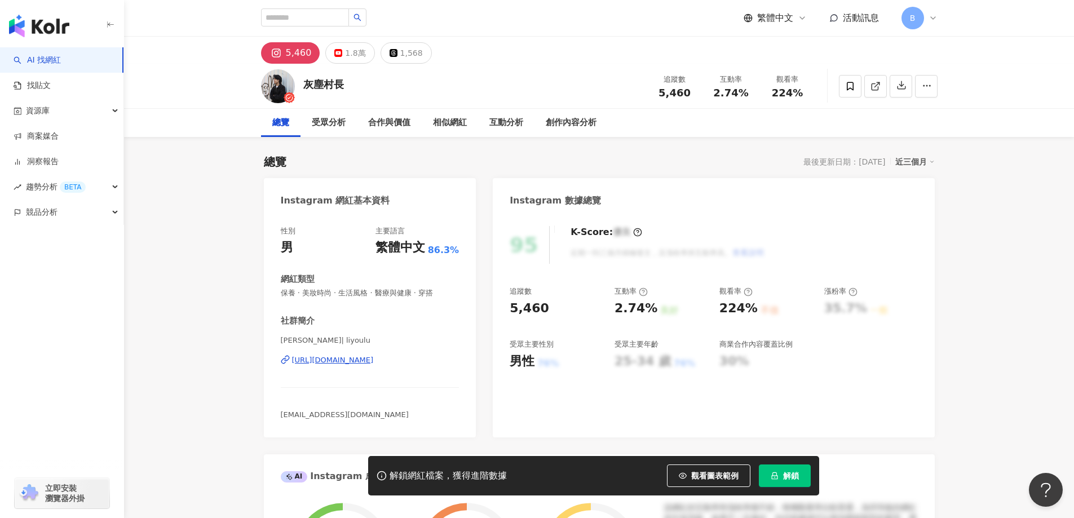
click at [878, 81] on icon at bounding box center [875, 86] width 10 height 10
click at [369, 294] on span "保養 · 美妝時尚 · 生活風格 · 醫療與健康 · 穿搭" at bounding box center [370, 293] width 179 height 10
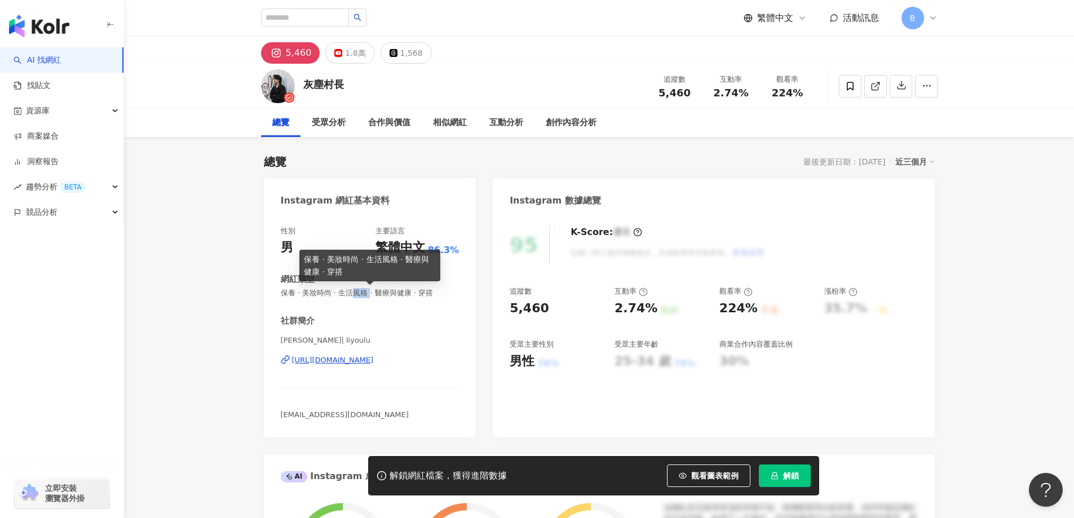
click at [369, 294] on span "保養 · 美妝時尚 · 生活風格 · 醫療與健康 · 穿搭" at bounding box center [370, 293] width 179 height 10
copy span "保養 · 美妝時尚 · 生活風格 · 醫療與健康 · 穿搭"
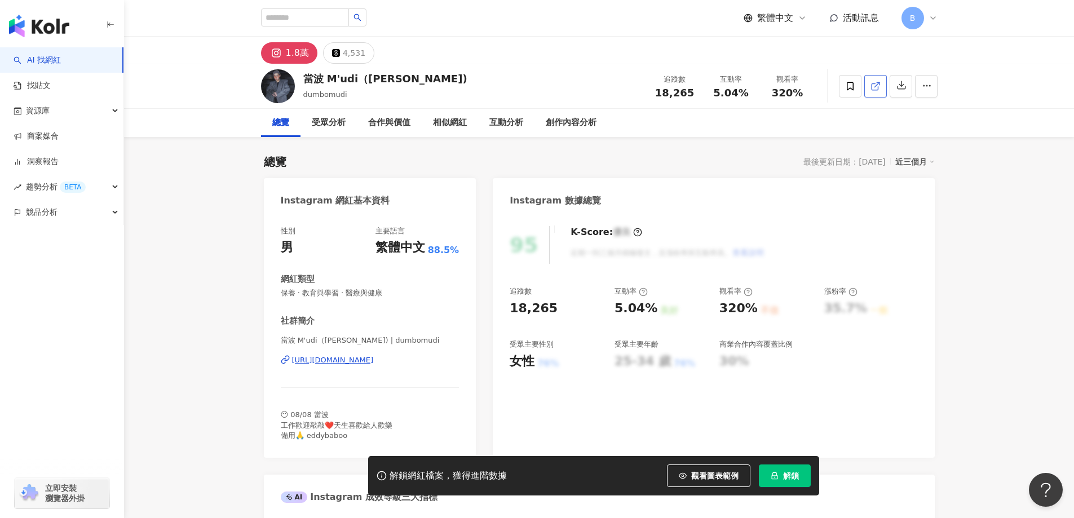
click at [872, 86] on icon at bounding box center [875, 86] width 6 height 6
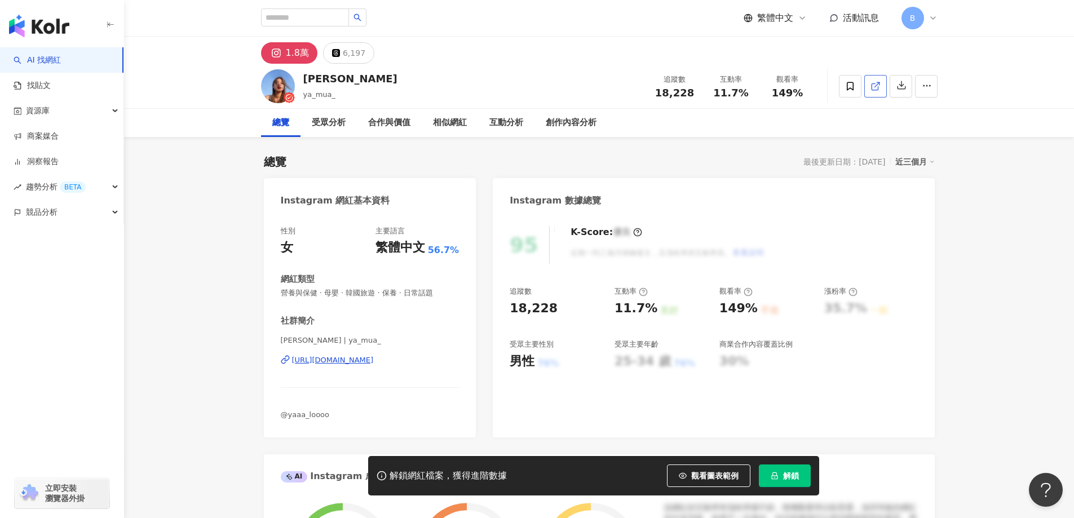
click at [880, 83] on icon at bounding box center [875, 86] width 10 height 10
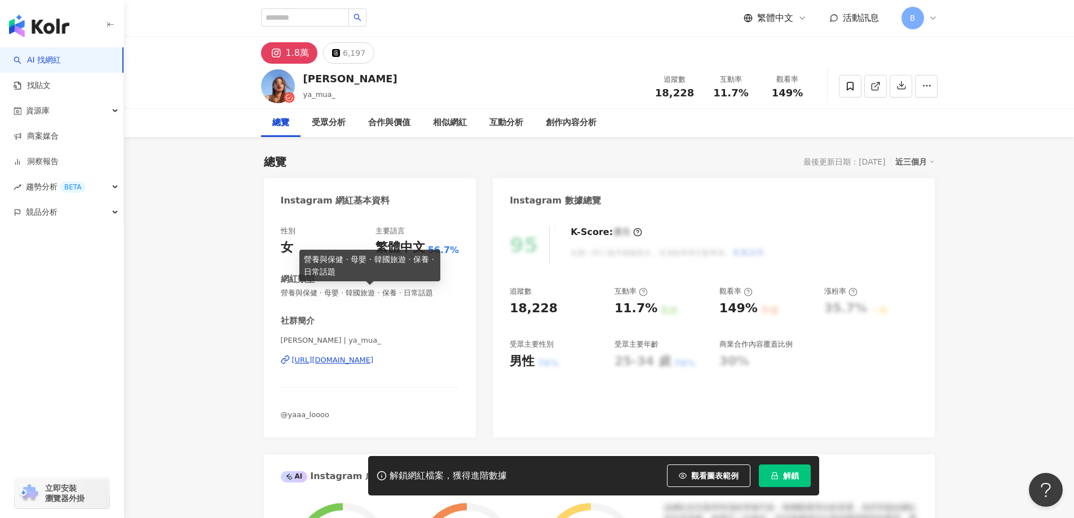
click at [380, 294] on span "營養與保健 · 母嬰 · 韓國旅遊 · 保養 · 日常話題" at bounding box center [370, 293] width 179 height 10
click at [381, 294] on span "營養與保健 · 母嬰 · 韓國旅遊 · 保養 · 日常話題" at bounding box center [370, 293] width 179 height 10
copy span "營養與保健 · 母嬰 · 韓國旅遊 · 保養 · 日常話題"
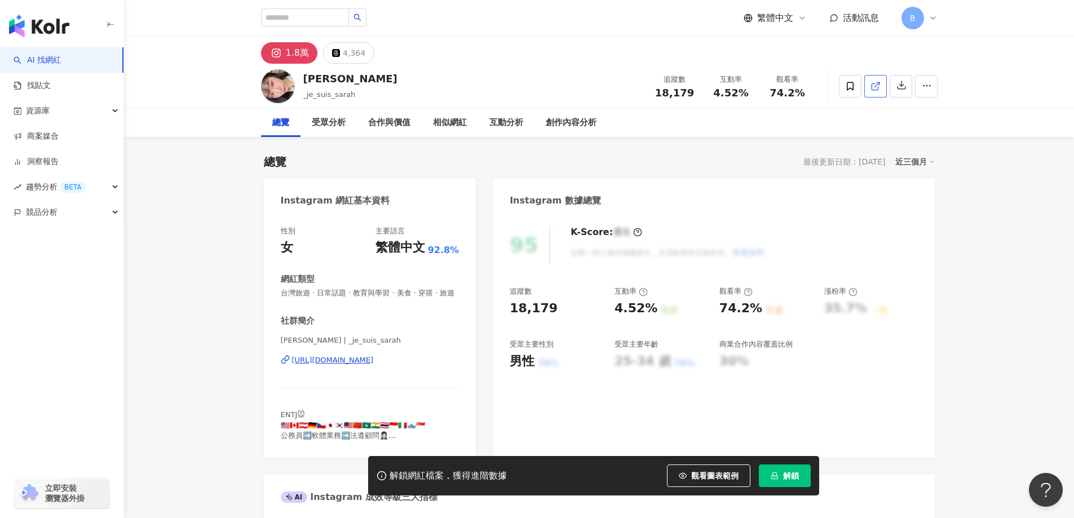
click at [876, 87] on icon at bounding box center [875, 86] width 10 height 10
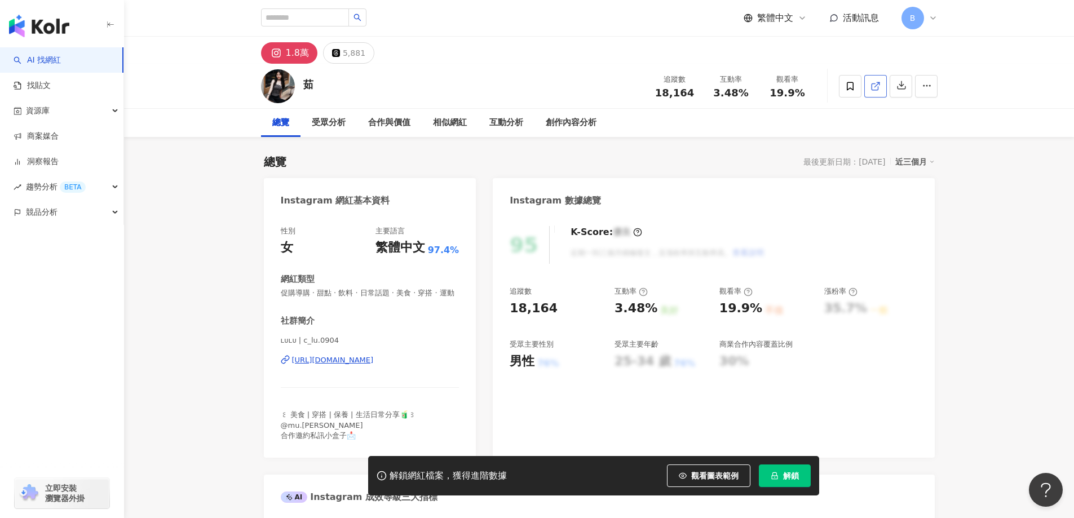
click at [873, 88] on icon at bounding box center [875, 86] width 10 height 10
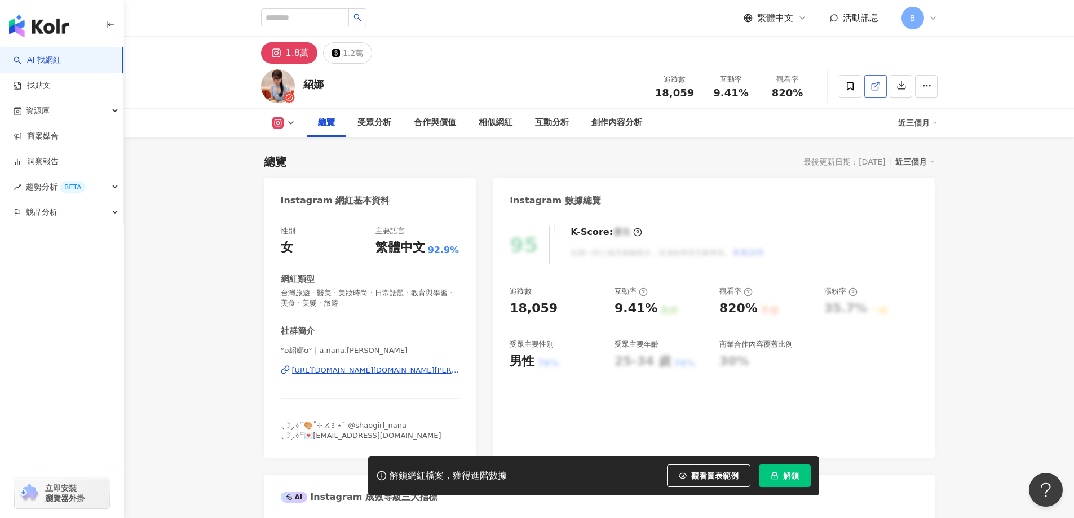
click at [878, 87] on icon at bounding box center [875, 86] width 10 height 10
click at [396, 293] on span "台灣旅遊 · 醫美 · 美妝時尚 · 日常話題 · 教育與學習 · 美食 · 美髮 · 旅遊" at bounding box center [370, 298] width 179 height 20
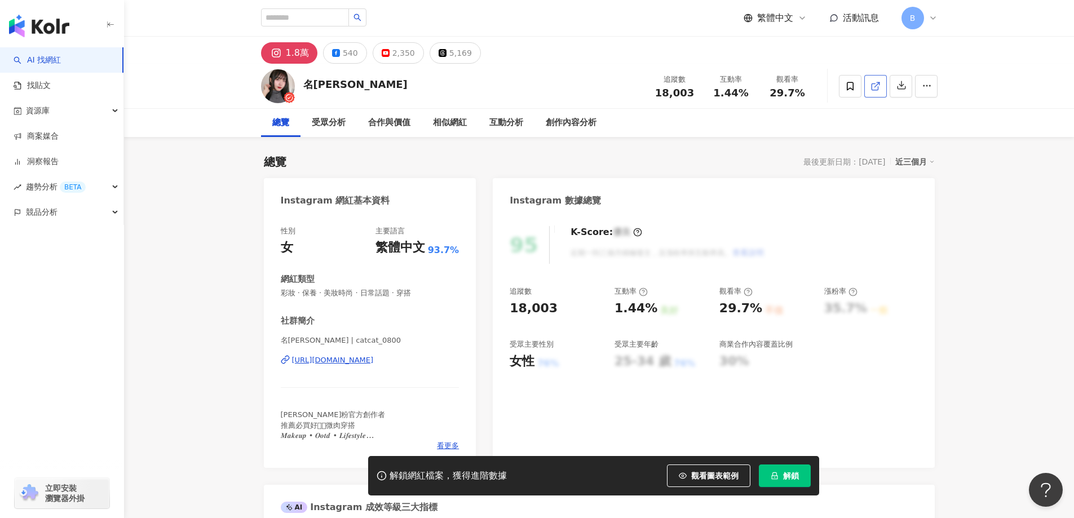
click at [876, 86] on line at bounding box center [876, 84] width 5 height 5
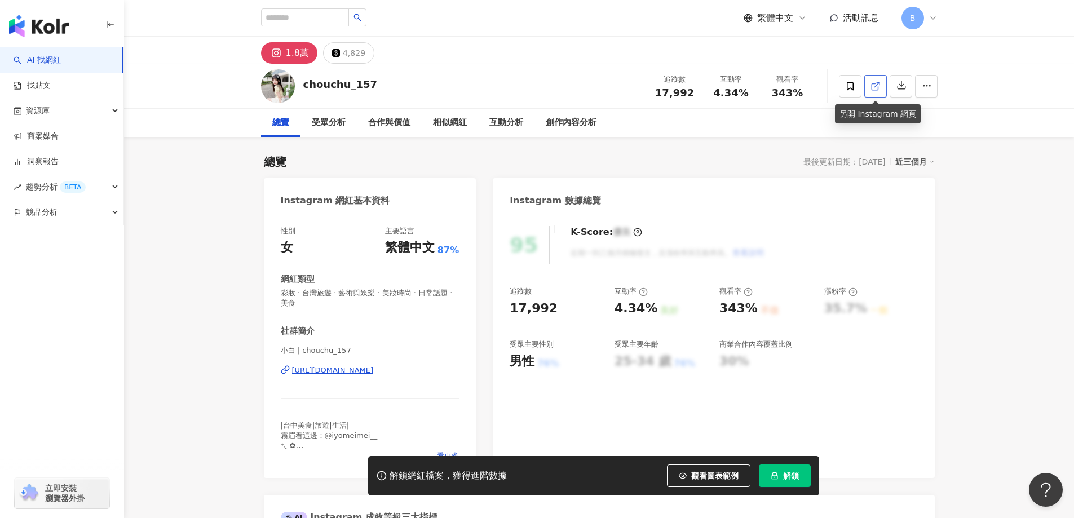
click at [873, 89] on icon at bounding box center [875, 86] width 10 height 10
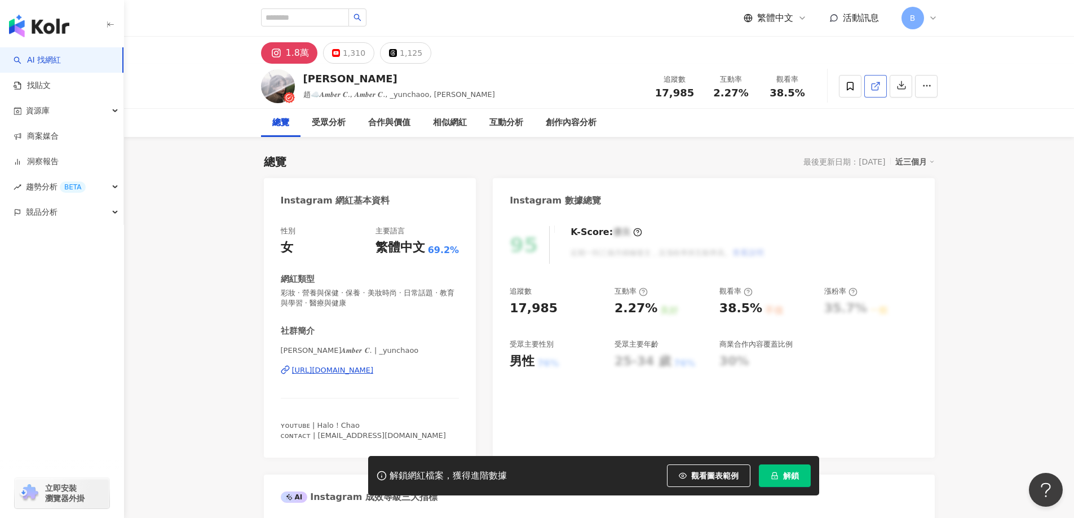
click at [870, 88] on icon at bounding box center [875, 86] width 10 height 10
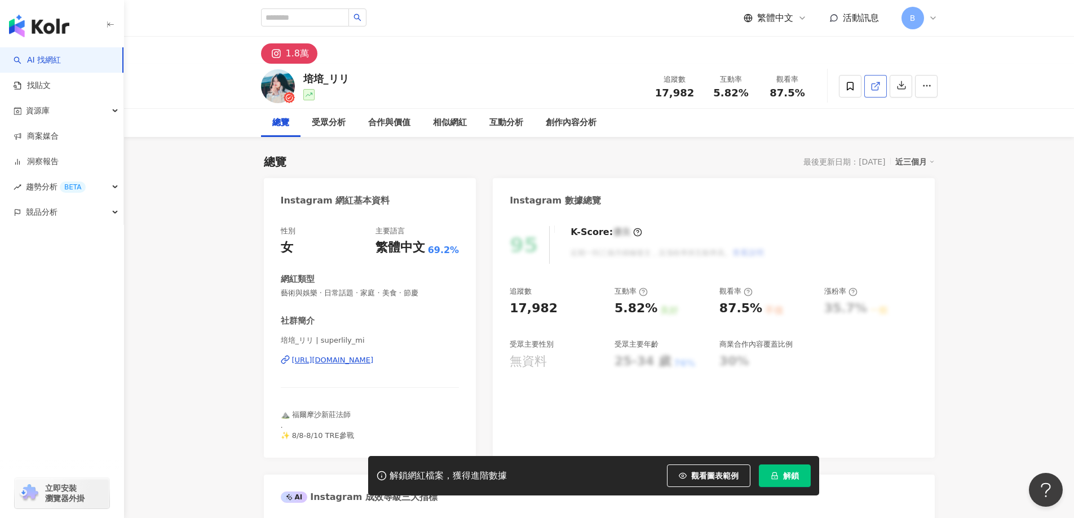
click at [880, 85] on icon at bounding box center [875, 86] width 10 height 10
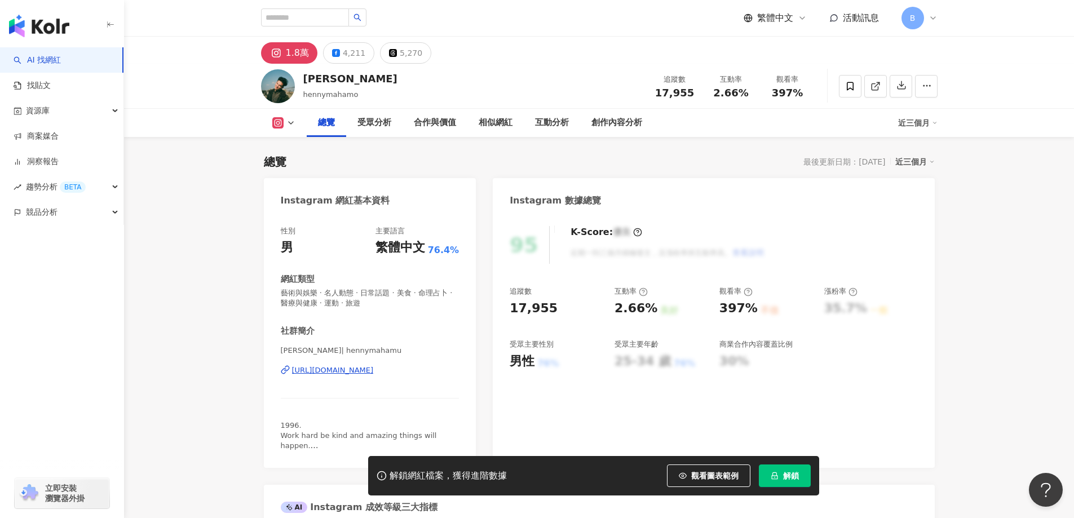
click at [881, 91] on link at bounding box center [875, 86] width 23 height 23
click at [376, 293] on span "藝術與娛樂 · 名人動態 · 日常話題 · 美食 · 命理占卜 · 醫療與健康 · 運動 · 旅遊" at bounding box center [370, 298] width 179 height 20
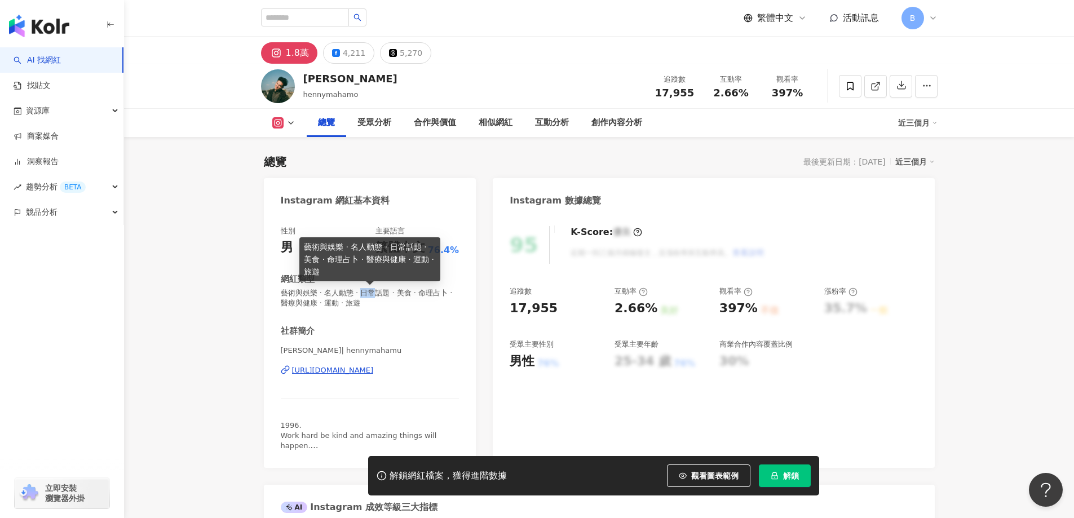
click at [377, 293] on span "藝術與娛樂 · 名人動態 · 日常話題 · 美食 · 命理占卜 · 醫療與健康 · 運動 · 旅遊" at bounding box center [370, 298] width 179 height 20
copy span "藝術與娛樂 · 名人動態 · 日常話題 · 美食 · 命理占卜 · 醫療與健康 · 運動 · 旅遊"
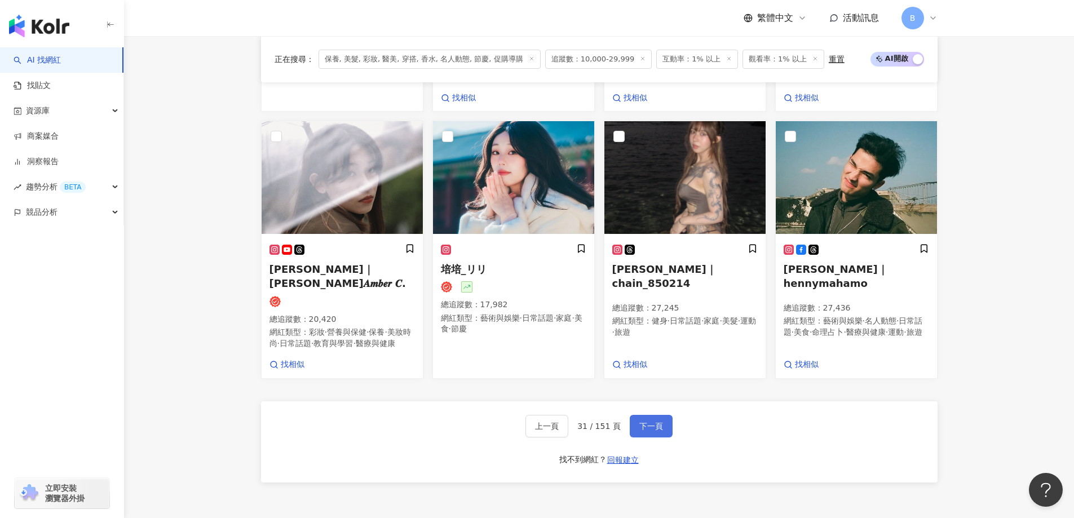
click at [639, 431] on span "下一頁" at bounding box center [651, 426] width 24 height 9
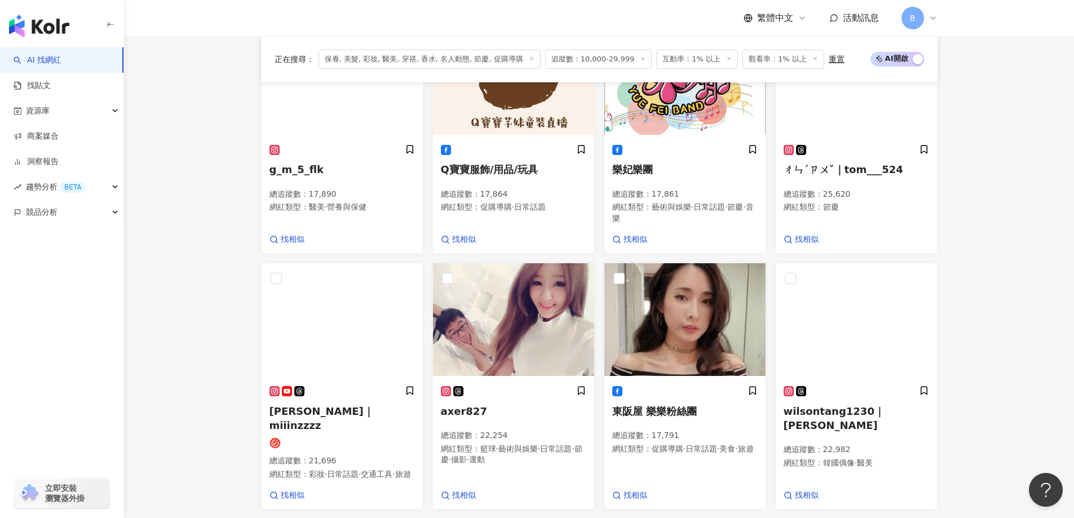
scroll to position [798, 0]
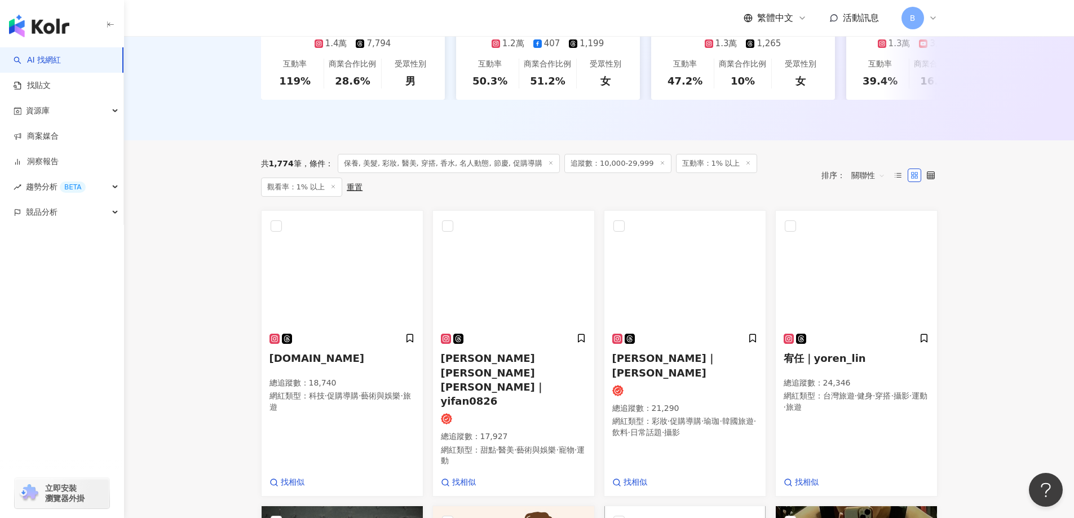
scroll to position [291, 0]
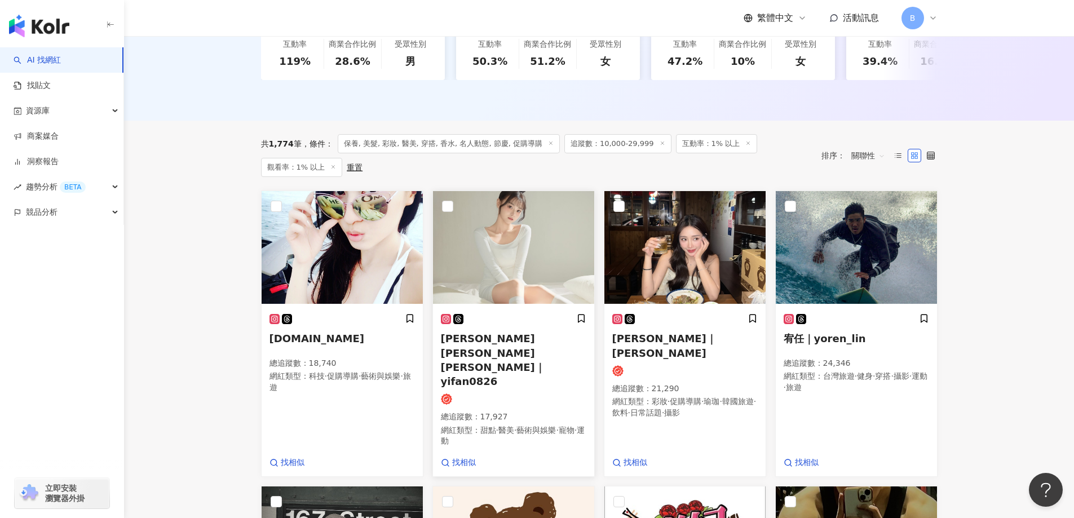
click at [514, 255] on img at bounding box center [513, 247] width 161 height 113
click at [708, 251] on img at bounding box center [684, 247] width 161 height 113
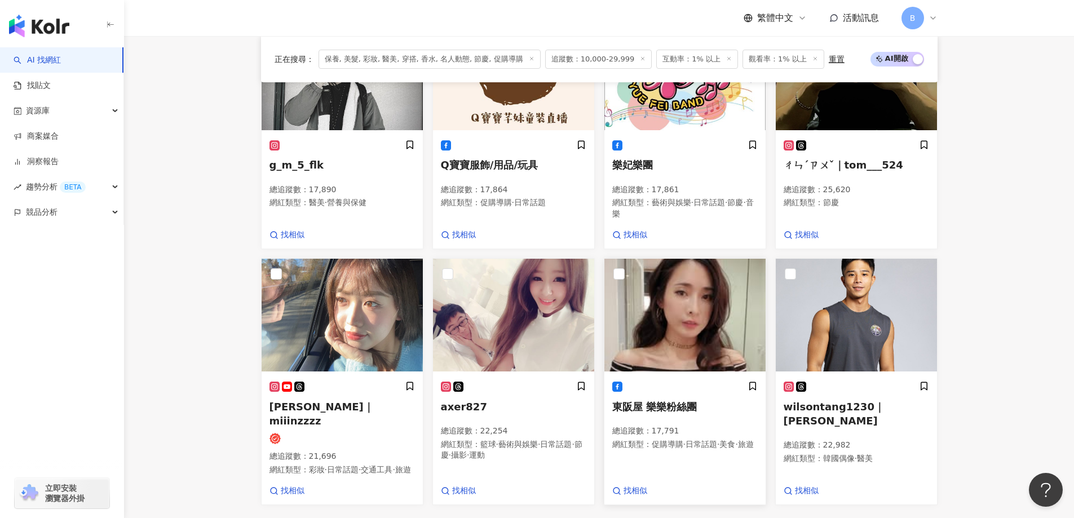
scroll to position [742, 0]
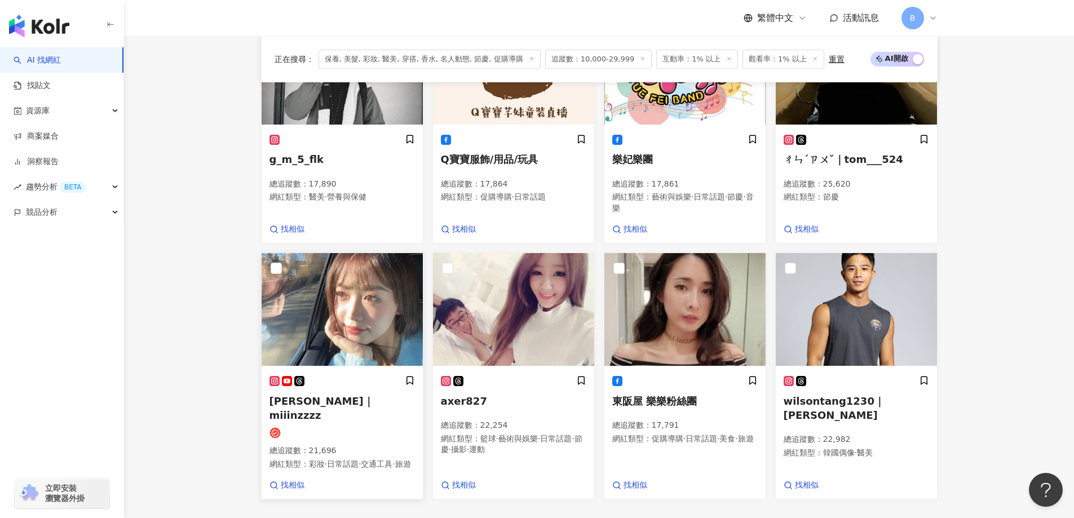
click at [382, 253] on img at bounding box center [342, 309] width 161 height 113
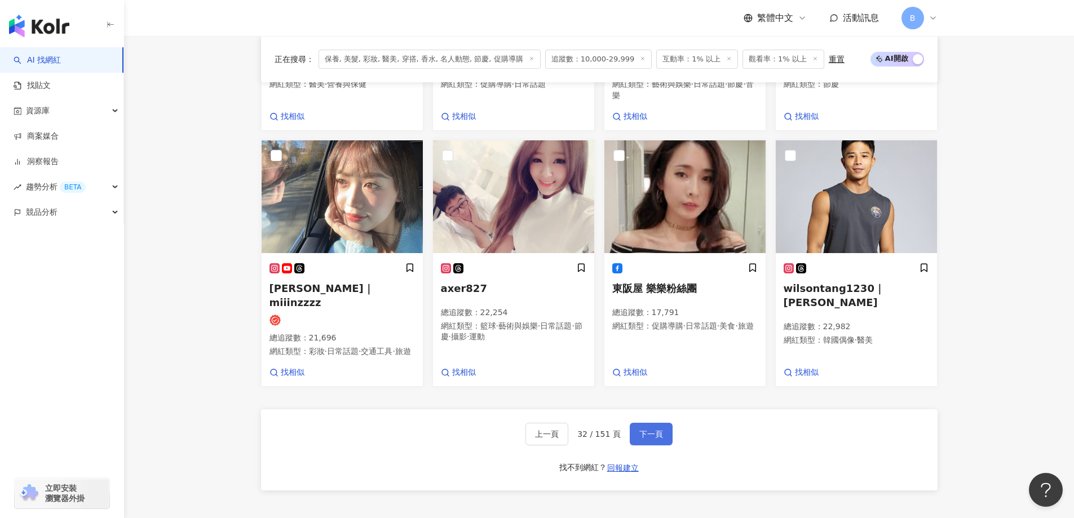
click at [651, 430] on span "下一頁" at bounding box center [651, 434] width 24 height 9
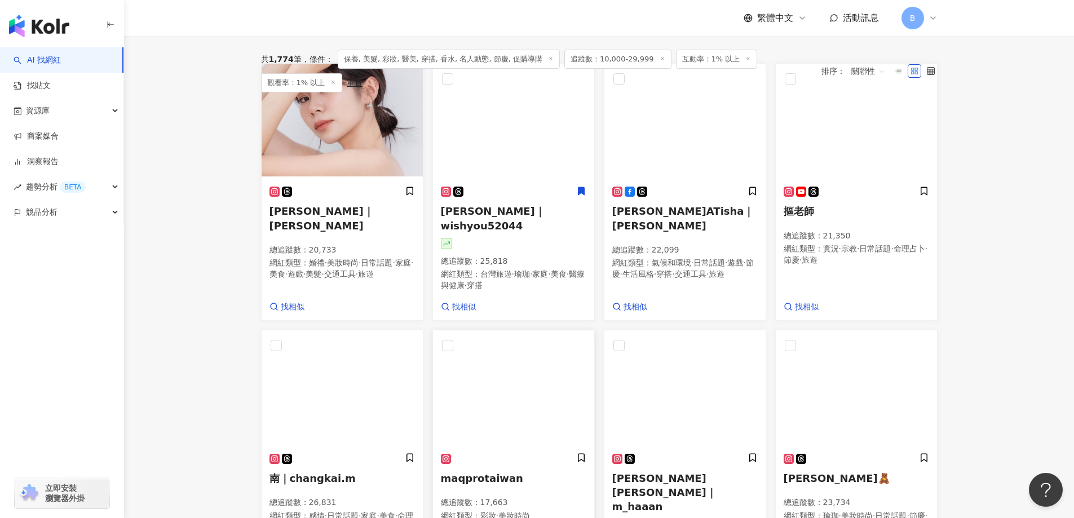
scroll to position [358, 0]
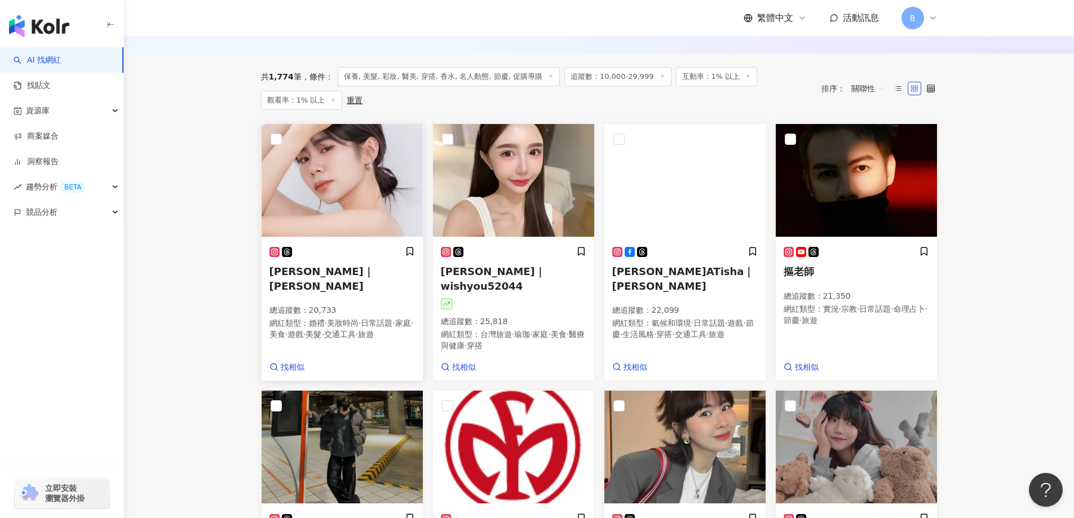
click at [377, 170] on img at bounding box center [342, 180] width 161 height 113
click at [670, 201] on img at bounding box center [684, 180] width 161 height 113
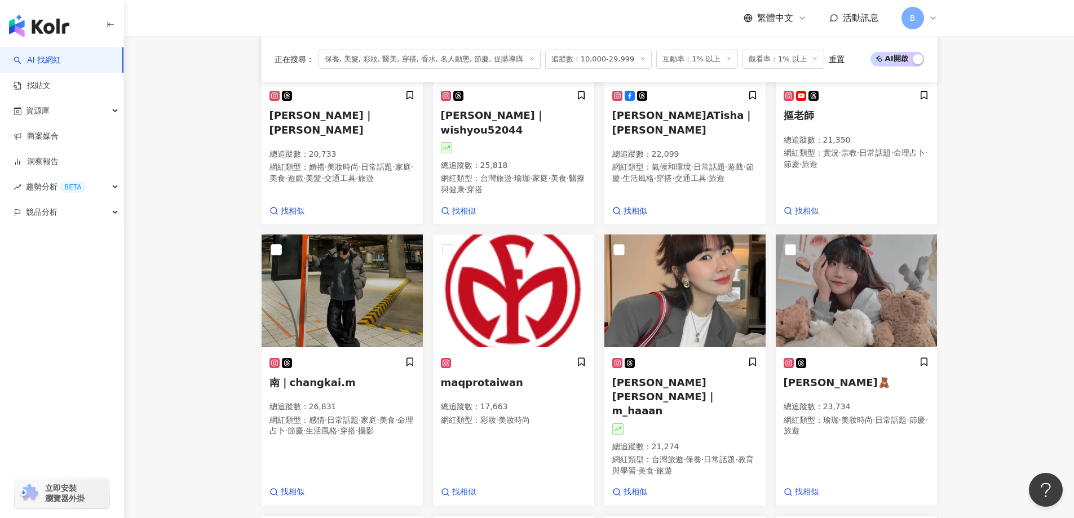
scroll to position [503, 0]
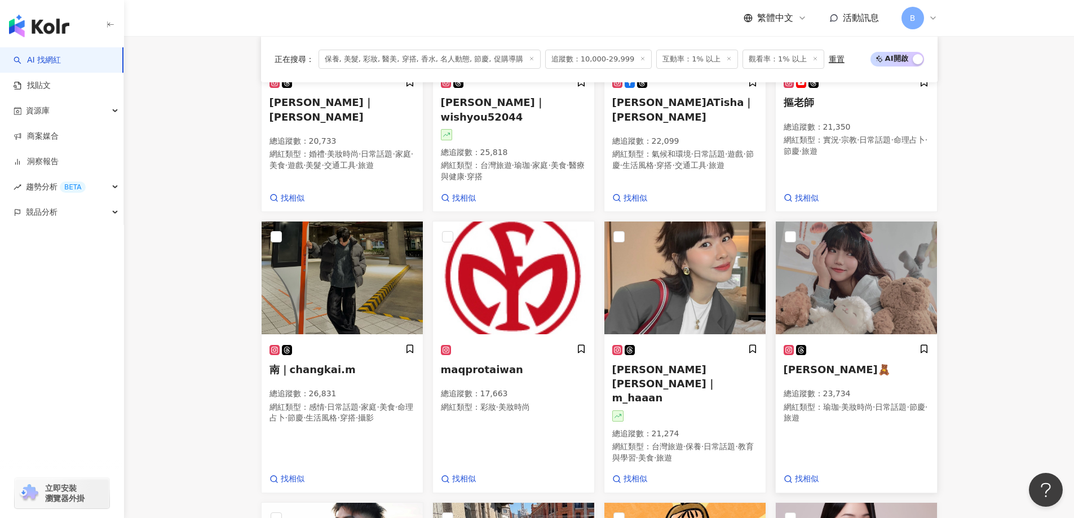
click at [878, 261] on img at bounding box center [856, 278] width 161 height 113
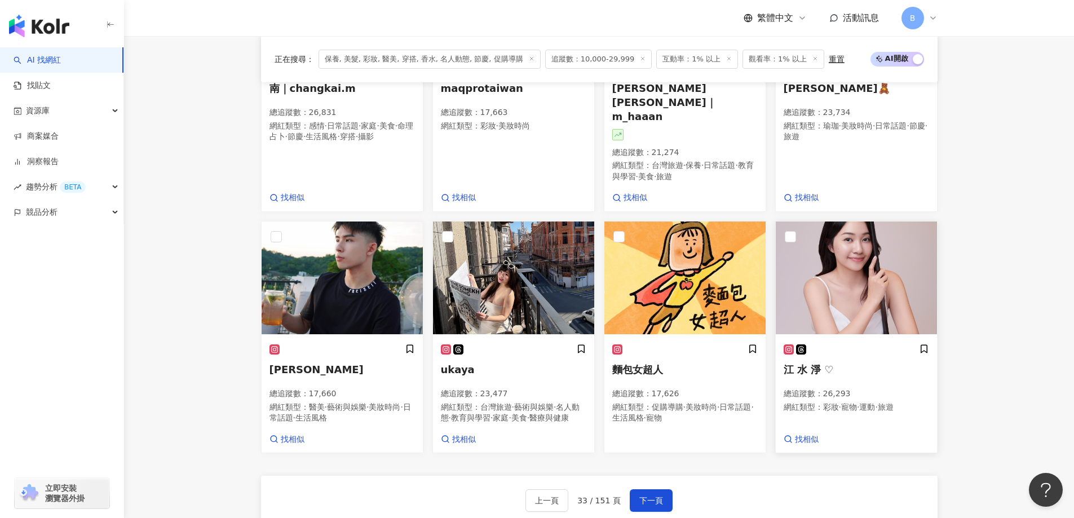
scroll to position [785, 0]
click at [347, 253] on img at bounding box center [342, 277] width 161 height 113
click at [493, 245] on img at bounding box center [513, 277] width 161 height 113
click at [662, 489] on button "下一頁" at bounding box center [651, 500] width 43 height 23
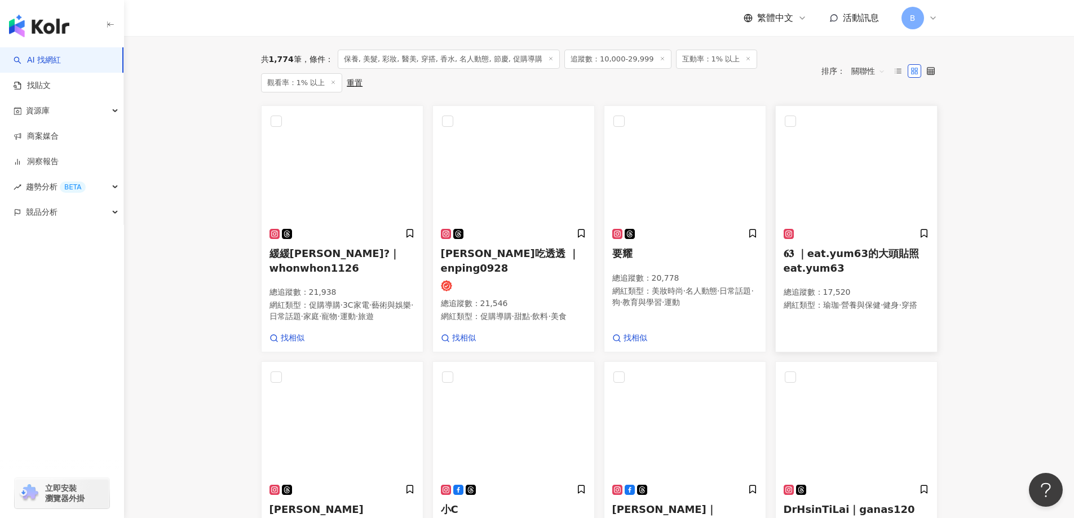
scroll to position [452, 0]
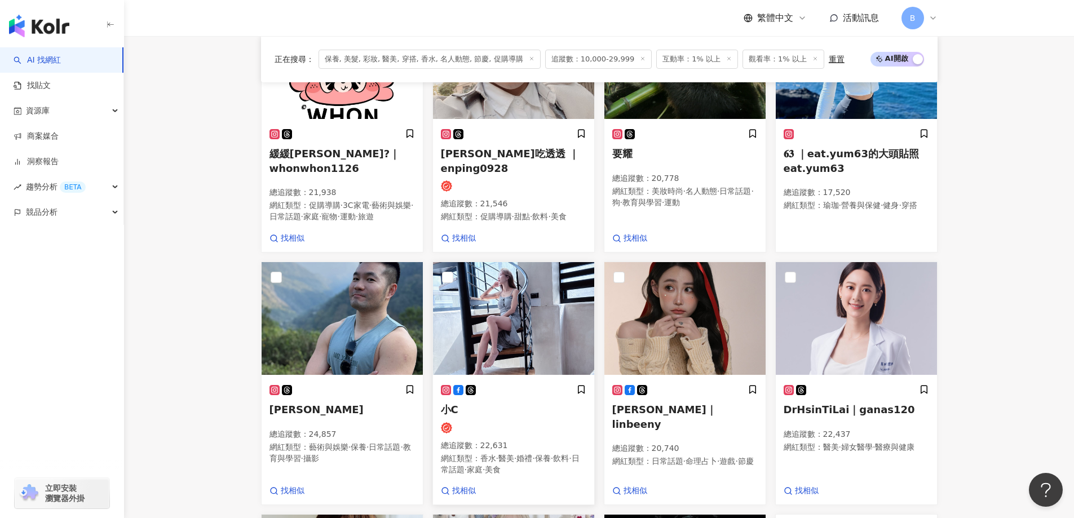
click at [480, 317] on img at bounding box center [513, 318] width 161 height 113
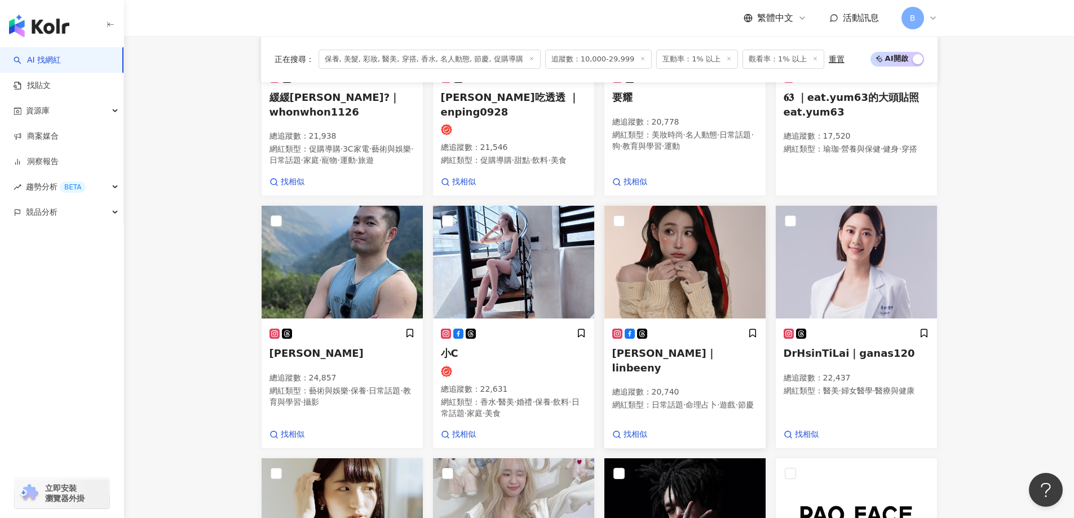
click at [683, 245] on img at bounding box center [684, 262] width 161 height 113
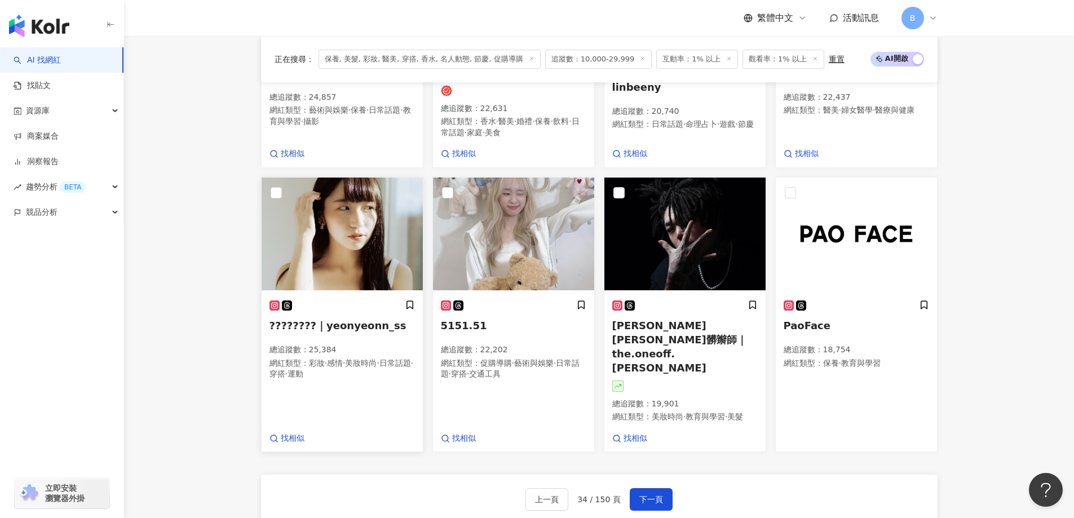
scroll to position [790, 0]
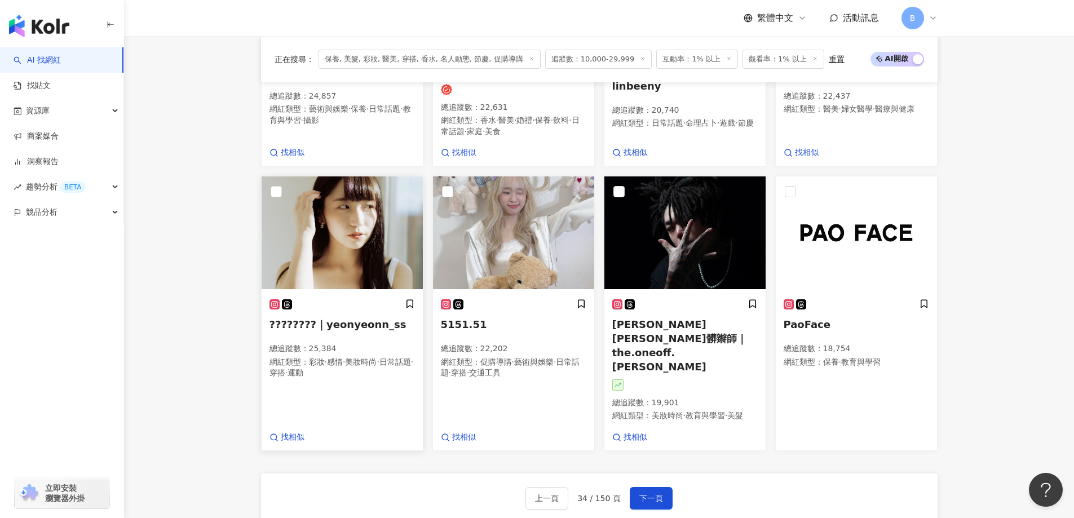
click at [367, 229] on img at bounding box center [342, 232] width 161 height 113
click at [516, 248] on img at bounding box center [513, 232] width 161 height 113
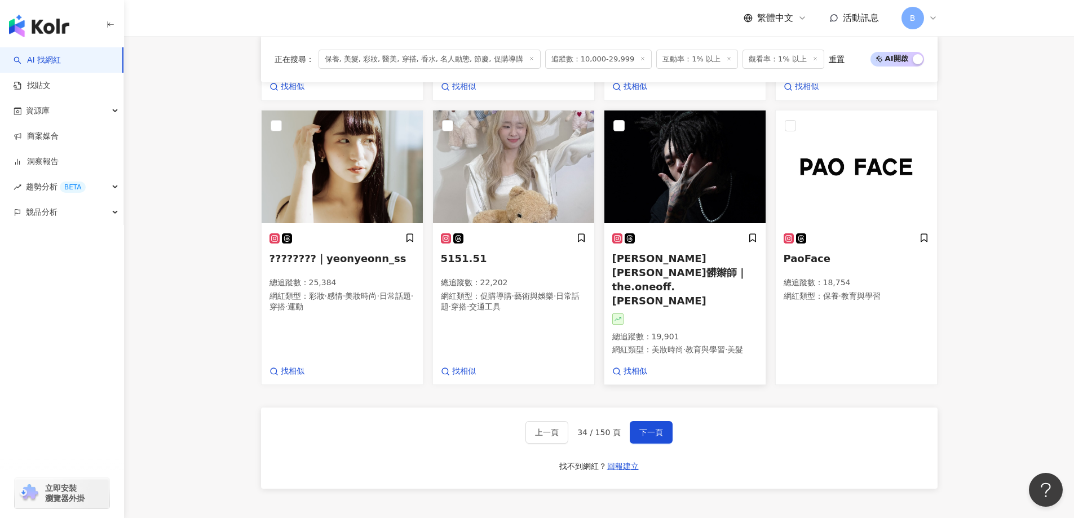
scroll to position [960, 0]
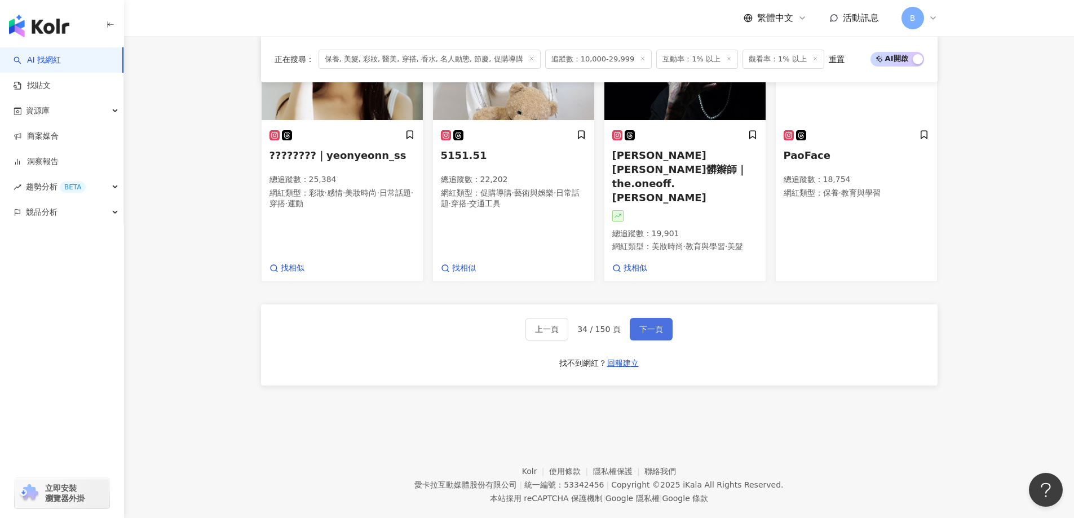
click at [653, 329] on span "下一頁" at bounding box center [651, 329] width 24 height 9
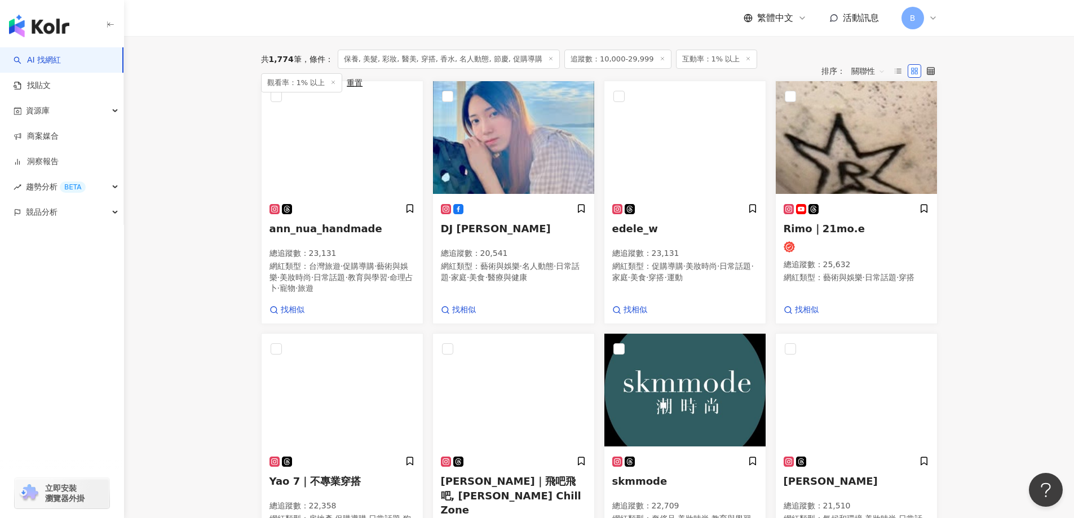
scroll to position [325, 0]
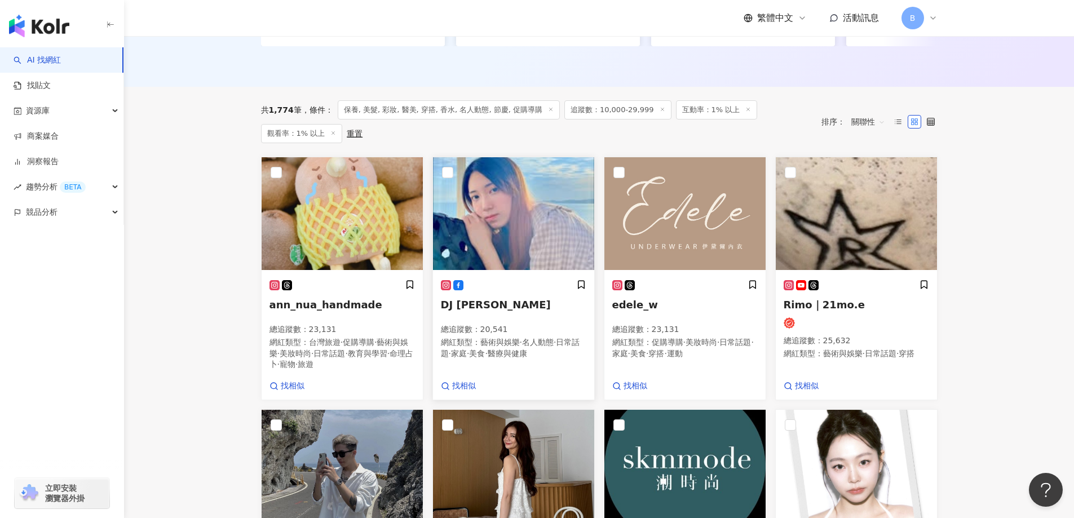
click at [463, 218] on img at bounding box center [513, 213] width 161 height 113
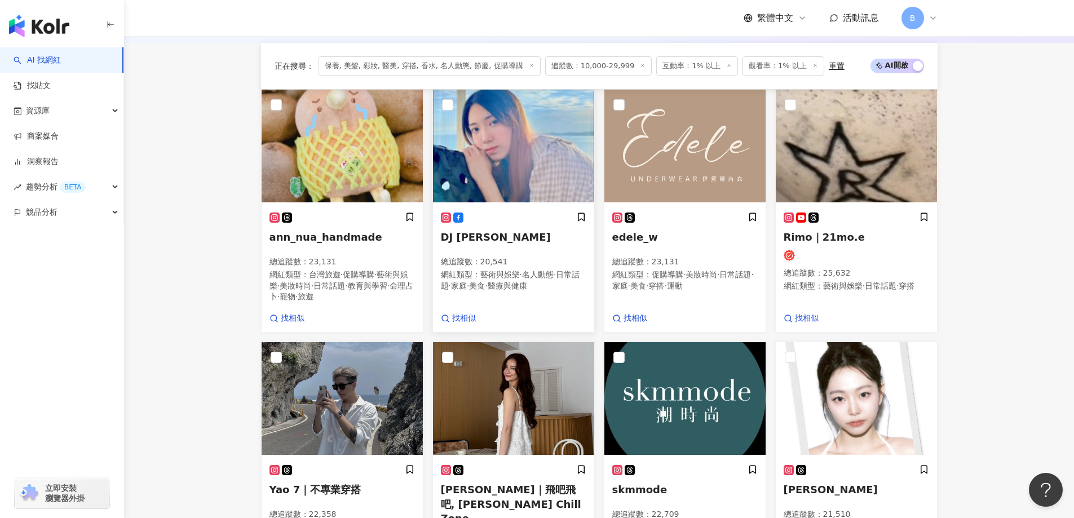
scroll to position [437, 0]
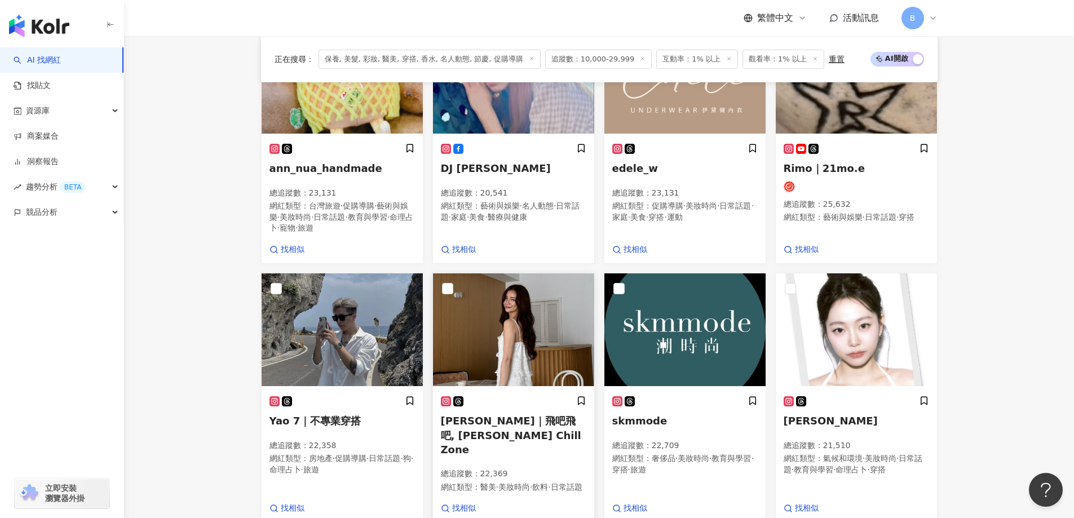
click at [531, 327] on img at bounding box center [513, 329] width 161 height 113
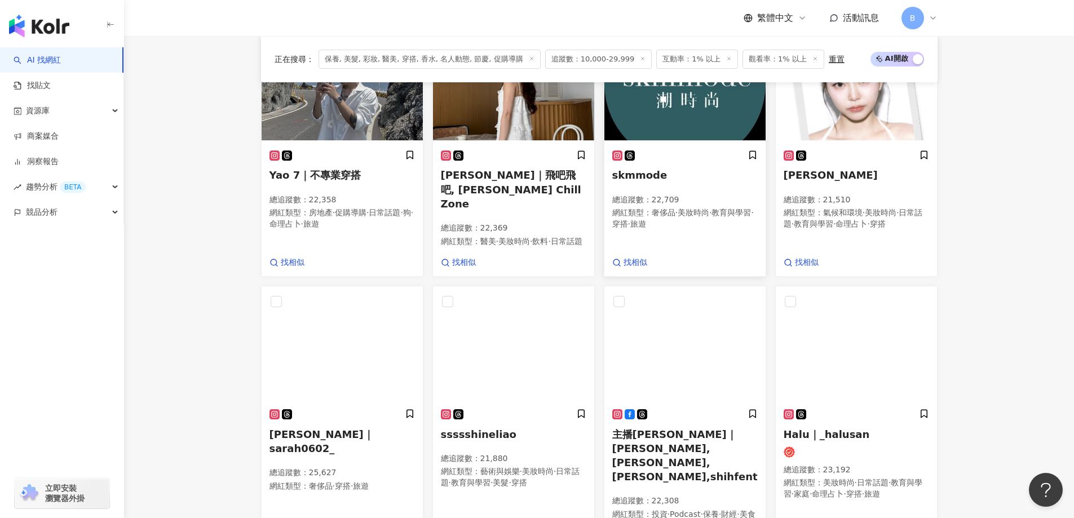
scroll to position [607, 0]
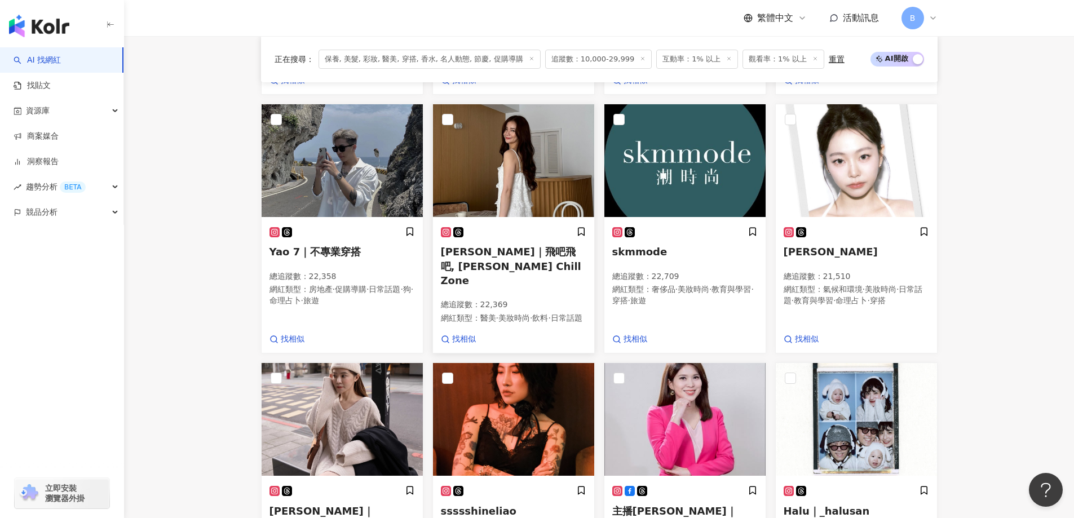
click at [534, 185] on img at bounding box center [513, 160] width 161 height 113
click at [876, 123] on img at bounding box center [856, 160] width 161 height 113
click at [195, 198] on main "不分平台 台灣 搜尋 您可能感興趣： haikyu_rement_love haikyu_rement_love 香水油 香水品牌 類型 性別 追蹤數 互動率…" at bounding box center [599, 93] width 950 height 1329
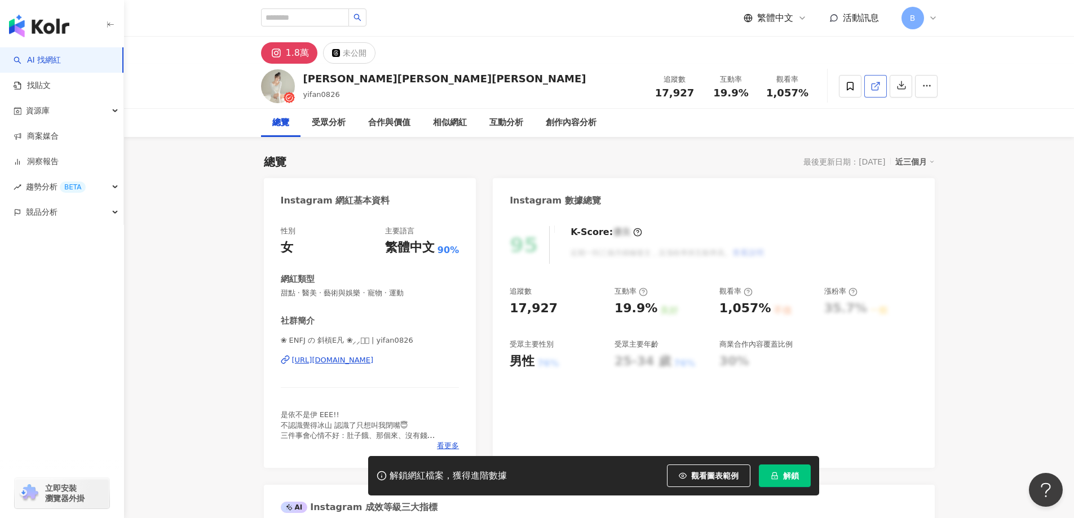
click at [879, 89] on icon at bounding box center [875, 86] width 10 height 10
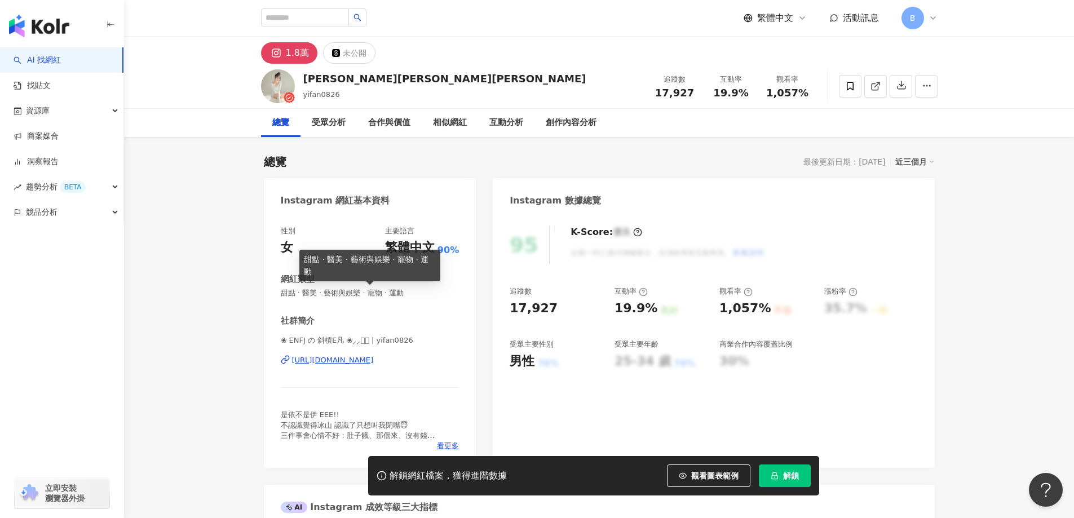
click at [386, 292] on span "甜點 · 醫美 · 藝術與娛樂 · 寵物 · 運動" at bounding box center [370, 293] width 179 height 10
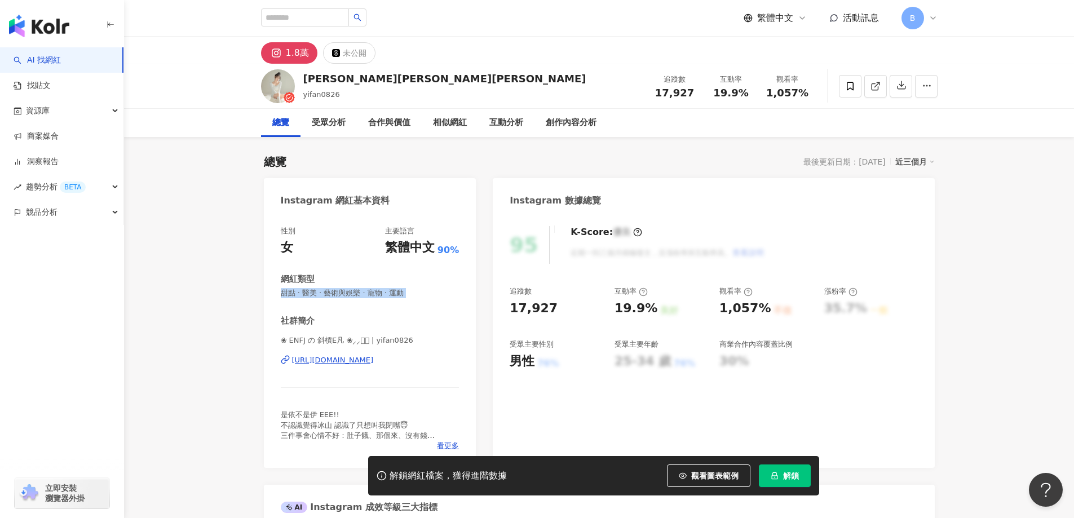
copy span "甜點 · 醫美 · 藝術與娛樂 · 寵物 · 運動"
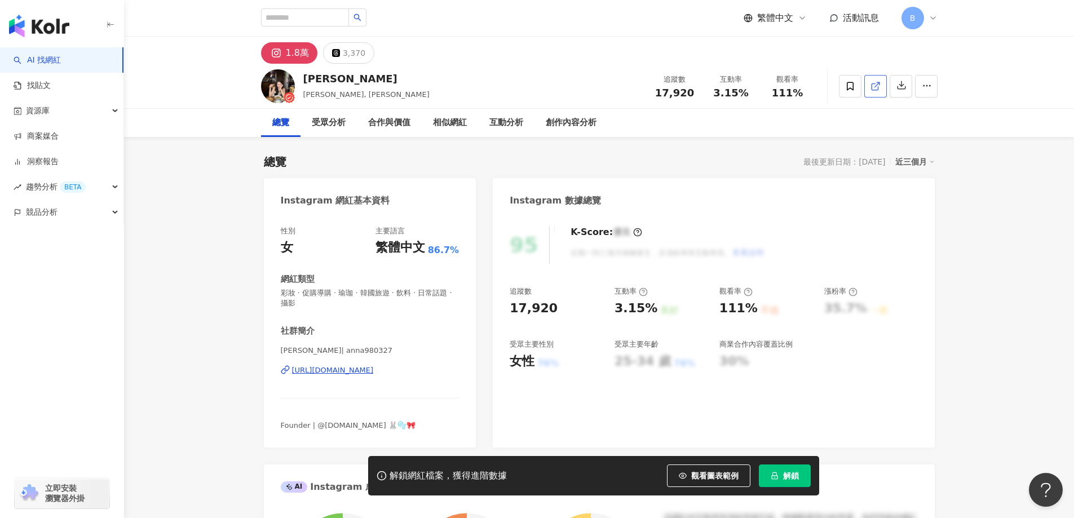
click at [875, 86] on line at bounding box center [876, 84] width 5 height 5
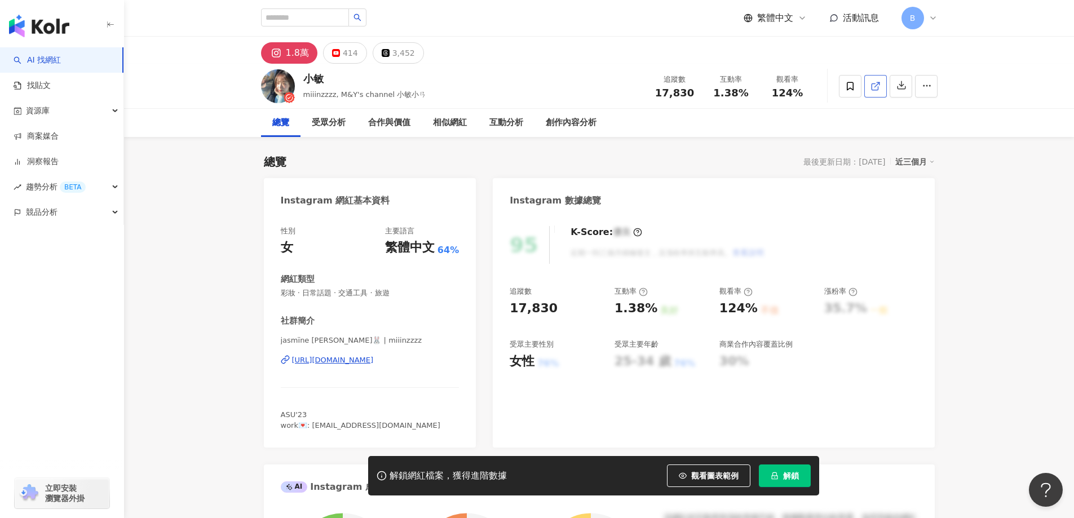
click at [880, 83] on icon at bounding box center [875, 86] width 10 height 10
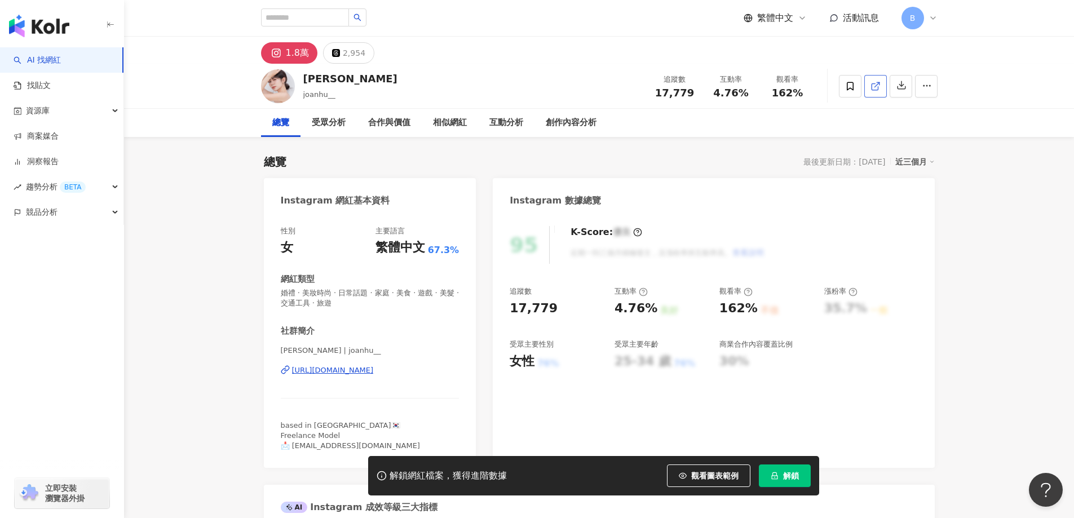
click at [874, 90] on icon at bounding box center [875, 86] width 6 height 6
click at [583, 237] on div "K-Score : 優良" at bounding box center [607, 232] width 72 height 12
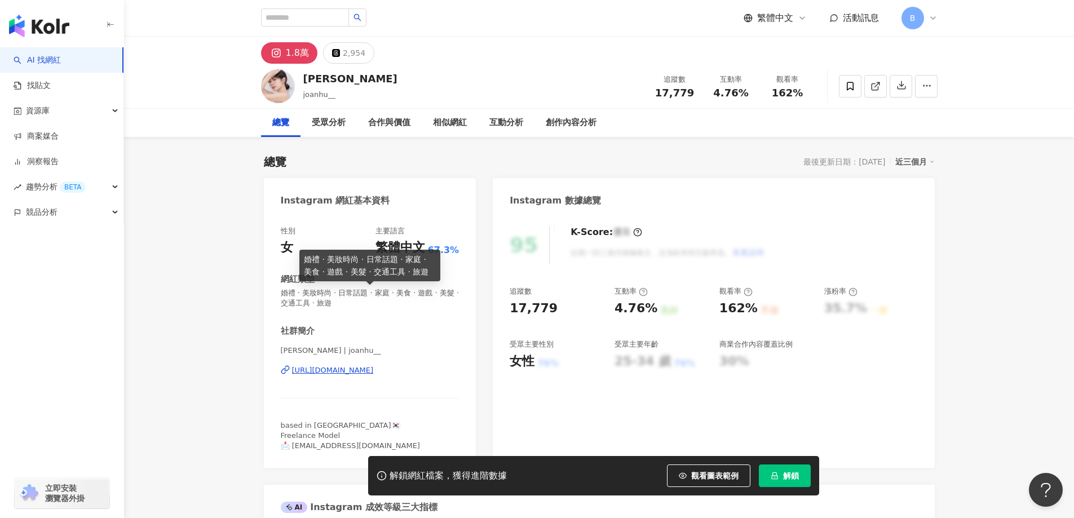
click at [373, 296] on span "婚禮 · 美妝時尚 · 日常話題 · 家庭 · 美食 · 遊戲 · 美髮 · 交通工具 · 旅遊" at bounding box center [370, 298] width 179 height 20
copy span "婚禮 · 美妝時尚 · 日常話題 · 家庭 · 美食 · 遊戲 · 美髮 · 交通工具 · 旅遊"
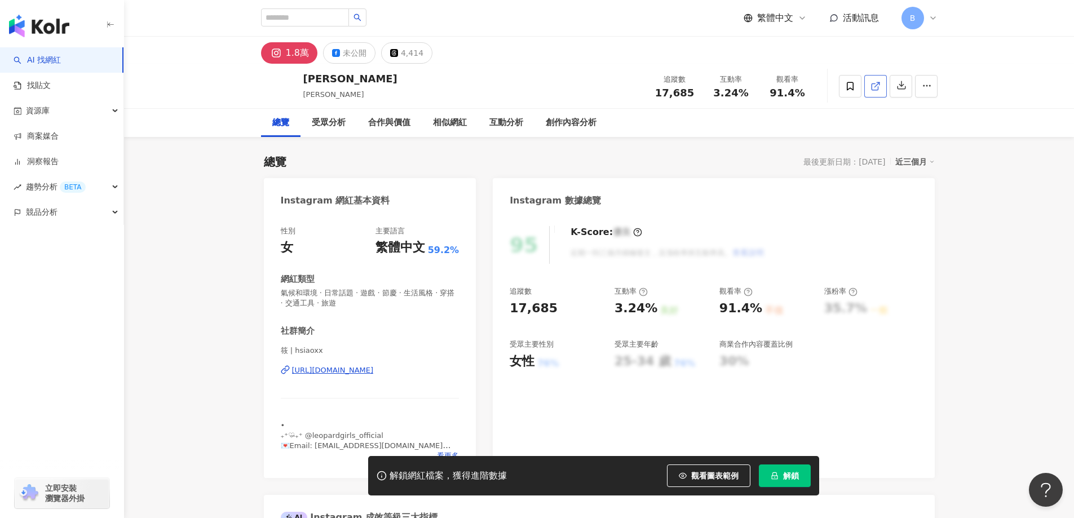
click at [877, 85] on line at bounding box center [876, 84] width 5 height 5
click at [365, 293] on span "氣候和環境 · 日常話題 · 遊戲 · 節慶 · 生活風格 · 穿搭 · 交通工具 · 旅遊" at bounding box center [370, 298] width 179 height 20
click at [369, 293] on span "氣候和環境 · 日常話題 · 遊戲 · 節慶 · 生活風格 · 穿搭 · 交通工具 · 旅遊" at bounding box center [370, 298] width 179 height 20
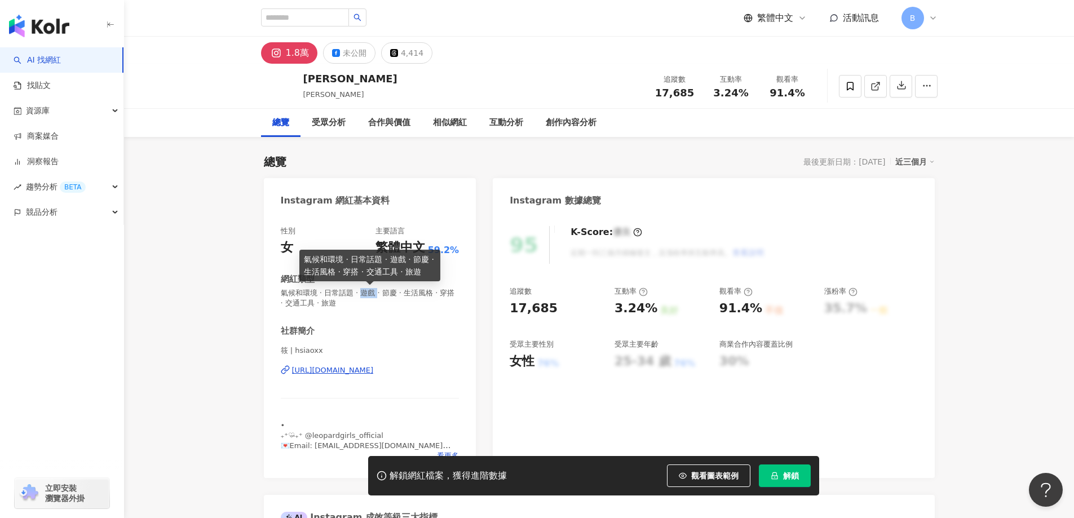
click at [369, 293] on span "氣候和環境 · 日常話題 · 遊戲 · 節慶 · 生活風格 · 穿搭 · 交通工具 · 旅遊" at bounding box center [370, 298] width 179 height 20
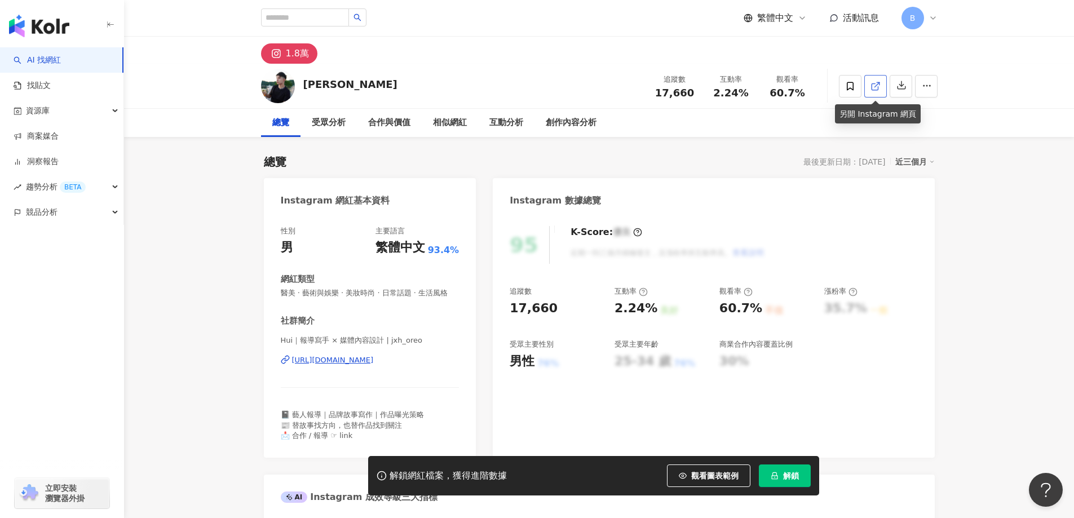
click at [881, 82] on link at bounding box center [875, 86] width 23 height 23
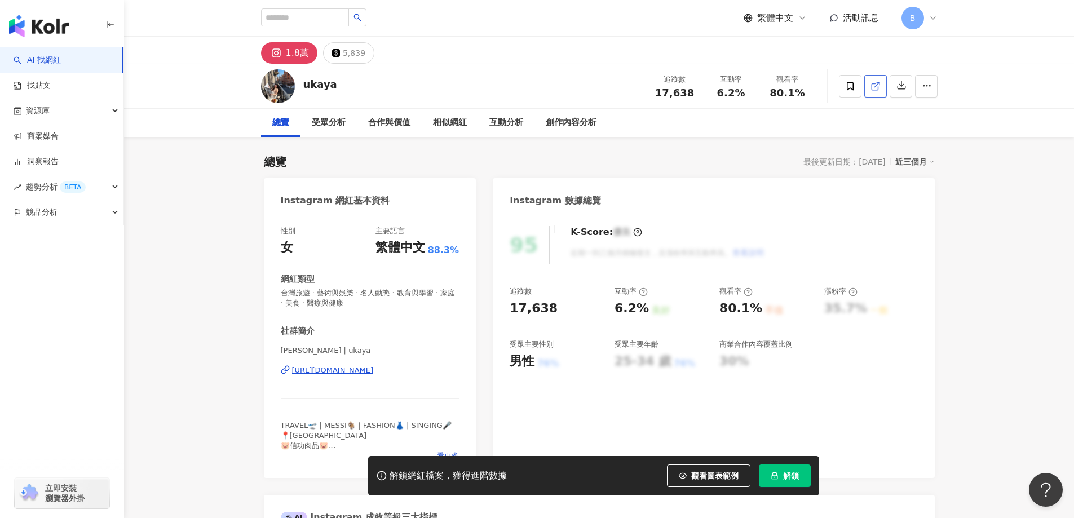
click at [877, 80] on span at bounding box center [875, 86] width 10 height 12
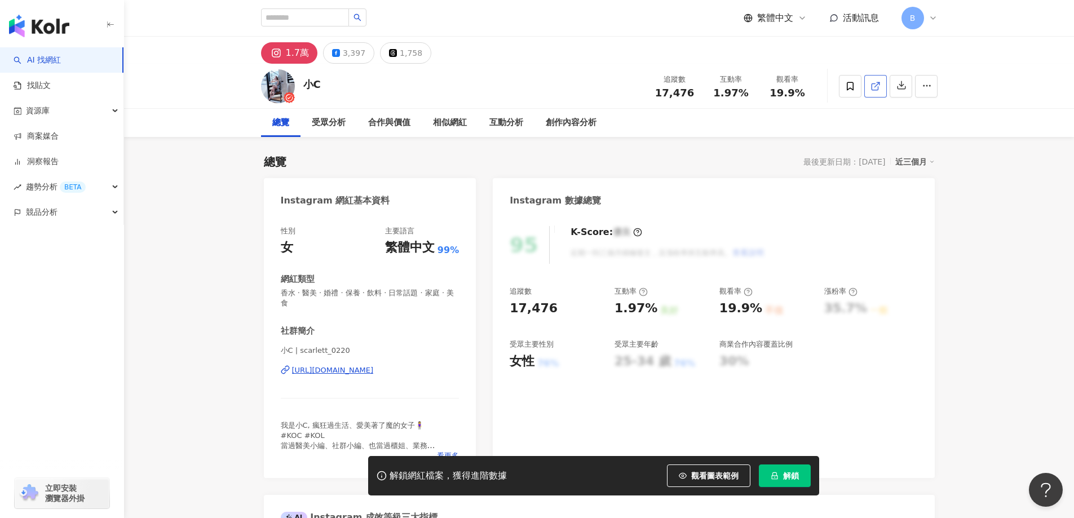
click at [872, 84] on icon at bounding box center [875, 86] width 10 height 10
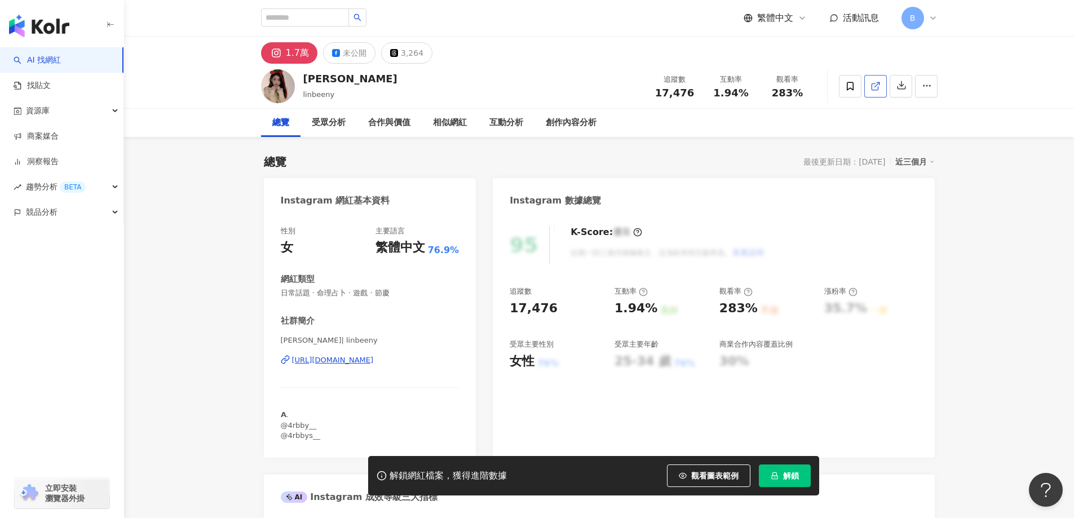
click at [877, 85] on line at bounding box center [876, 84] width 5 height 5
click at [337, 295] on span "日常話題 · 命理占卜 · 遊戲 · 節慶" at bounding box center [370, 293] width 179 height 10
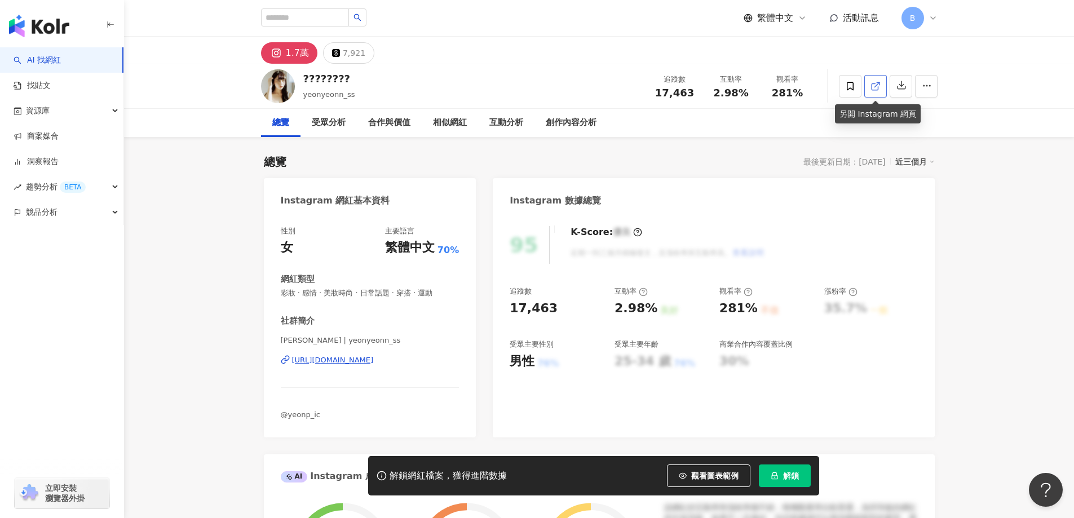
click at [879, 85] on polyline at bounding box center [878, 83] width 3 height 3
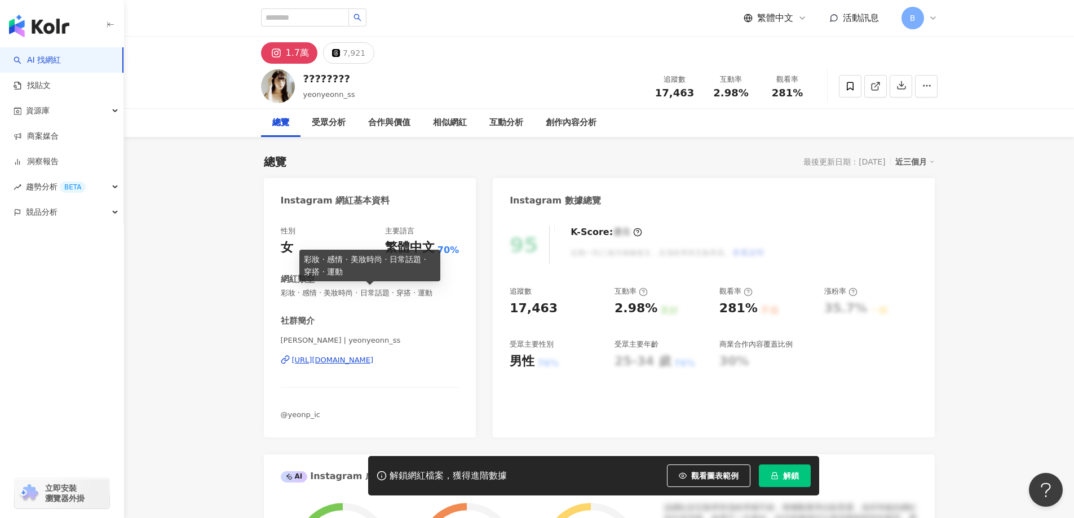
click at [357, 294] on span "彩妝 · 感情 · 美妝時尚 · 日常話題 · 穿搭 · 運動" at bounding box center [370, 293] width 179 height 10
click at [357, 293] on span "彩妝 · 感情 · 美妝時尚 · 日常話題 · 穿搭 · 運動" at bounding box center [370, 293] width 179 height 10
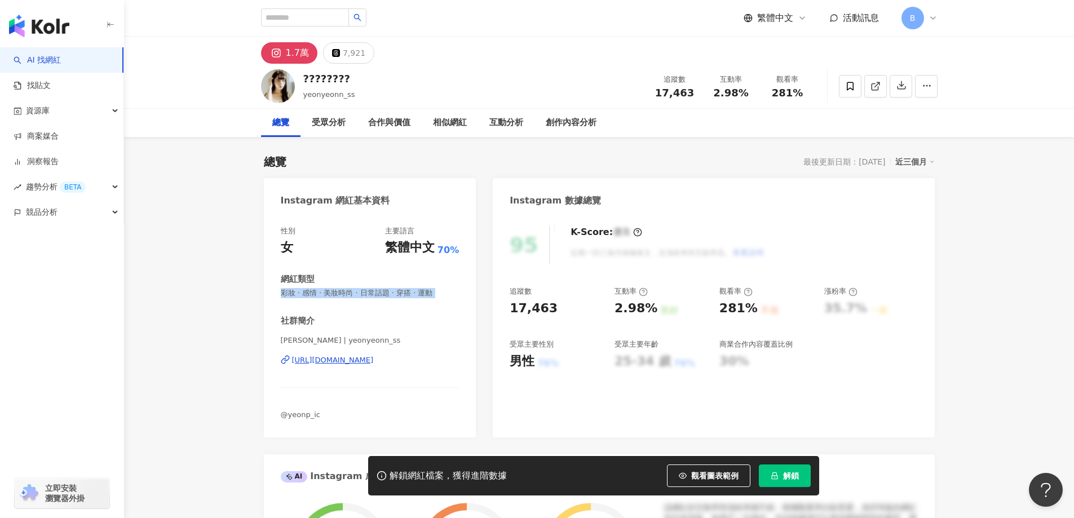
copy span "彩妝 · 感情 · 美妝時尚 · 日常話題 · 穿搭 · 運動"
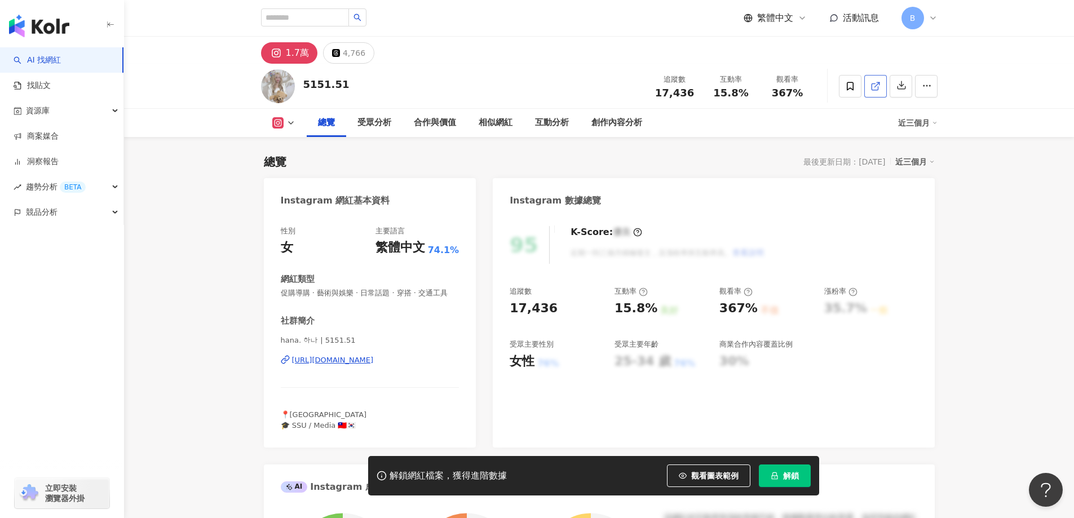
click at [881, 83] on link at bounding box center [875, 86] width 23 height 23
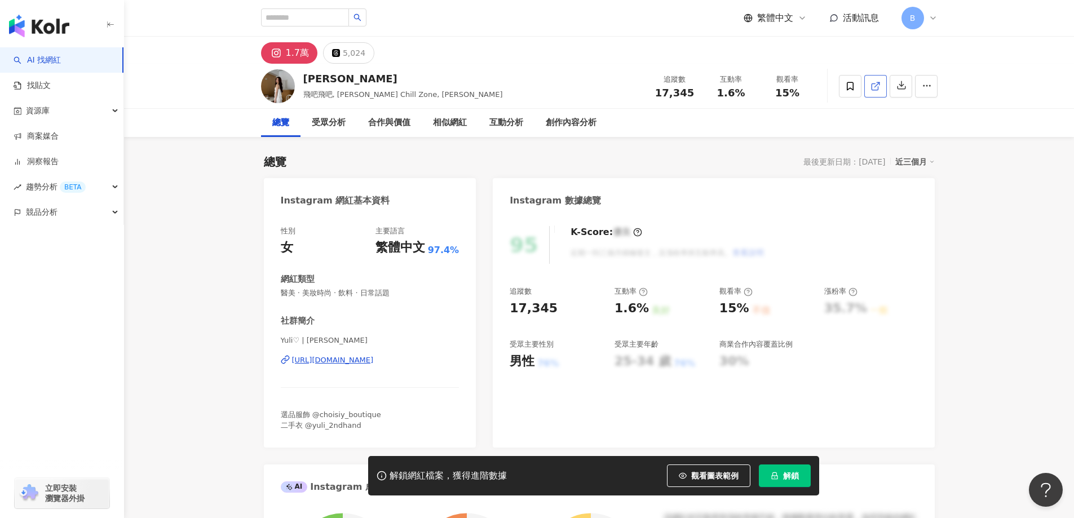
click at [877, 91] on icon at bounding box center [875, 86] width 10 height 10
click at [331, 292] on span "醫美 · 美妝時尚 · 飲料 · 日常話題" at bounding box center [370, 293] width 179 height 10
copy span "醫美 · 美妝時尚 · 飲料 · 日常話題"
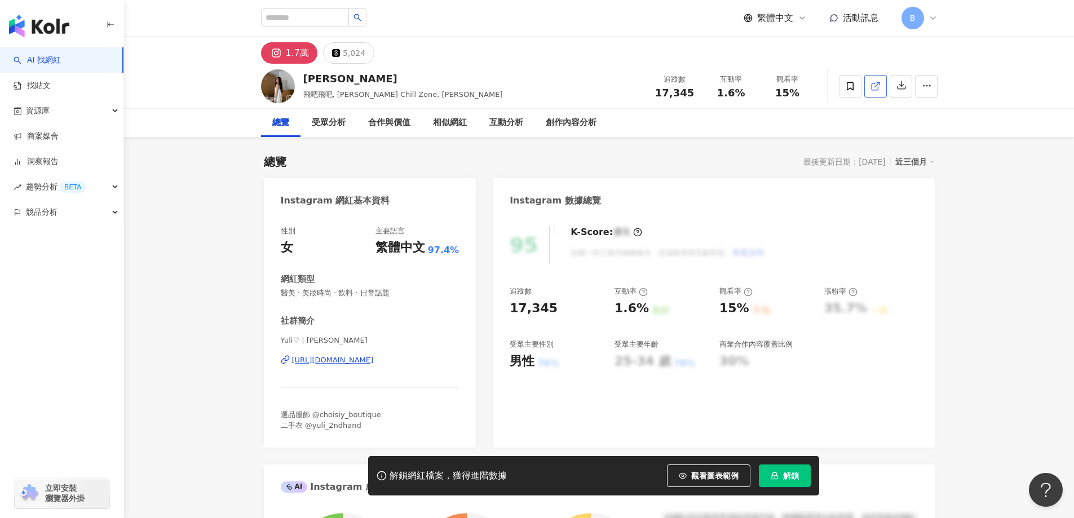
click at [875, 82] on icon at bounding box center [875, 86] width 10 height 10
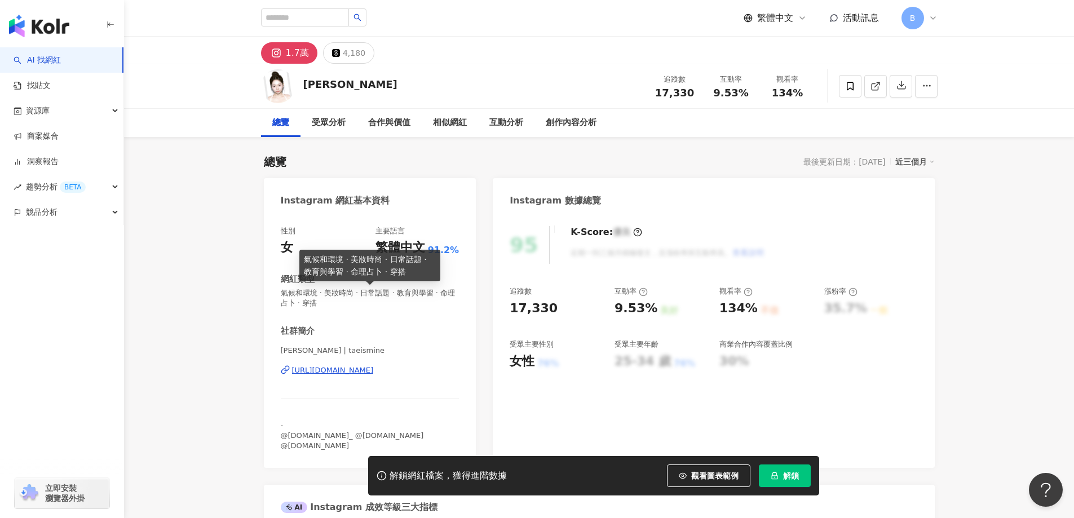
click at [375, 293] on span "氣候和環境 · 美妝時尚 · 日常話題 · 教育與學習 · 命理占卜 · 穿搭" at bounding box center [370, 298] width 179 height 20
copy span "氣候和環境 · 美妝時尚 · 日常話題 · 教育與學習 · 命理占卜 · 穿搭"
